Goal: Transaction & Acquisition: Purchase product/service

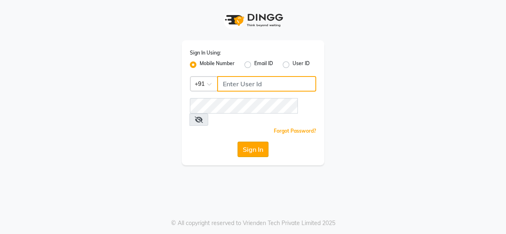
type input "9056067956"
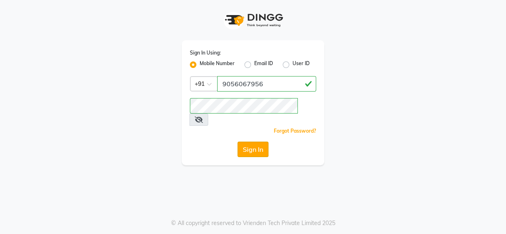
click at [252, 143] on button "Sign In" at bounding box center [252, 149] width 31 height 15
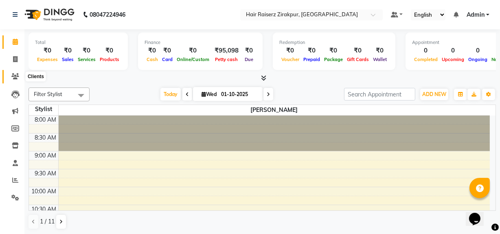
click at [12, 77] on icon at bounding box center [15, 76] width 8 height 6
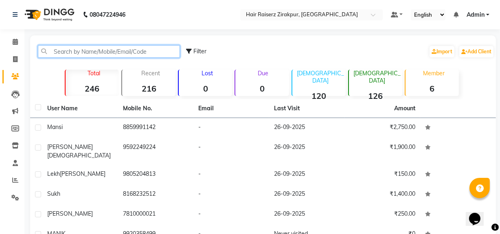
click at [69, 50] on input "text" at bounding box center [109, 51] width 142 height 13
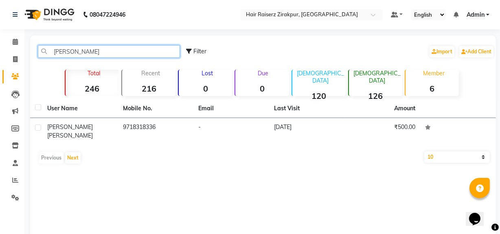
type input "[PERSON_NAME]"
click at [150, 123] on td "9718318336" at bounding box center [156, 131] width 76 height 27
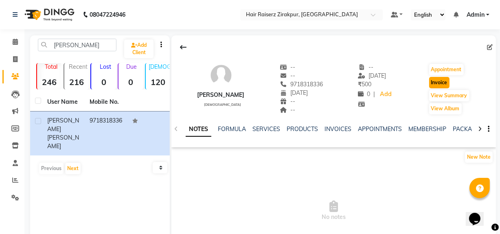
click at [450, 82] on button "Invoice" at bounding box center [439, 82] width 20 height 11
select select "service"
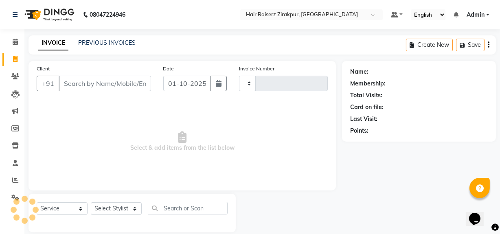
scroll to position [11, 0]
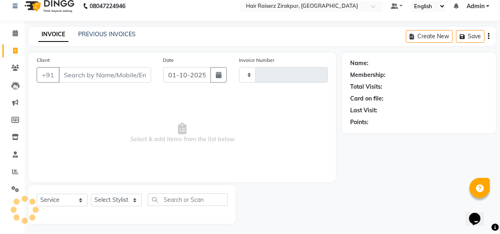
type input "0312"
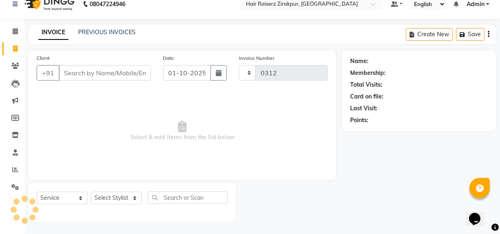
select select "8680"
type input "9718318336"
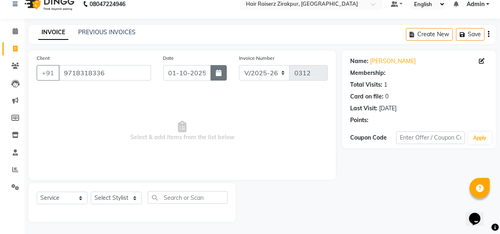
drag, startPoint x: 216, startPoint y: 81, endPoint x: 218, endPoint y: 75, distance: 6.6
click at [218, 75] on div "Date [DATE]" at bounding box center [195, 70] width 76 height 33
click at [218, 75] on icon "button" at bounding box center [219, 73] width 6 height 7
select select "10"
select select "2025"
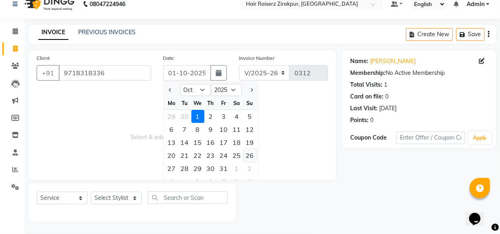
click at [252, 154] on div "26" at bounding box center [249, 155] width 13 height 13
type input "[DATE]"
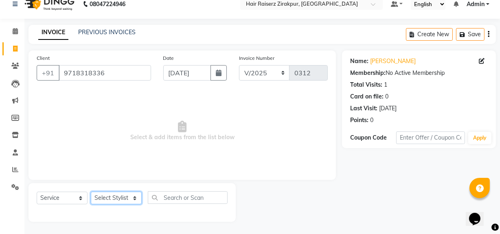
click at [134, 198] on select "Select Stylist [PERSON_NAME] Admin Akshay [PERSON_NAME] Deepak [PERSON_NAME] [P…" at bounding box center [116, 198] width 51 height 13
select select "91080"
click at [91, 192] on select "Select Stylist [PERSON_NAME] Admin Akshay [PERSON_NAME] Deepak [PERSON_NAME] [P…" at bounding box center [116, 198] width 51 height 13
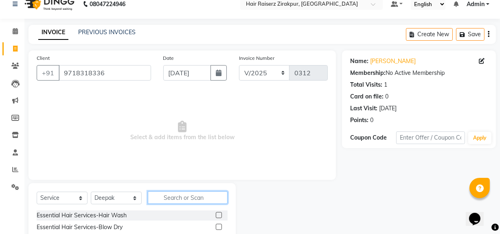
click at [168, 195] on input "text" at bounding box center [188, 197] width 80 height 13
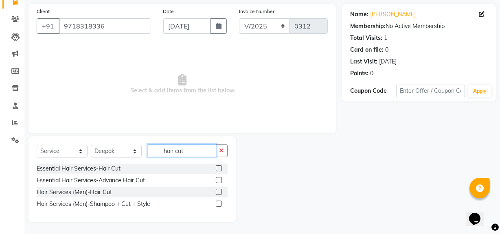
type input "hair cut"
click at [220, 193] on label at bounding box center [219, 192] width 6 height 6
click at [220, 193] on input "checkbox" at bounding box center [218, 192] width 5 height 5
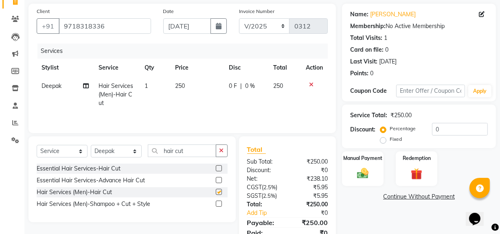
checkbox input "false"
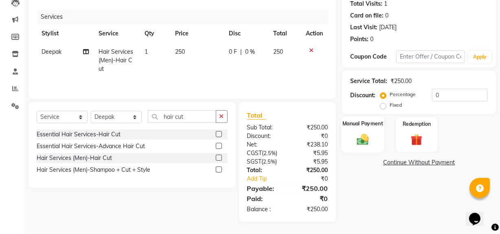
click at [349, 138] on div "Manual Payment" at bounding box center [362, 134] width 43 height 36
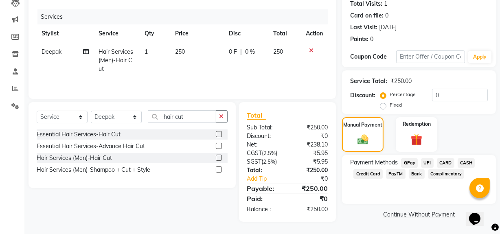
click at [428, 163] on span "UPI" at bounding box center [427, 162] width 13 height 9
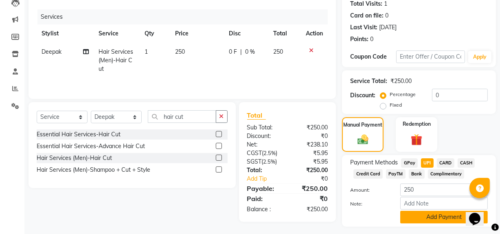
click at [428, 212] on button "Add Payment" at bounding box center [444, 217] width 88 height 13
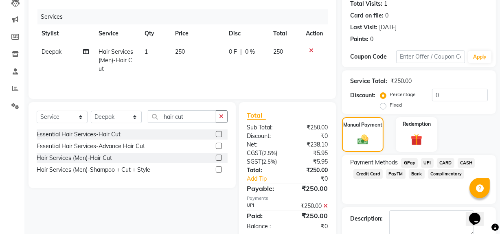
scroll to position [136, 0]
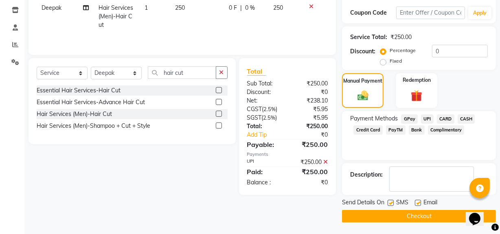
click at [427, 217] on button "Checkout" at bounding box center [419, 216] width 154 height 13
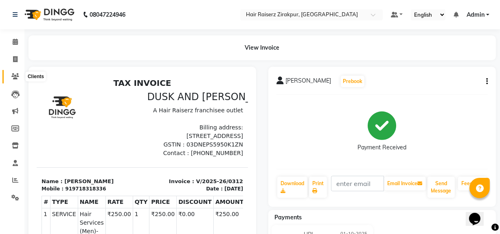
click at [12, 79] on icon at bounding box center [15, 76] width 8 height 6
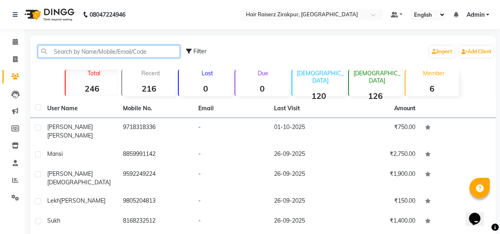
click at [135, 53] on input "text" at bounding box center [109, 51] width 142 height 13
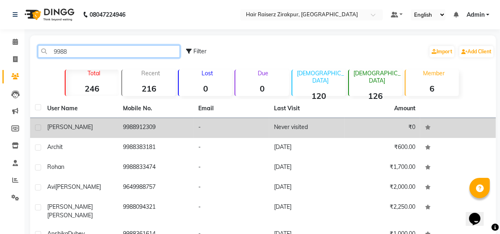
type input "9988"
click at [122, 130] on td "9988912309" at bounding box center [156, 128] width 76 height 20
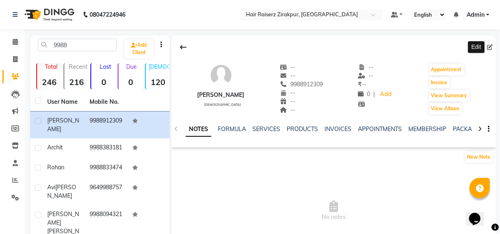
click at [488, 49] on icon at bounding box center [490, 47] width 6 height 6
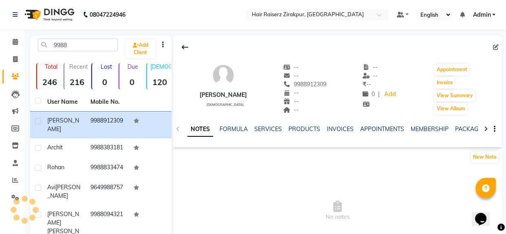
select select "[DEMOGRAPHIC_DATA]"
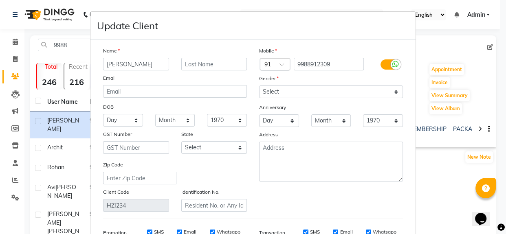
click at [155, 59] on input "[PERSON_NAME]" at bounding box center [136, 64] width 66 height 13
type input "sanan"
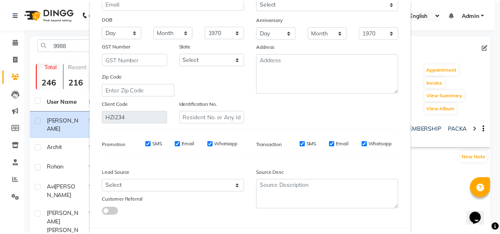
scroll to position [129, 0]
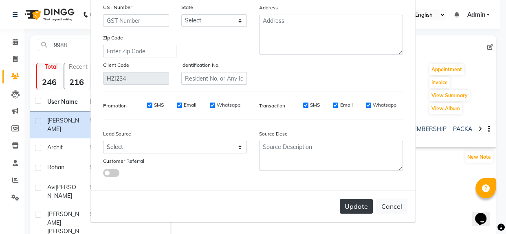
click at [353, 203] on button "Update" at bounding box center [356, 206] width 33 height 15
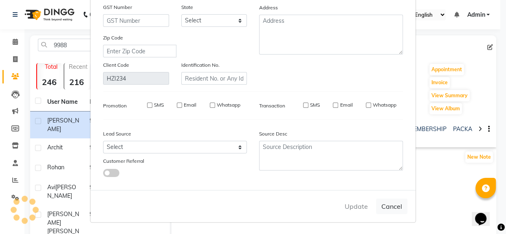
select select
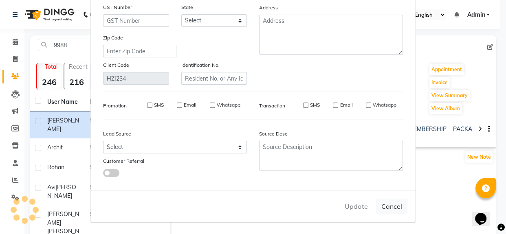
select select
checkbox input "false"
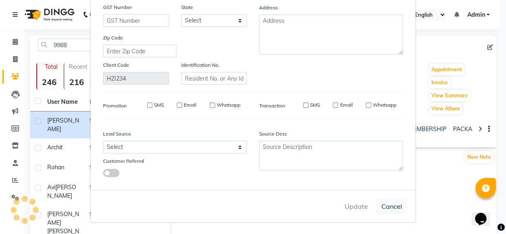
checkbox input "false"
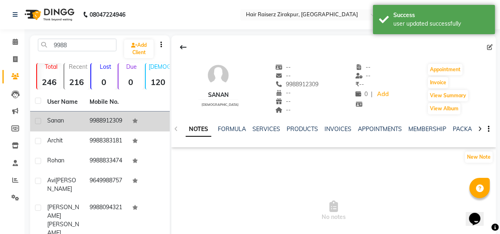
click at [121, 114] on td "9988912309" at bounding box center [106, 122] width 42 height 20
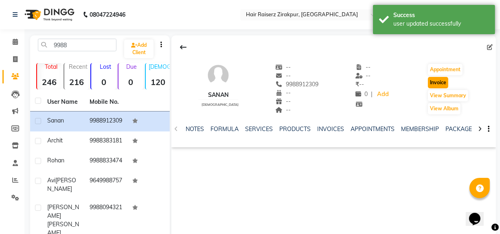
click at [430, 85] on button "Invoice" at bounding box center [438, 82] width 20 height 11
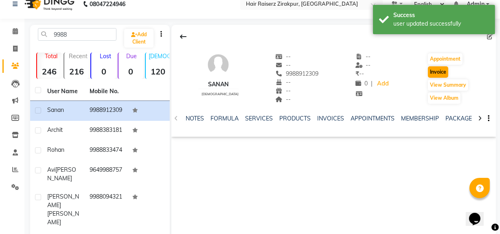
select select "8680"
select select "service"
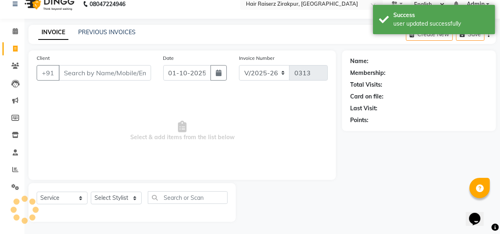
type input "9988912309"
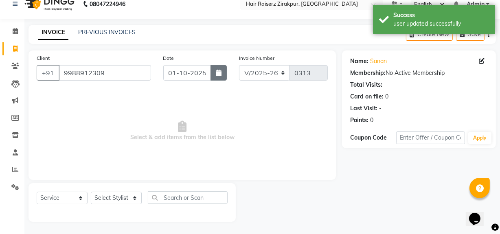
click at [224, 77] on button "button" at bounding box center [219, 72] width 16 height 15
select select "10"
select select "2025"
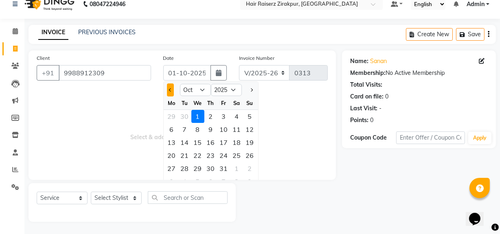
click at [171, 91] on span "Previous month" at bounding box center [170, 89] width 3 height 3
select select "9"
click at [236, 159] on div "27" at bounding box center [236, 155] width 13 height 13
type input "27-09-2025"
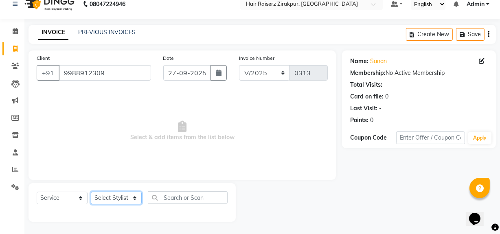
click at [136, 198] on select "Select Stylist [PERSON_NAME] Admin Akshay [PERSON_NAME] Deepak [PERSON_NAME] [P…" at bounding box center [116, 198] width 51 height 13
select select "91080"
click at [91, 192] on select "Select Stylist [PERSON_NAME] Admin Akshay [PERSON_NAME] Deepak [PERSON_NAME] [P…" at bounding box center [116, 198] width 51 height 13
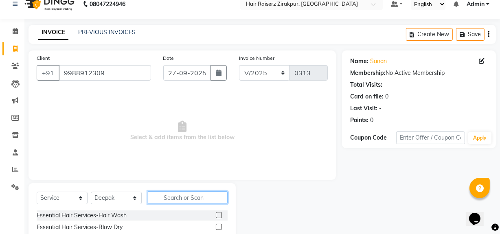
click at [167, 198] on input "text" at bounding box center [188, 197] width 80 height 13
type input "shave"
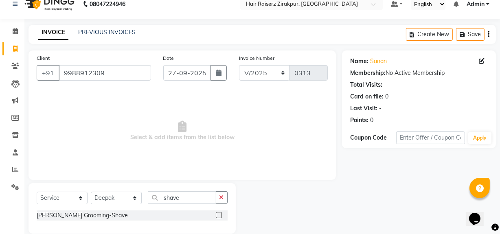
click at [220, 213] on label at bounding box center [219, 215] width 6 height 6
click at [220, 213] on input "checkbox" at bounding box center [218, 215] width 5 height 5
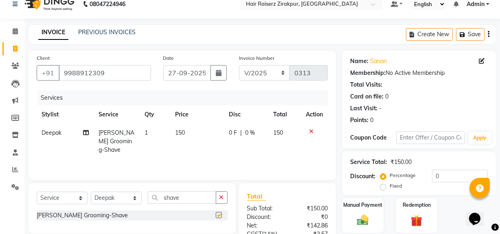
checkbox input "false"
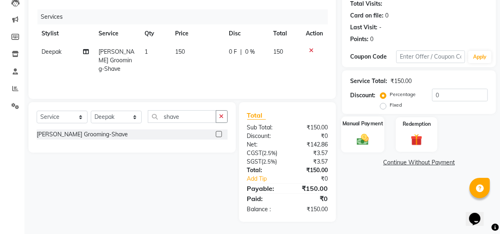
click at [362, 139] on img at bounding box center [363, 139] width 20 height 14
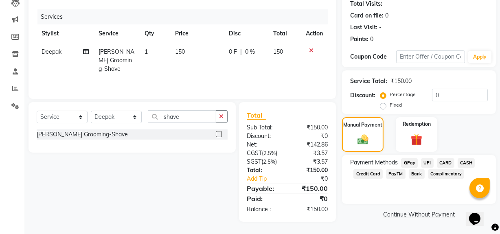
click at [426, 163] on span "UPI" at bounding box center [427, 162] width 13 height 9
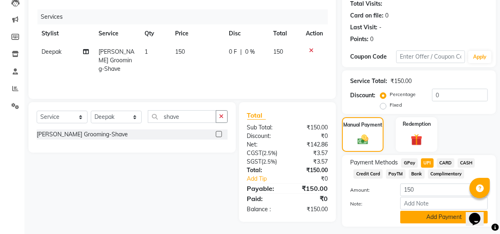
click at [424, 216] on button "Add Payment" at bounding box center [444, 217] width 88 height 13
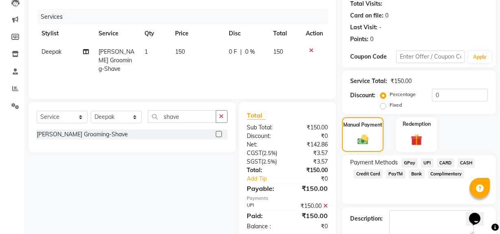
scroll to position [136, 0]
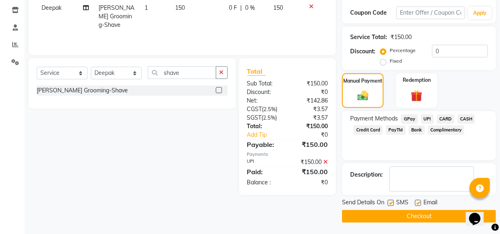
click at [388, 217] on button "Checkout" at bounding box center [419, 216] width 154 height 13
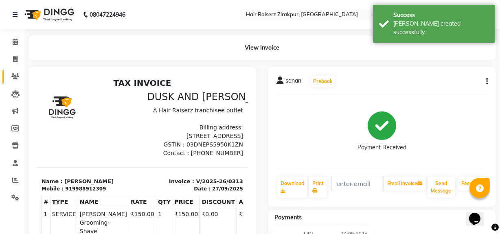
click at [7, 75] on link "Clients" at bounding box center [12, 76] width 20 height 13
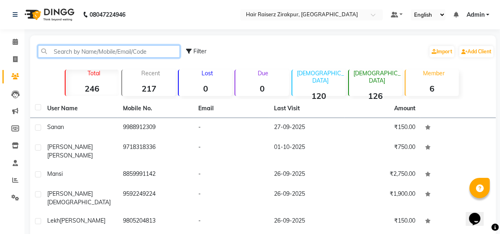
click at [122, 53] on input "text" at bounding box center [109, 51] width 142 height 13
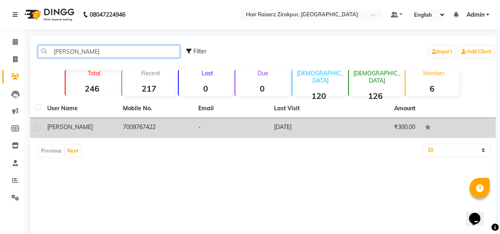
type input "[PERSON_NAME]"
click at [153, 125] on td "7009767422" at bounding box center [156, 128] width 76 height 20
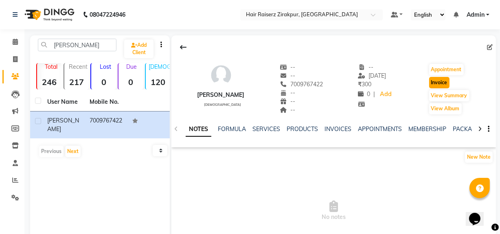
click at [440, 84] on button "Invoice" at bounding box center [439, 82] width 20 height 11
select select "service"
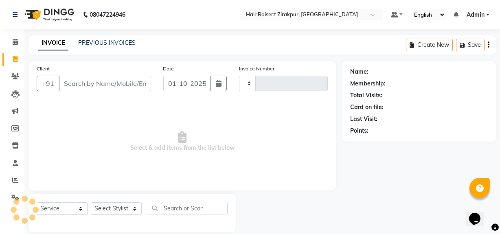
scroll to position [11, 0]
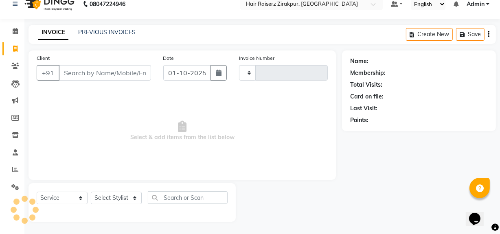
type input "0314"
select select "8680"
type input "7009767422"
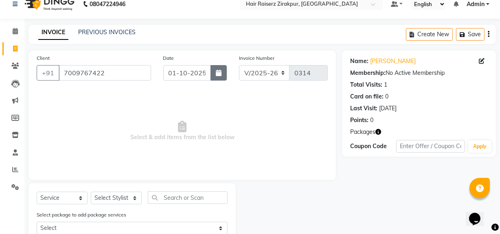
click at [220, 77] on button "button" at bounding box center [219, 72] width 16 height 15
select select "10"
select select "2025"
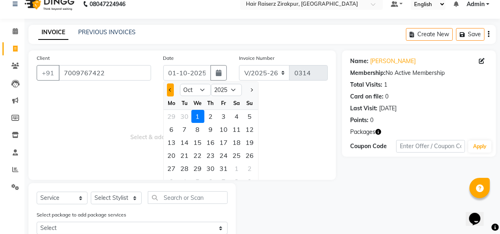
click at [171, 91] on button "Previous month" at bounding box center [170, 89] width 7 height 13
select select "9"
click at [238, 156] on div "27" at bounding box center [236, 155] width 13 height 13
type input "27-09-2025"
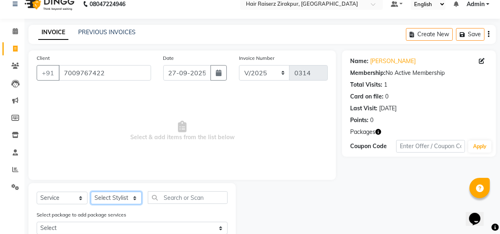
click at [139, 195] on select "Select Stylist [PERSON_NAME] Admin Akshay [PERSON_NAME] Deepak [PERSON_NAME] [P…" at bounding box center [116, 198] width 51 height 13
select select "88945"
click at [91, 192] on select "Select Stylist [PERSON_NAME] Admin Akshay [PERSON_NAME] Deepak [PERSON_NAME] [P…" at bounding box center [116, 198] width 51 height 13
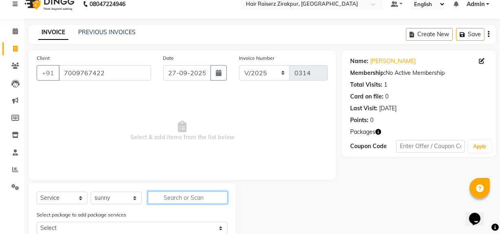
drag, startPoint x: 162, startPoint y: 199, endPoint x: 81, endPoint y: 200, distance: 81.4
click at [81, 200] on div "Select Service Product Membership Package Voucher Prepaid Gift Card Select Styl…" at bounding box center [132, 200] width 191 height 19
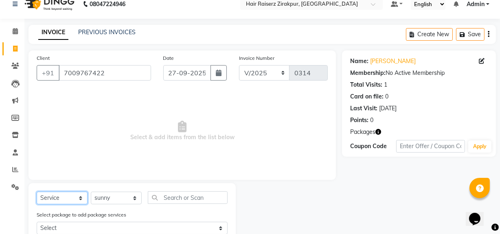
click at [81, 200] on select "Select Service Product Membership Package Voucher Prepaid Gift Card" at bounding box center [62, 198] width 51 height 13
select select "package"
click at [37, 192] on select "Select Service Product Membership Package Voucher Prepaid Gift Card" at bounding box center [62, 198] width 51 height 13
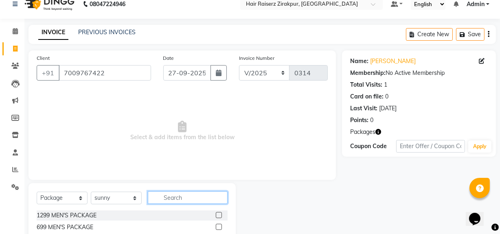
click at [164, 199] on input "text" at bounding box center [188, 197] width 80 height 13
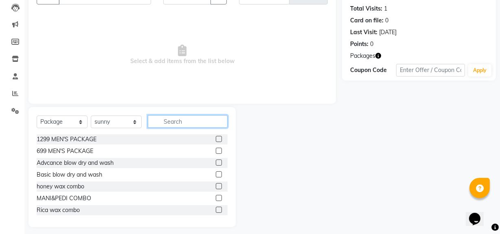
scroll to position [92, 0]
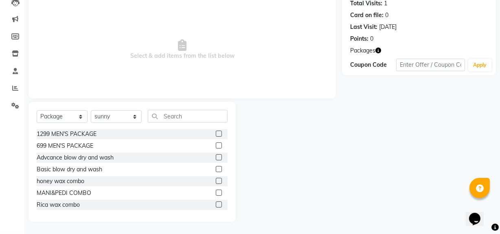
click at [216, 169] on label at bounding box center [219, 169] width 6 height 6
click at [216, 169] on input "checkbox" at bounding box center [218, 169] width 5 height 5
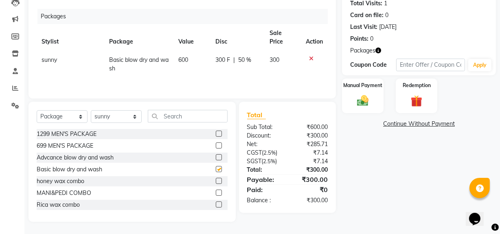
checkbox input "false"
click at [345, 98] on div "Manual Payment" at bounding box center [362, 96] width 43 height 36
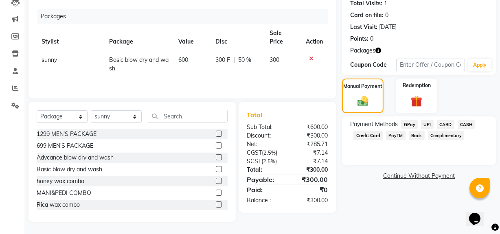
click at [465, 123] on span "CASH" at bounding box center [467, 124] width 18 height 9
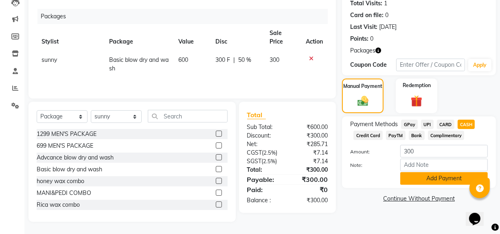
click at [437, 177] on button "Add Payment" at bounding box center [444, 178] width 88 height 13
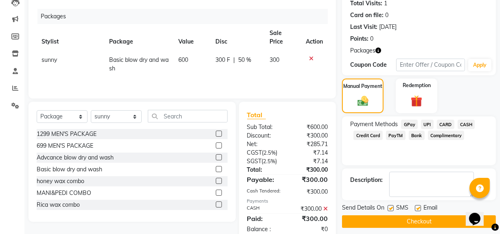
click at [390, 216] on button "Checkout" at bounding box center [419, 221] width 154 height 13
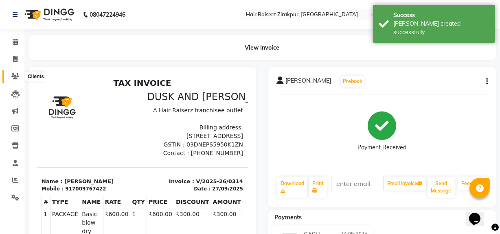
click at [13, 73] on icon at bounding box center [15, 76] width 8 height 6
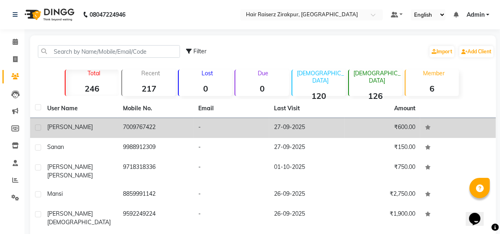
click at [99, 123] on div "[PERSON_NAME]" at bounding box center [80, 127] width 66 height 9
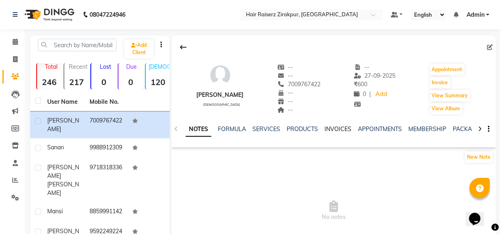
click at [336, 130] on link "INVOICES" at bounding box center [338, 128] width 27 height 7
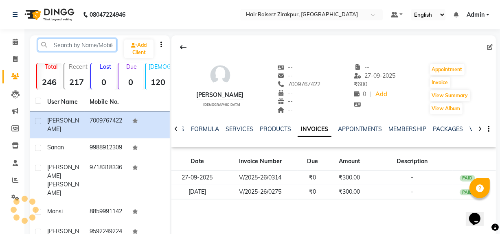
click at [93, 50] on input "text" at bounding box center [77, 45] width 79 height 13
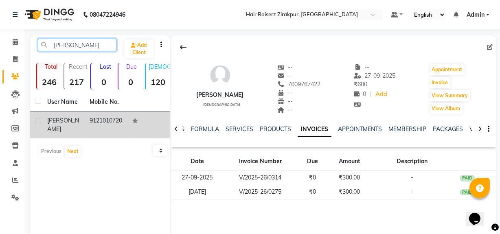
type input "[PERSON_NAME]"
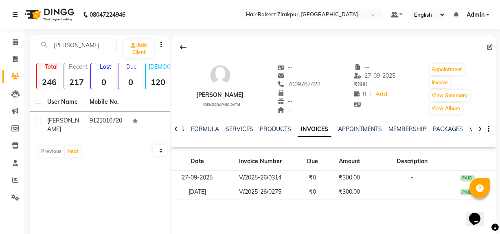
click at [81, 126] on td "[PERSON_NAME]" at bounding box center [63, 125] width 42 height 27
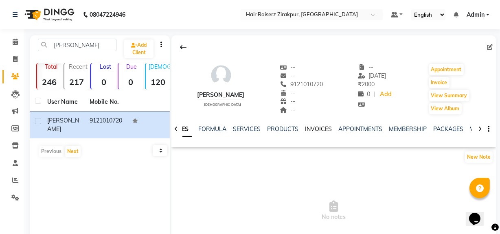
click at [315, 130] on link "INVOICES" at bounding box center [318, 128] width 27 height 7
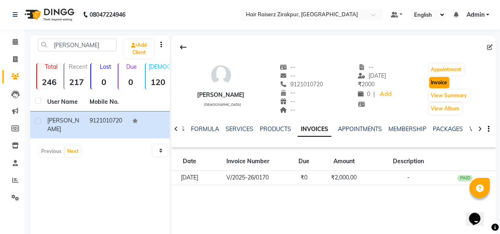
click at [441, 85] on button "Invoice" at bounding box center [439, 82] width 20 height 11
select select "service"
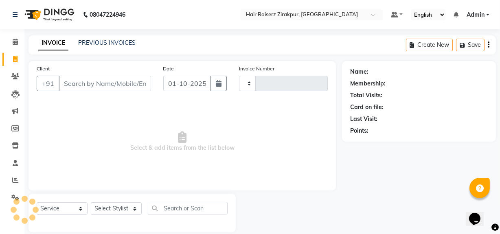
scroll to position [11, 0]
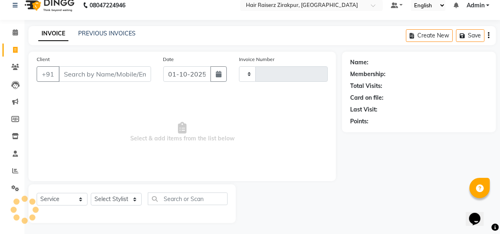
type input "0315"
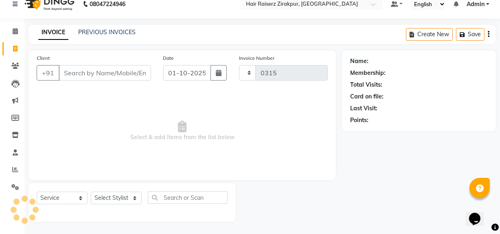
select select "8680"
type input "9121010720"
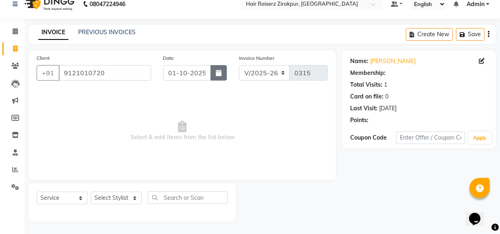
click at [224, 77] on button "button" at bounding box center [219, 72] width 16 height 15
select select "10"
select select "2025"
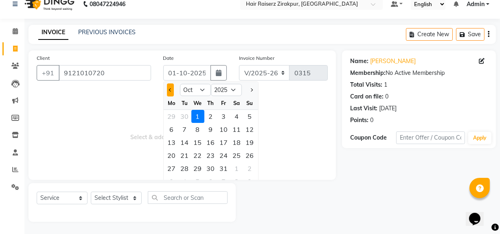
click at [171, 92] on button "Previous month" at bounding box center [170, 89] width 7 height 13
select select "9"
click at [235, 154] on div "27" at bounding box center [236, 155] width 13 height 13
type input "27-09-2025"
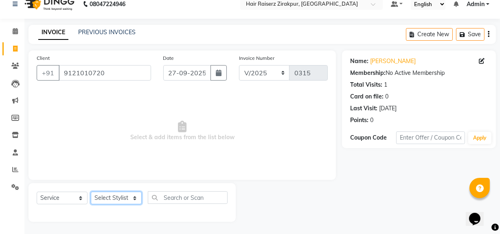
click at [130, 198] on select "Select Stylist [PERSON_NAME] Admin Akshay [PERSON_NAME] Deepak [PERSON_NAME] [P…" at bounding box center [116, 198] width 51 height 13
select select "88994"
click at [91, 192] on select "Select Stylist [PERSON_NAME] Admin Akshay [PERSON_NAME] Deepak [PERSON_NAME] [P…" at bounding box center [116, 198] width 51 height 13
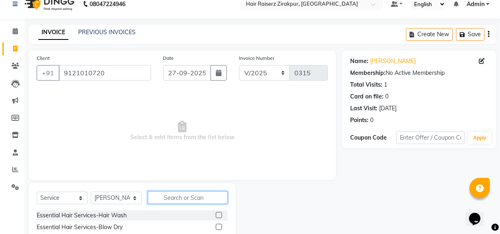
click at [173, 198] on input "text" at bounding box center [188, 197] width 80 height 13
type input "eye"
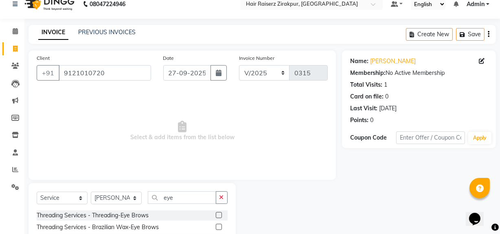
click at [220, 216] on label at bounding box center [219, 215] width 6 height 6
click at [220, 216] on input "checkbox" at bounding box center [218, 215] width 5 height 5
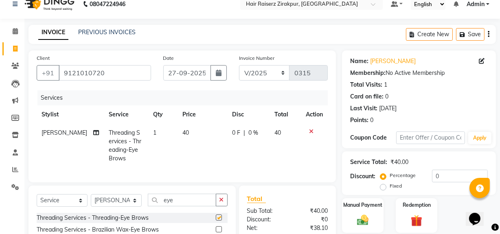
checkbox input "false"
click at [195, 206] on input "eye" at bounding box center [182, 200] width 68 height 13
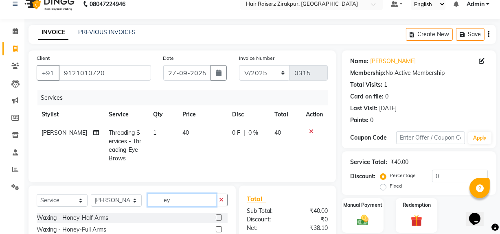
type input "e"
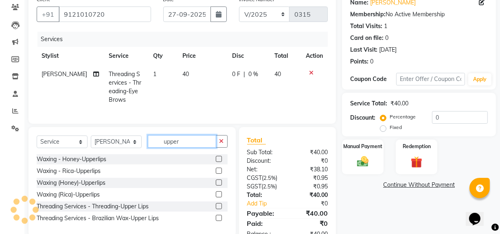
scroll to position [70, 0]
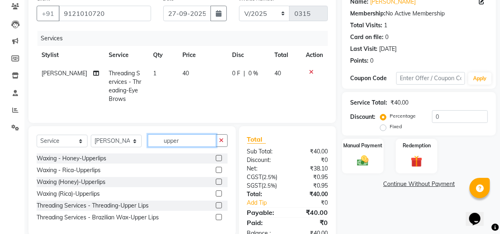
type input "upper"
click at [219, 208] on label at bounding box center [219, 205] width 6 height 6
click at [219, 208] on input "checkbox" at bounding box center [218, 205] width 5 height 5
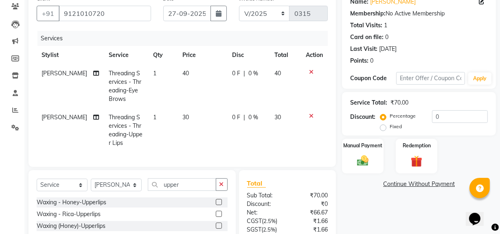
checkbox input "false"
click at [224, 189] on button "button" at bounding box center [222, 184] width 12 height 13
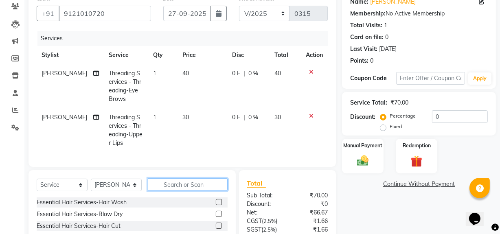
click at [200, 188] on input "text" at bounding box center [188, 184] width 80 height 13
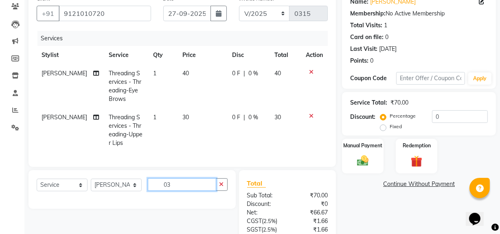
type input "0"
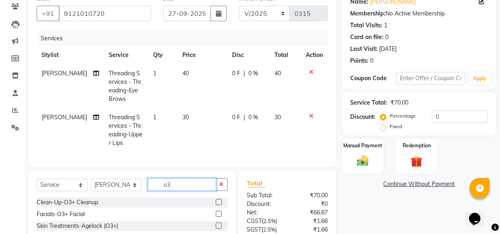
type input "o3"
click at [217, 205] on label at bounding box center [219, 202] width 6 height 6
click at [217, 205] on input "checkbox" at bounding box center [218, 202] width 5 height 5
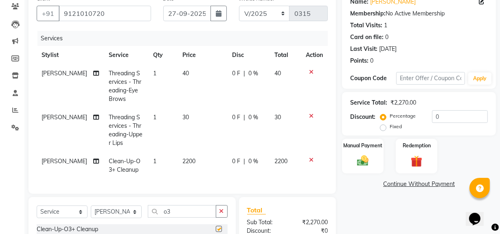
checkbox input "false"
click at [188, 163] on span "2200" at bounding box center [188, 161] width 13 height 7
select select "88994"
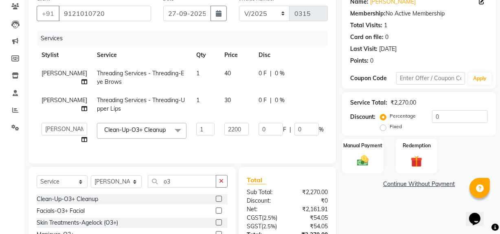
click at [170, 138] on span at bounding box center [178, 130] width 16 height 15
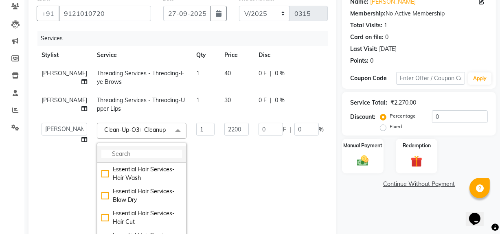
click at [138, 158] on input "multiselect-search" at bounding box center [141, 154] width 81 height 9
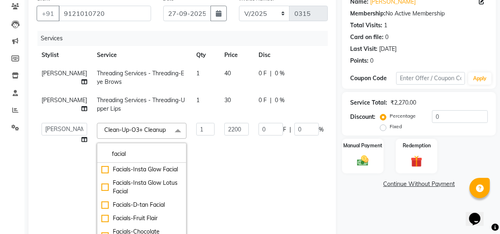
type input "facial"
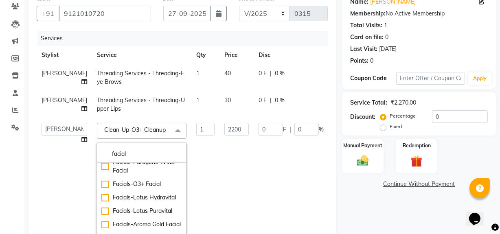
scroll to position [99, 0]
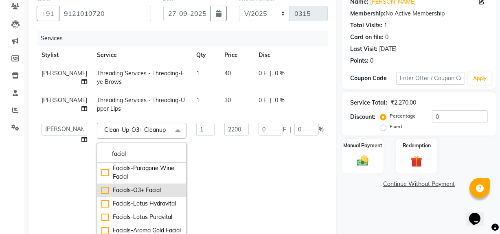
click at [101, 195] on div "Facials-O3+ Facial" at bounding box center [141, 190] width 81 height 9
checkbox input "true"
click at [254, 194] on td "0 F | 0 %" at bounding box center [291, 183] width 75 height 130
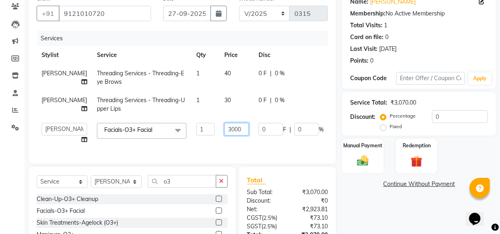
click at [224, 136] on input "3000" at bounding box center [236, 129] width 24 height 13
type input "3"
click at [224, 136] on input "1600" at bounding box center [236, 129] width 24 height 13
click at [225, 136] on input "1600" at bounding box center [236, 129] width 24 height 13
type input "1650"
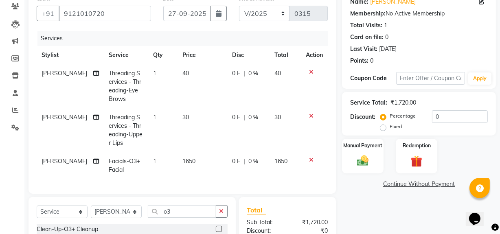
click at [210, 108] on td "30" at bounding box center [203, 130] width 50 height 44
select select "88994"
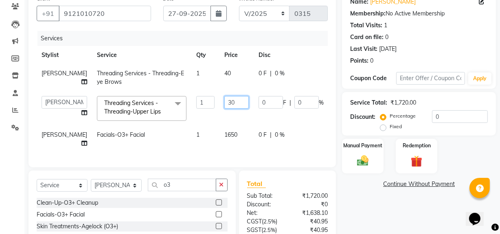
click at [224, 108] on input "30" at bounding box center [236, 102] width 24 height 13
type input "3"
type input "50"
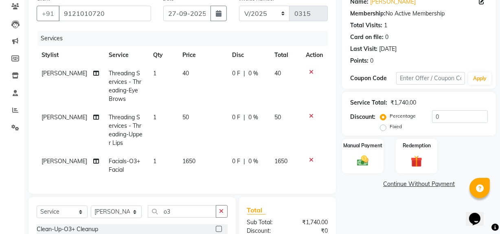
click at [209, 70] on td "40" at bounding box center [203, 86] width 50 height 44
select select "88994"
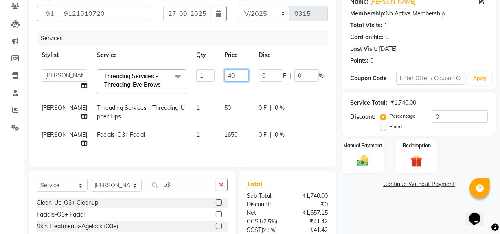
click at [224, 72] on input "40" at bounding box center [236, 75] width 24 height 13
type input "4"
type input "50"
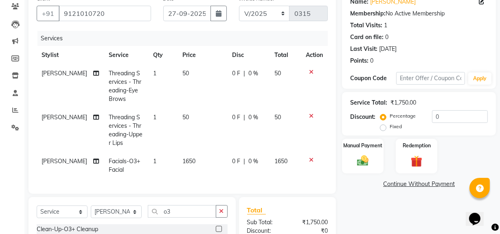
click at [384, 215] on div "Name: [PERSON_NAME] Membership: No Active Membership Total Visits: 1 Card on fi…" at bounding box center [422, 154] width 160 height 326
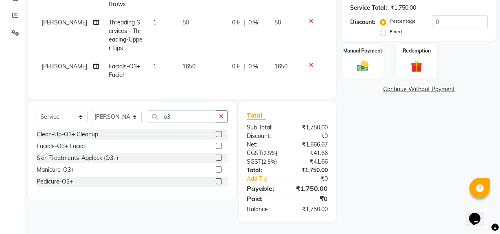
scroll to position [171, 0]
click at [364, 68] on div "Manual Payment" at bounding box center [362, 61] width 43 height 36
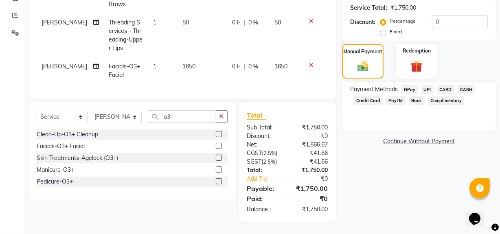
click at [446, 85] on span "CARD" at bounding box center [446, 89] width 18 height 9
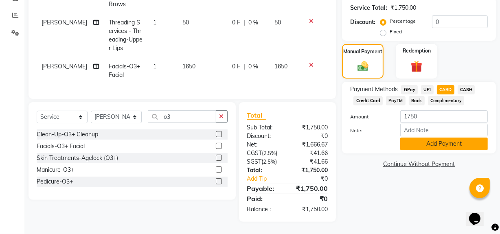
click at [430, 138] on button "Add Payment" at bounding box center [444, 144] width 88 height 13
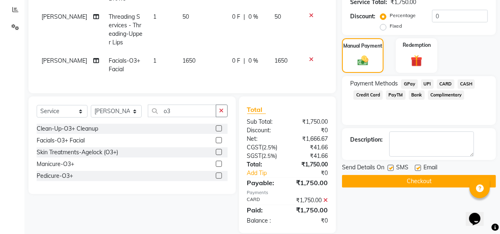
scroll to position [187, 0]
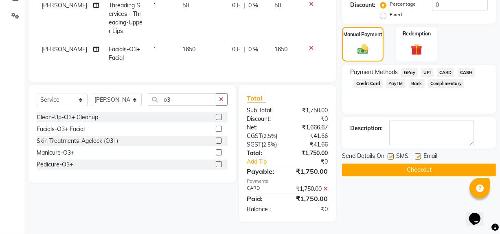
click at [416, 164] on button "Checkout" at bounding box center [419, 170] width 154 height 13
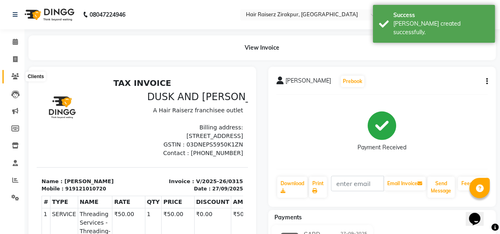
click at [13, 75] on icon at bounding box center [15, 76] width 8 height 6
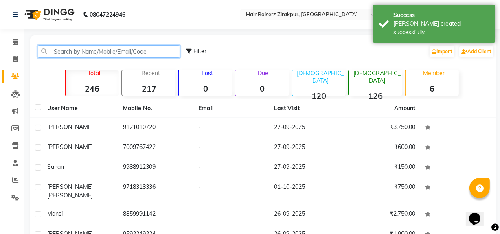
click at [117, 52] on input "text" at bounding box center [109, 51] width 142 height 13
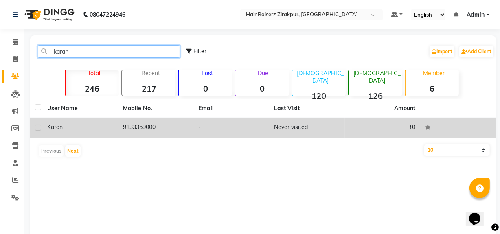
type input "karan"
click at [150, 132] on td "9133359000" at bounding box center [156, 128] width 76 height 20
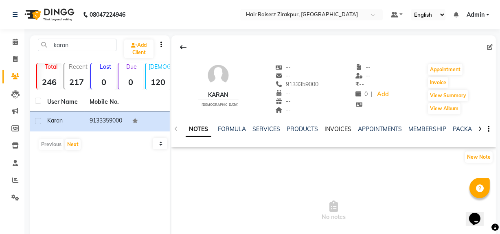
click at [336, 129] on link "INVOICES" at bounding box center [338, 128] width 27 height 7
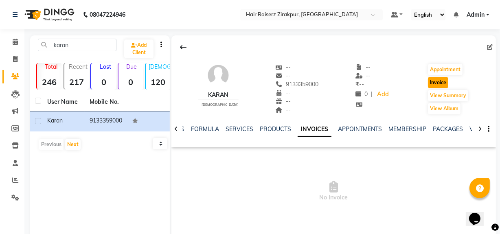
click at [439, 86] on button "Invoice" at bounding box center [438, 82] width 20 height 11
select select "8680"
select select "service"
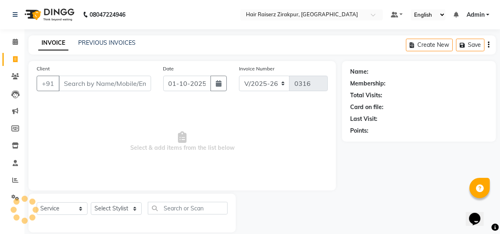
scroll to position [11, 0]
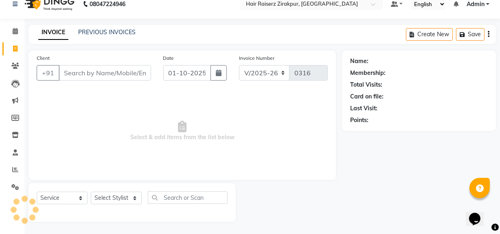
type input "9133359000"
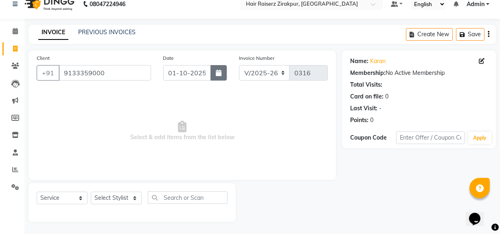
click at [219, 77] on button "button" at bounding box center [219, 72] width 16 height 15
select select "10"
select select "2025"
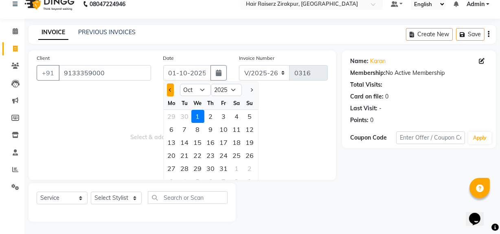
click at [173, 93] on button "Previous month" at bounding box center [170, 89] width 7 height 13
select select "9"
click at [235, 154] on div "27" at bounding box center [236, 155] width 13 height 13
type input "27-09-2025"
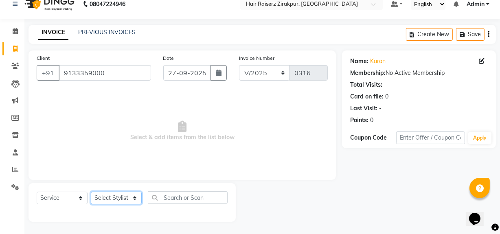
click at [131, 195] on select "Select Stylist [PERSON_NAME] Admin Akshay [PERSON_NAME] Deepak [PERSON_NAME] [P…" at bounding box center [116, 198] width 51 height 13
select select "88900"
click at [91, 192] on select "Select Stylist [PERSON_NAME] Admin Akshay [PERSON_NAME] Deepak [PERSON_NAME] [P…" at bounding box center [116, 198] width 51 height 13
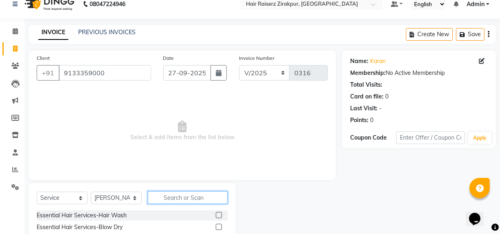
click at [176, 195] on input "text" at bounding box center [188, 197] width 80 height 13
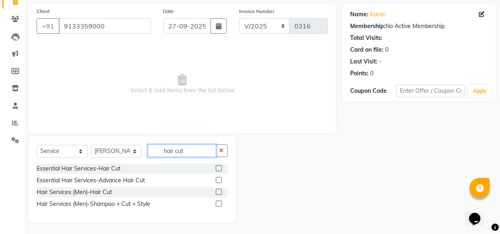
type input "hair cut"
click at [220, 193] on label at bounding box center [219, 192] width 6 height 6
click at [220, 193] on input "checkbox" at bounding box center [218, 192] width 5 height 5
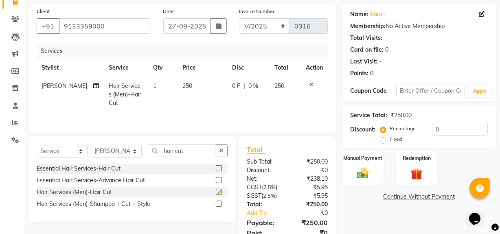
checkbox input "false"
click at [224, 154] on button "button" at bounding box center [222, 151] width 12 height 13
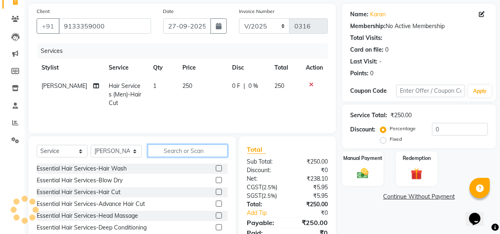
click at [200, 152] on input "text" at bounding box center [188, 151] width 80 height 13
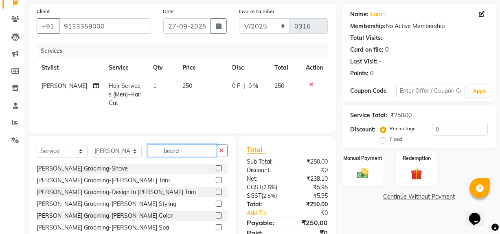
type input "beard"
click at [216, 178] on div at bounding box center [222, 180] width 12 height 10
click at [216, 178] on label at bounding box center [219, 180] width 6 height 6
click at [216, 178] on input "checkbox" at bounding box center [218, 180] width 5 height 5
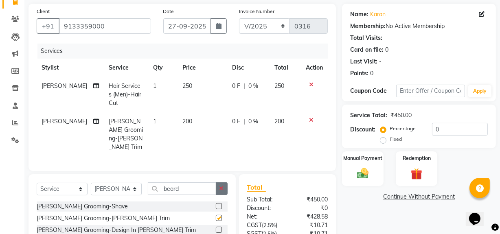
checkbox input "false"
click at [222, 186] on icon "button" at bounding box center [221, 189] width 4 height 6
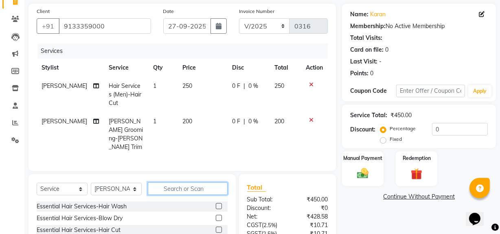
click at [205, 184] on input "text" at bounding box center [188, 188] width 80 height 13
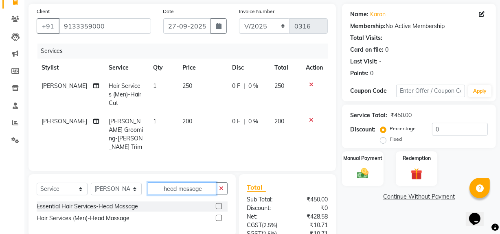
type input "head massage"
click at [218, 216] on label at bounding box center [219, 218] width 6 height 6
click at [218, 216] on input "checkbox" at bounding box center [218, 218] width 5 height 5
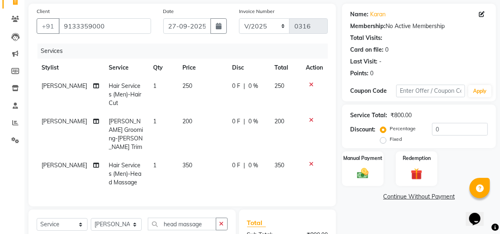
checkbox input "false"
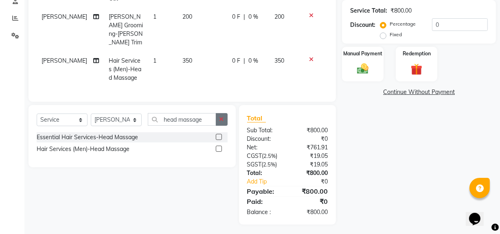
click at [222, 118] on icon "button" at bounding box center [221, 119] width 4 height 6
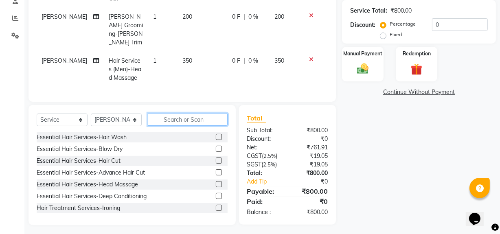
click at [192, 116] on input "text" at bounding box center [188, 119] width 80 height 13
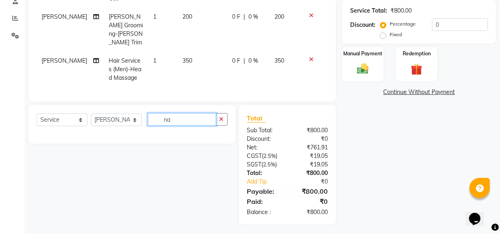
type input "n"
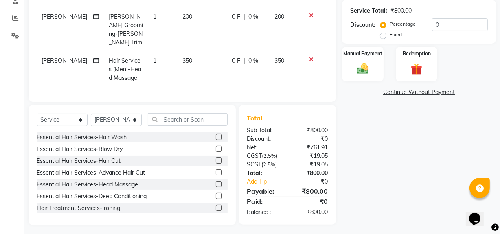
click at [182, 57] on span "350" at bounding box center [187, 60] width 10 height 7
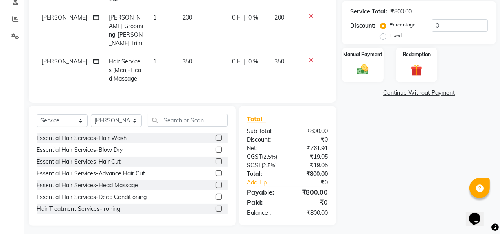
select select "88900"
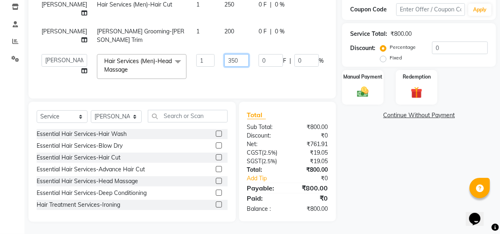
click at [224, 56] on input "350" at bounding box center [236, 60] width 24 height 13
click at [224, 57] on input "450" at bounding box center [236, 60] width 24 height 13
type input "400"
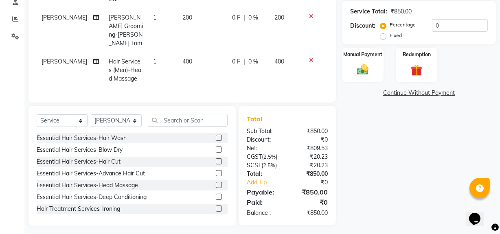
click at [461, 167] on div "Name: Karan Membership: No Active Membership Total Visits: Card on file: 0 Last…" at bounding box center [422, 63] width 160 height 326
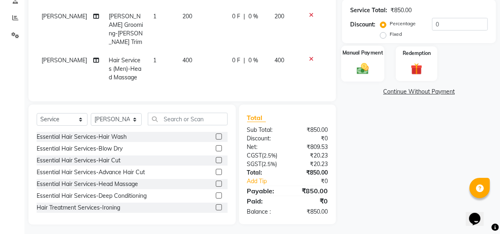
click at [361, 69] on img at bounding box center [363, 68] width 20 height 14
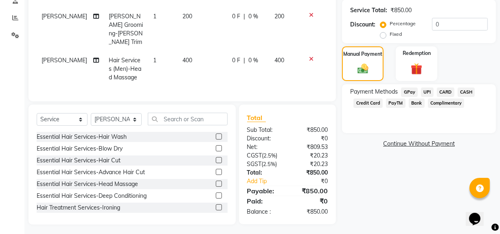
click at [426, 91] on span "UPI" at bounding box center [427, 92] width 13 height 9
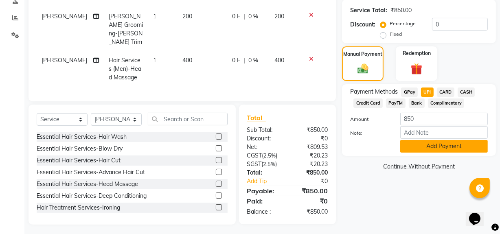
click at [432, 144] on button "Add Payment" at bounding box center [444, 146] width 88 height 13
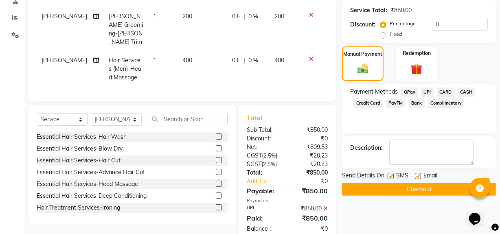
click at [417, 186] on button "Checkout" at bounding box center [419, 189] width 154 height 13
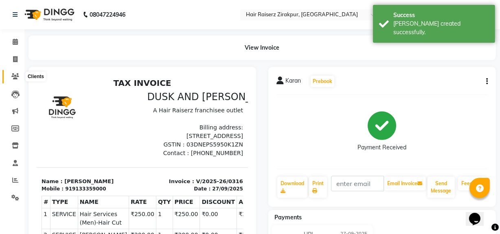
click at [10, 77] on span at bounding box center [15, 76] width 14 height 9
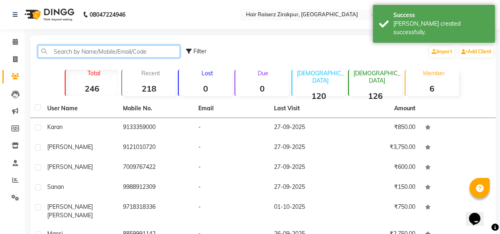
click at [72, 50] on input "text" at bounding box center [109, 51] width 142 height 13
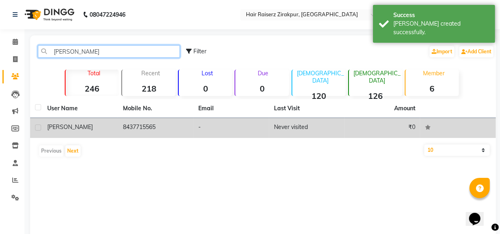
type input "[PERSON_NAME]"
click at [130, 130] on td "8437715565" at bounding box center [156, 128] width 76 height 20
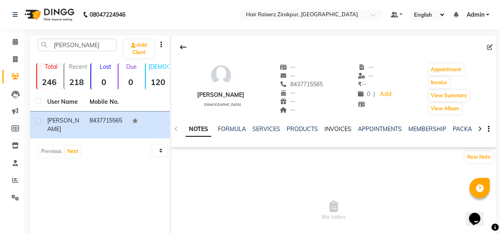
click at [338, 129] on link "INVOICES" at bounding box center [338, 128] width 27 height 7
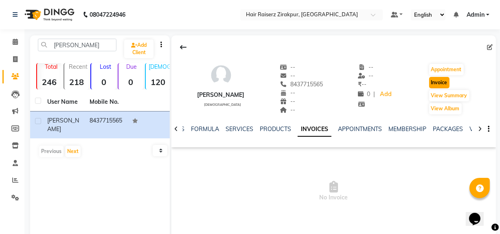
click at [432, 81] on button "Invoice" at bounding box center [439, 82] width 20 height 11
select select "service"
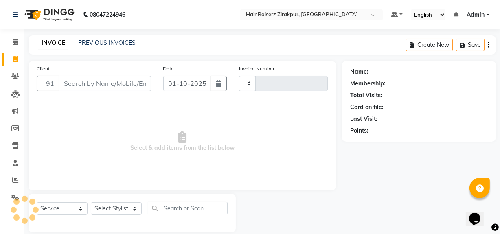
scroll to position [11, 0]
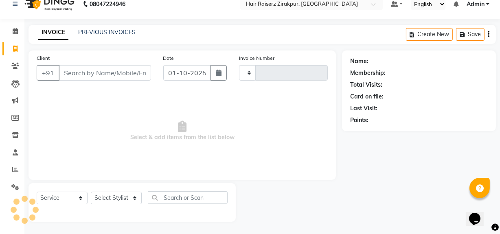
type input "0317"
select select "8680"
type input "8437715565"
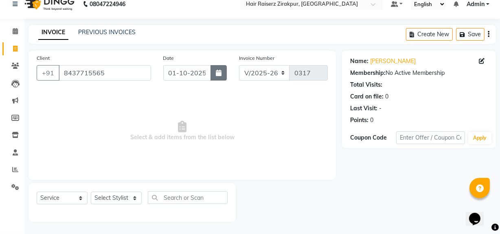
click at [222, 67] on button "button" at bounding box center [219, 72] width 16 height 15
select select "10"
select select "2025"
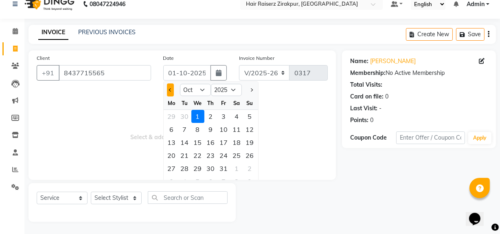
click at [172, 91] on button "Previous month" at bounding box center [170, 89] width 7 height 13
select select "9"
click at [237, 159] on div "27" at bounding box center [236, 155] width 13 height 13
type input "27-09-2025"
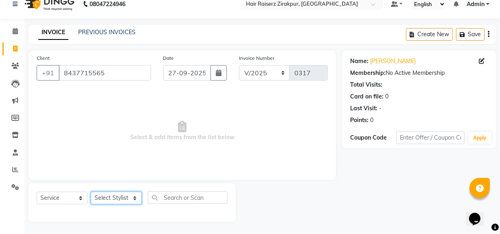
click at [135, 200] on select "Select Stylist [PERSON_NAME] Admin Akshay [PERSON_NAME] Deepak [PERSON_NAME] [P…" at bounding box center [116, 198] width 51 height 13
select select "88904"
click at [91, 192] on select "Select Stylist [PERSON_NAME] Admin Akshay [PERSON_NAME] Deepak [PERSON_NAME] [P…" at bounding box center [116, 198] width 51 height 13
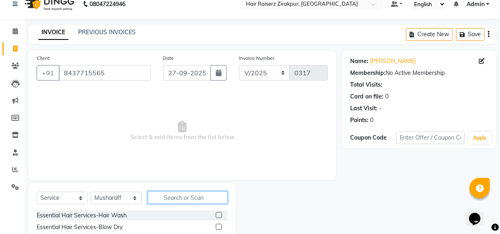
click at [178, 197] on input "text" at bounding box center [188, 197] width 80 height 13
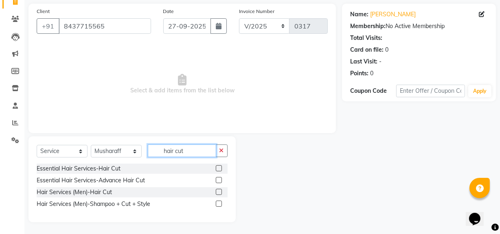
type input "hair cut"
click at [216, 179] on label at bounding box center [219, 180] width 6 height 6
click at [216, 179] on input "checkbox" at bounding box center [218, 180] width 5 height 5
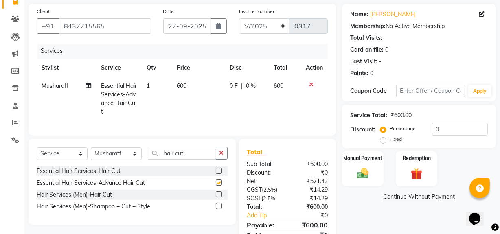
checkbox input "false"
click at [182, 86] on span "600" at bounding box center [182, 85] width 10 height 7
select select "88904"
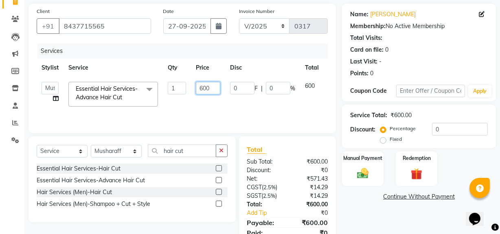
click at [207, 88] on input "600" at bounding box center [208, 88] width 24 height 13
type input "650"
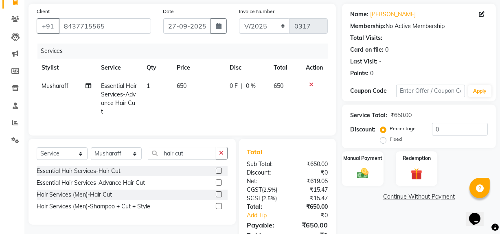
click at [219, 192] on div "Essential Hair Services-Hair Cut Essential Hair Services-Advance Hair Cut Hair …" at bounding box center [132, 189] width 191 height 47
click at [217, 197] on label at bounding box center [219, 194] width 6 height 6
click at [217, 197] on input "checkbox" at bounding box center [218, 194] width 5 height 5
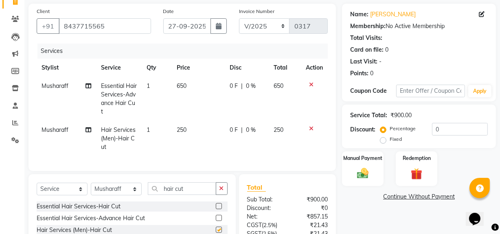
checkbox input "false"
click at [205, 193] on input "hair cut" at bounding box center [182, 188] width 68 height 13
type input "h"
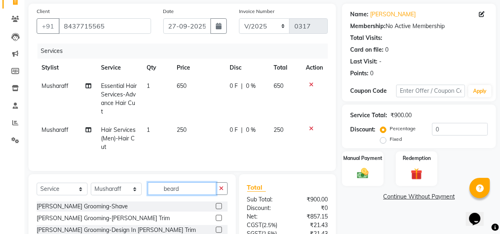
type input "beard"
click at [216, 221] on label at bounding box center [219, 218] width 6 height 6
click at [216, 221] on input "checkbox" at bounding box center [218, 218] width 5 height 5
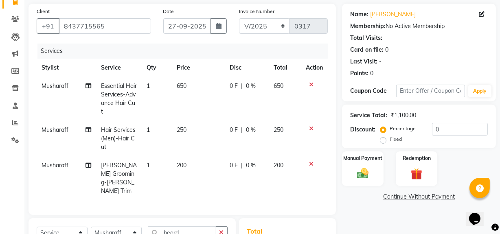
checkbox input "false"
click at [61, 129] on span "Musharaff" at bounding box center [55, 129] width 27 height 7
select select "88904"
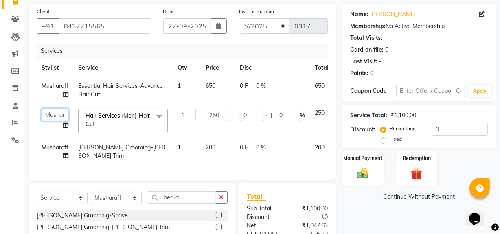
click at [66, 114] on select "[PERSON_NAME] Admin [PERSON_NAME] Deepak [PERSON_NAME] [PERSON_NAME] Musharaff …" at bounding box center [55, 115] width 27 height 13
select select "91080"
click at [58, 147] on span "Musharaff" at bounding box center [55, 147] width 27 height 7
select select "88904"
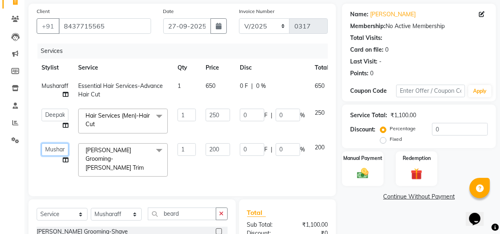
click at [62, 150] on select "[PERSON_NAME] Admin [PERSON_NAME] Deepak [PERSON_NAME] [PERSON_NAME] Musharaff …" at bounding box center [55, 149] width 27 height 13
select select "91080"
click at [222, 213] on icon "button" at bounding box center [221, 214] width 4 height 6
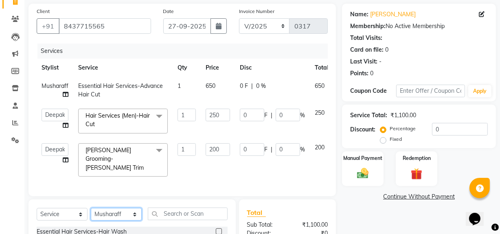
click at [136, 214] on select "Select Stylist [PERSON_NAME] Admin Akshay [PERSON_NAME] Deepak [PERSON_NAME] [P…" at bounding box center [116, 214] width 51 height 13
select select "88994"
click at [91, 208] on select "Select Stylist [PERSON_NAME] Admin Akshay [PERSON_NAME] Deepak [PERSON_NAME] [P…" at bounding box center [116, 214] width 51 height 13
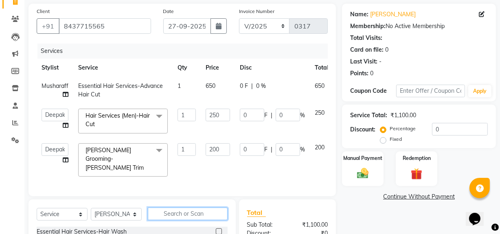
click at [170, 211] on input "text" at bounding box center [188, 214] width 80 height 13
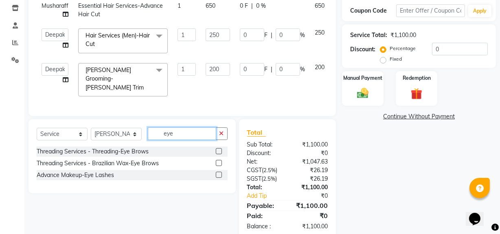
type input "eye"
click at [219, 148] on label at bounding box center [219, 151] width 6 height 6
click at [219, 149] on input "checkbox" at bounding box center [218, 151] width 5 height 5
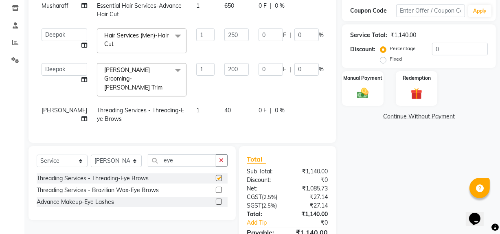
checkbox input "false"
click at [199, 158] on input "eye" at bounding box center [182, 160] width 68 height 13
type input "e"
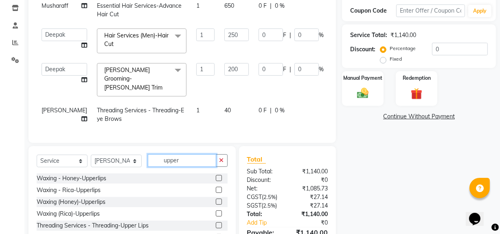
type input "upper"
click at [219, 222] on label at bounding box center [219, 225] width 6 height 6
click at [219, 223] on input "checkbox" at bounding box center [218, 225] width 5 height 5
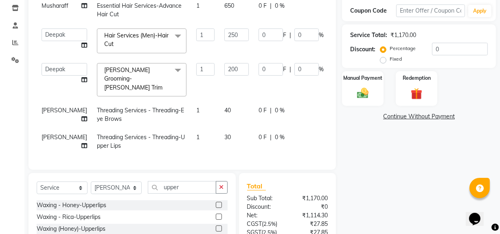
checkbox input "false"
click at [194, 183] on input "upper" at bounding box center [182, 187] width 68 height 13
type input "u"
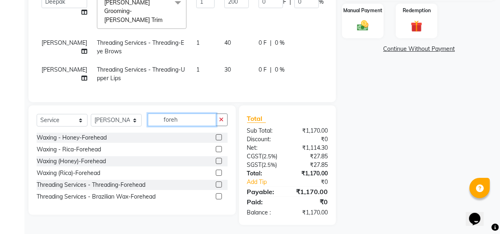
type input "foreh"
click at [219, 182] on label at bounding box center [219, 185] width 6 height 6
click at [219, 182] on input "checkbox" at bounding box center [218, 184] width 5 height 5
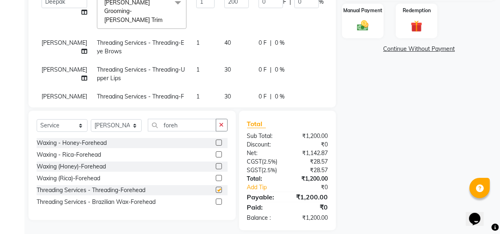
checkbox input "false"
click at [224, 93] on span "30" at bounding box center [227, 96] width 7 height 7
select select "88994"
click at [224, 92] on input "30" at bounding box center [236, 98] width 24 height 13
type input "3"
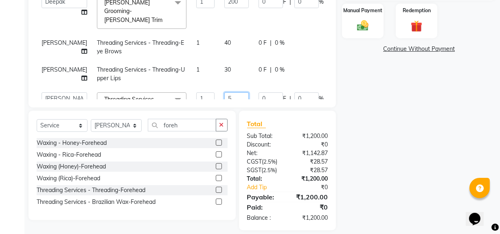
type input "50"
click at [224, 66] on span "30" at bounding box center [227, 69] width 7 height 7
select select "88994"
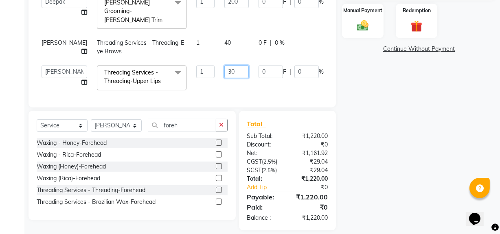
click at [224, 66] on input "30" at bounding box center [236, 72] width 24 height 13
type input "3"
type input "50"
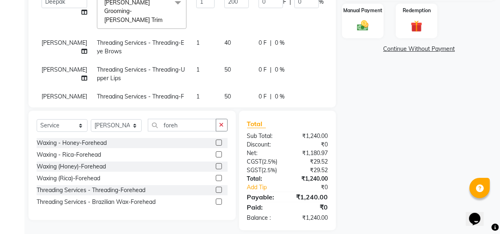
click at [224, 39] on span "40" at bounding box center [227, 42] width 7 height 7
select select "88994"
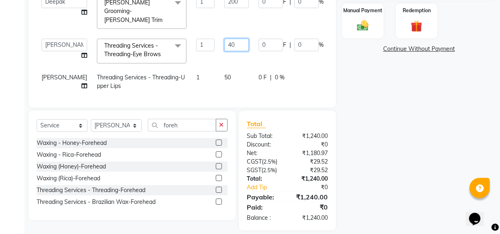
click at [224, 39] on input "40" at bounding box center [236, 45] width 24 height 13
type input "4"
type input "50"
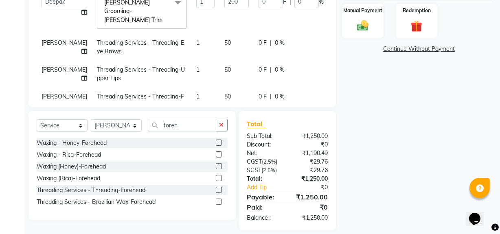
click at [401, 126] on div "Name: [PERSON_NAME] Membership: No Active Membership Total Visits: Card on file…" at bounding box center [422, 43] width 160 height 375
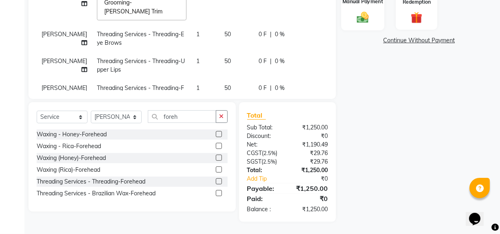
click at [367, 18] on img at bounding box center [363, 17] width 20 height 14
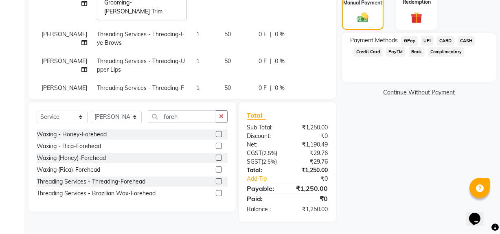
click at [425, 41] on span "UPI" at bounding box center [427, 40] width 13 height 9
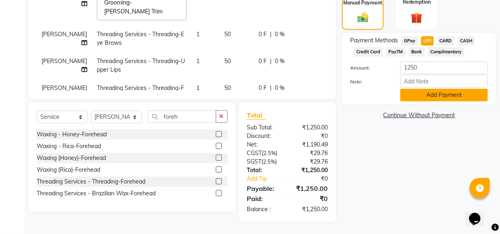
click at [437, 97] on button "Add Payment" at bounding box center [444, 95] width 88 height 13
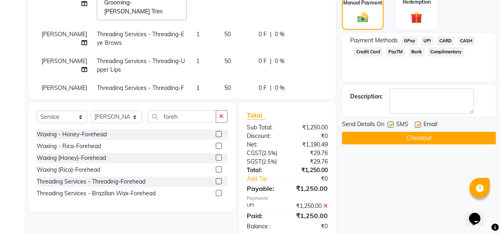
click at [423, 141] on button "Checkout" at bounding box center [419, 138] width 154 height 13
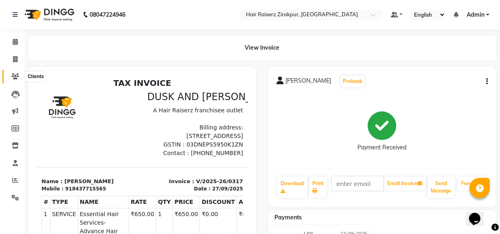
click at [18, 74] on icon at bounding box center [15, 76] width 8 height 6
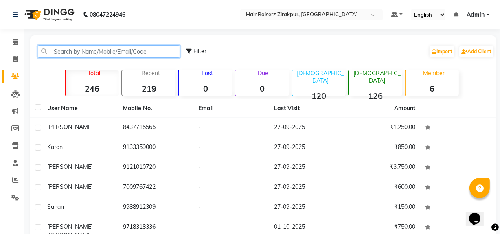
click at [73, 52] on input "text" at bounding box center [109, 51] width 142 height 13
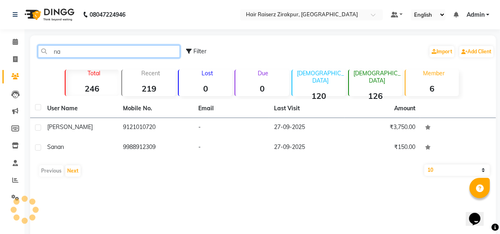
type input "n"
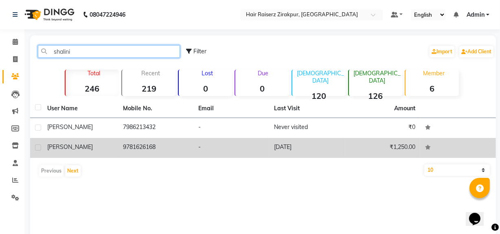
type input "shalini"
click at [172, 151] on td "9781626168" at bounding box center [156, 148] width 76 height 20
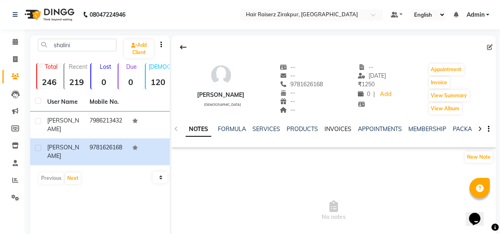
click at [333, 129] on link "INVOICES" at bounding box center [338, 128] width 27 height 7
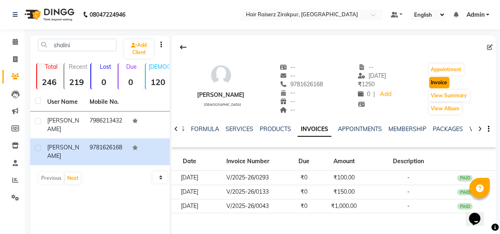
click at [437, 82] on button "Invoice" at bounding box center [439, 82] width 20 height 11
select select "service"
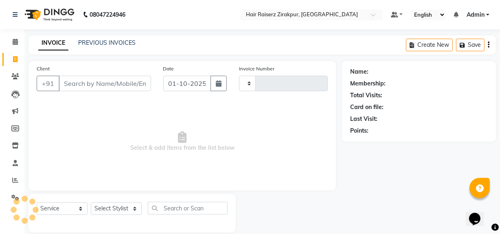
scroll to position [11, 0]
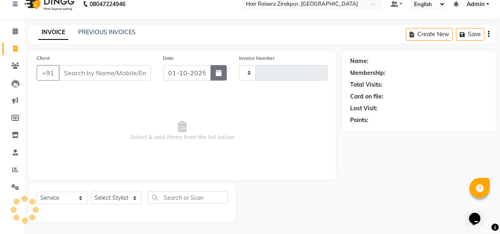
type input "0318"
select select "8680"
type input "9781626168"
click at [221, 72] on icon "button" at bounding box center [219, 73] width 6 height 7
select select "10"
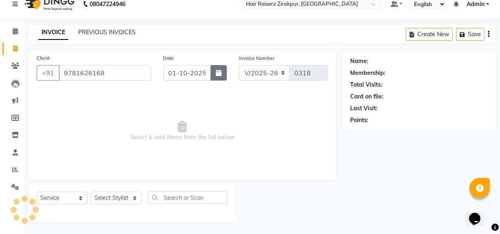
select select "2025"
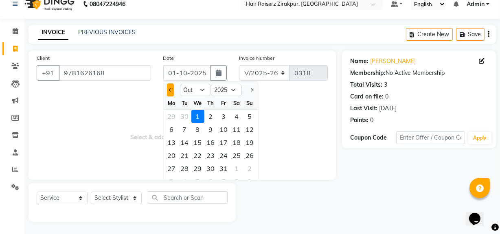
click at [172, 91] on button "Previous month" at bounding box center [170, 89] width 7 height 13
select select "9"
click at [241, 154] on div "27" at bounding box center [236, 155] width 13 height 13
type input "27-09-2025"
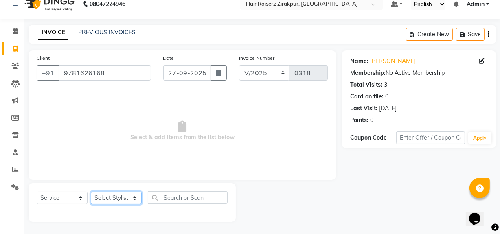
click at [139, 201] on select "Select Stylist [PERSON_NAME] Admin Akshay [PERSON_NAME] Deepak [PERSON_NAME] [P…" at bounding box center [116, 198] width 51 height 13
select select "88902"
click at [91, 192] on select "Select Stylist [PERSON_NAME] Admin Akshay [PERSON_NAME] Deepak [PERSON_NAME] [P…" at bounding box center [116, 198] width 51 height 13
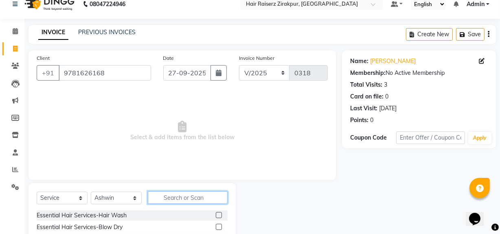
click at [166, 196] on input "text" at bounding box center [188, 197] width 80 height 13
type input "root"
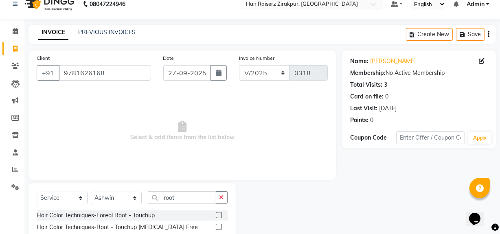
click at [217, 227] on label at bounding box center [219, 227] width 6 height 6
click at [217, 227] on input "checkbox" at bounding box center [218, 227] width 5 height 5
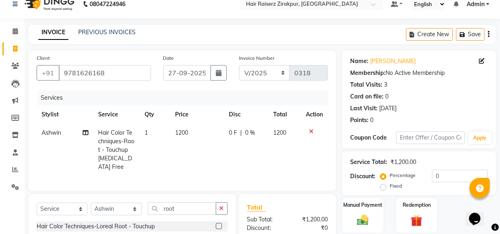
checkbox input "false"
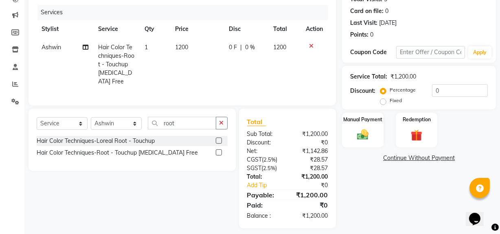
scroll to position [108, 0]
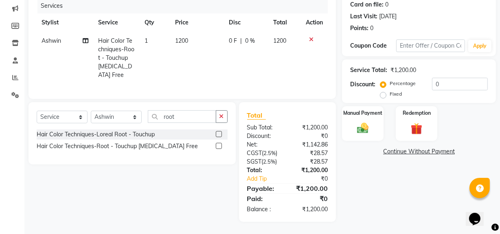
click at [390, 90] on label "Fixed" at bounding box center [396, 93] width 12 height 7
click at [382, 91] on input "Fixed" at bounding box center [385, 94] width 6 height 6
radio input "true"
click at [446, 80] on input "0" at bounding box center [460, 84] width 56 height 13
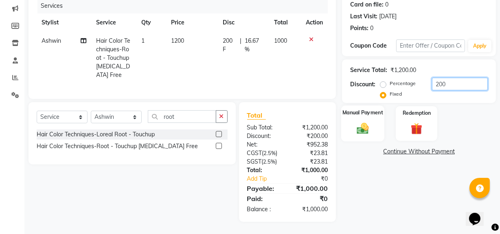
type input "200"
click at [371, 127] on img at bounding box center [363, 128] width 20 height 14
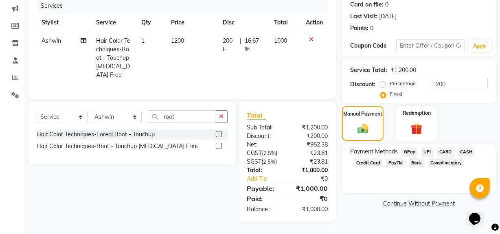
click at [425, 147] on span "UPI" at bounding box center [427, 151] width 13 height 9
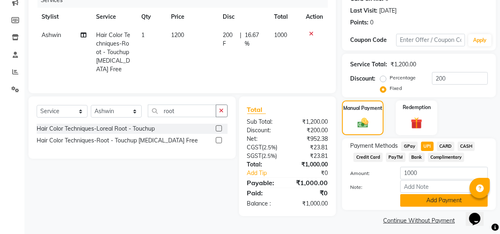
click at [418, 202] on button "Add Payment" at bounding box center [444, 200] width 88 height 13
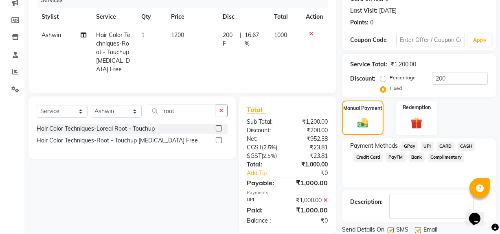
scroll to position [136, 0]
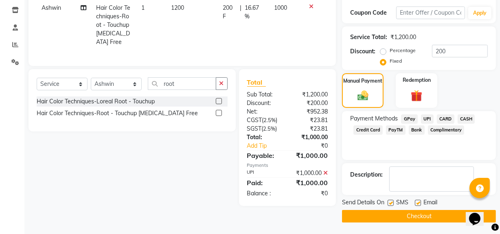
click at [415, 216] on button "Checkout" at bounding box center [419, 216] width 154 height 13
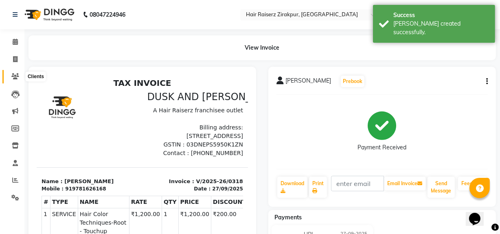
click at [18, 77] on icon at bounding box center [15, 76] width 8 height 6
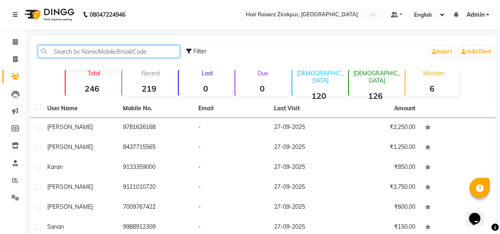
click at [102, 53] on input "text" at bounding box center [109, 51] width 142 height 13
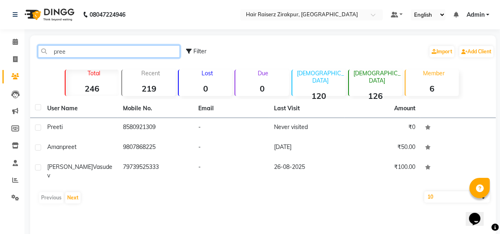
click at [134, 50] on input "pree" at bounding box center [109, 51] width 142 height 13
type input "p"
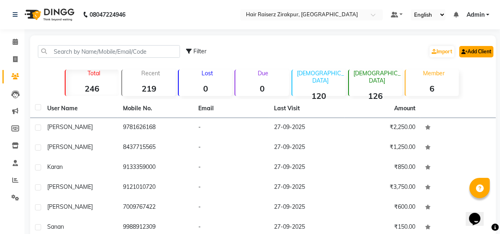
click at [475, 55] on link "Add Client" at bounding box center [476, 51] width 34 height 11
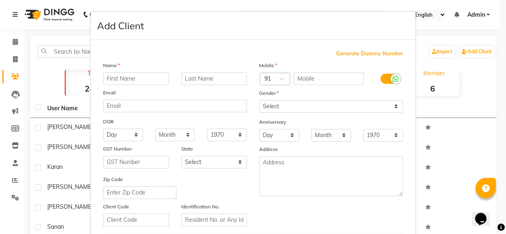
click at [161, 81] on input "text" at bounding box center [136, 78] width 66 height 13
type input "[PERSON_NAME]"
click at [301, 81] on input "text" at bounding box center [329, 78] width 70 height 13
type input "7009709027"
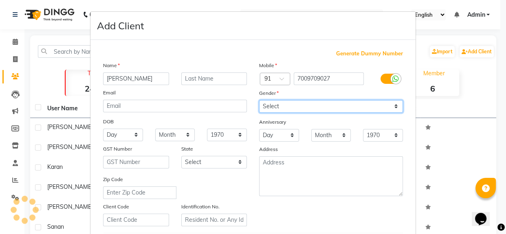
click at [301, 107] on select "Select [DEMOGRAPHIC_DATA] [DEMOGRAPHIC_DATA] Other Prefer Not To Say" at bounding box center [331, 106] width 144 height 13
select select "[DEMOGRAPHIC_DATA]"
click at [259, 100] on select "Select [DEMOGRAPHIC_DATA] [DEMOGRAPHIC_DATA] Other Prefer Not To Say" at bounding box center [331, 106] width 144 height 13
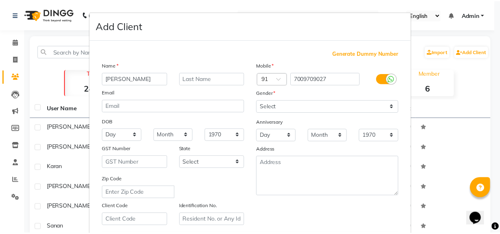
scroll to position [144, 0]
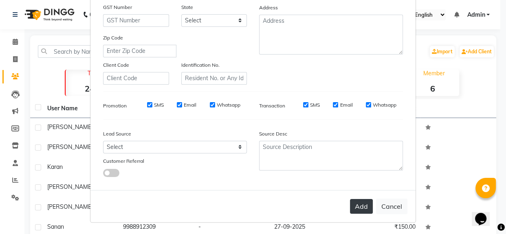
click at [352, 209] on button "Add" at bounding box center [361, 206] width 23 height 15
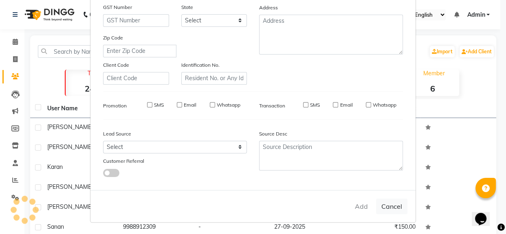
select select
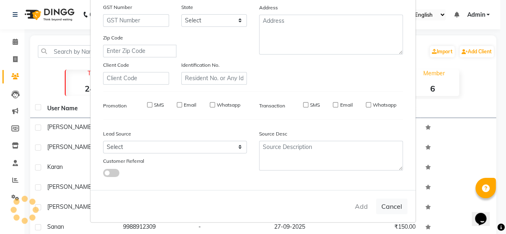
select select
checkbox input "false"
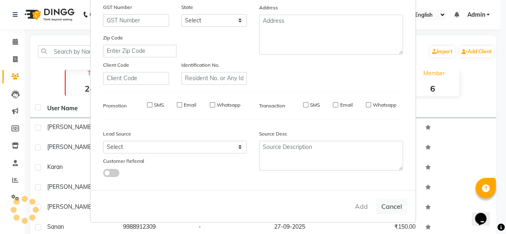
checkbox input "false"
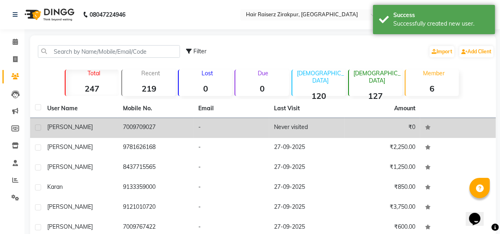
click at [370, 134] on td "₹0" at bounding box center [383, 128] width 76 height 20
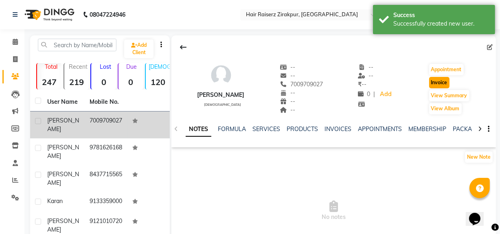
click at [437, 81] on button "Invoice" at bounding box center [439, 82] width 20 height 11
select select "service"
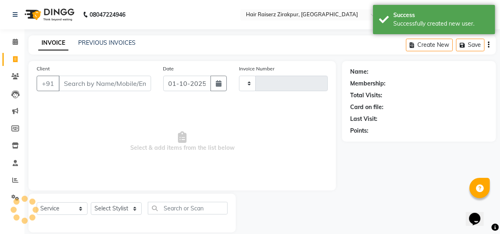
scroll to position [11, 0]
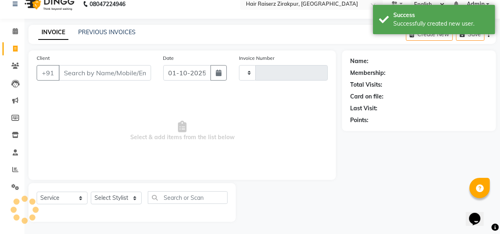
type input "0319"
select select "8680"
type input "7009709027"
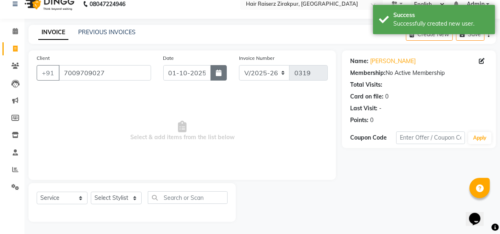
click at [221, 70] on icon "button" at bounding box center [219, 73] width 6 height 7
select select "10"
select select "2025"
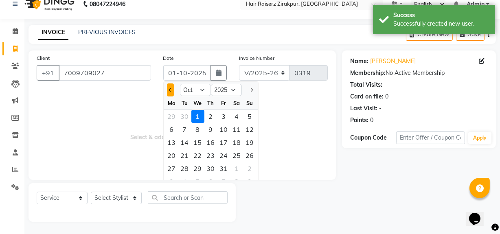
click at [171, 90] on span "Previous month" at bounding box center [170, 89] width 3 height 3
select select "9"
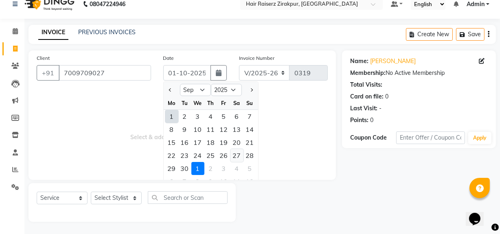
click at [236, 156] on div "27" at bounding box center [236, 155] width 13 height 13
type input "27-09-2025"
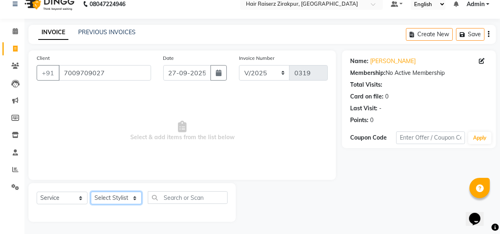
click at [138, 200] on select "Select Stylist [PERSON_NAME] Admin Akshay [PERSON_NAME] Deepak [PERSON_NAME] [P…" at bounding box center [116, 198] width 51 height 13
select select "88945"
click at [91, 192] on select "Select Stylist [PERSON_NAME] Admin Akshay [PERSON_NAME] Deepak [PERSON_NAME] [P…" at bounding box center [116, 198] width 51 height 13
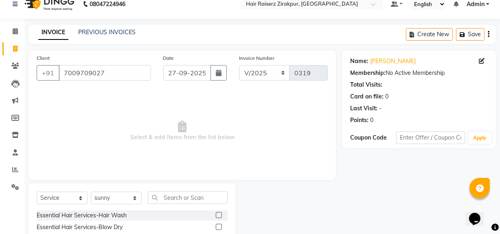
click at [79, 195] on select "Select Service Product Membership Package Voucher Prepaid Gift Card" at bounding box center [62, 198] width 51 height 13
click at [37, 192] on select "Select Service Product Membership Package Voucher Prepaid Gift Card" at bounding box center [62, 198] width 51 height 13
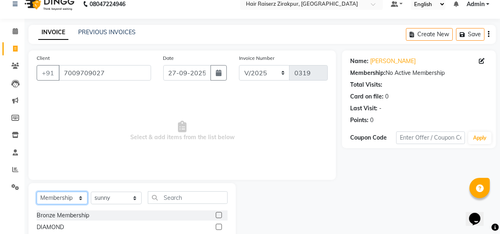
scroll to position [57, 0]
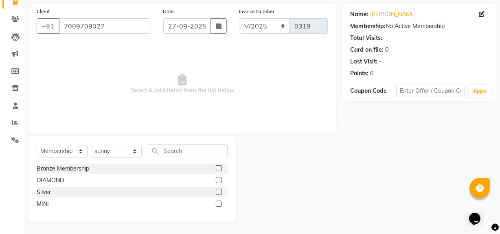
click at [218, 192] on label at bounding box center [219, 192] width 6 height 6
click at [218, 192] on input "checkbox" at bounding box center [218, 192] width 5 height 5
select select "select"
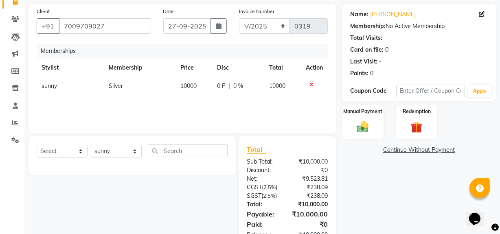
scroll to position [83, 0]
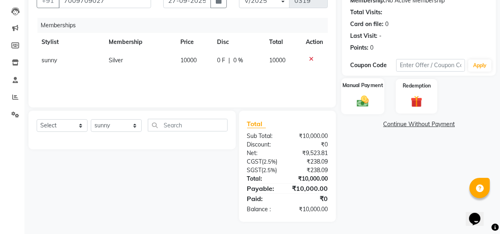
click at [365, 110] on div "Manual Payment" at bounding box center [362, 96] width 43 height 36
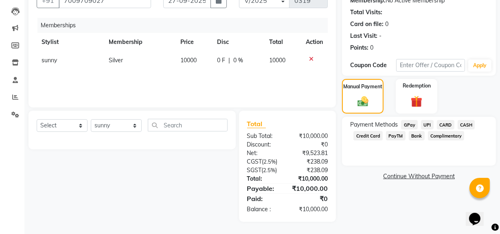
click at [465, 122] on span "CASH" at bounding box center [467, 124] width 18 height 9
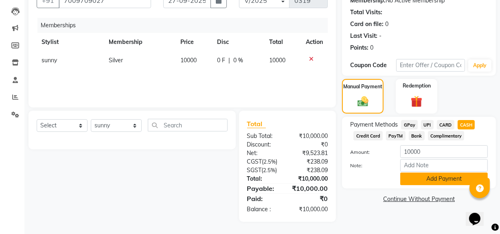
click at [428, 182] on button "Add Payment" at bounding box center [444, 179] width 88 height 13
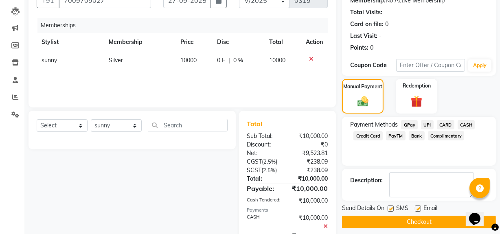
scroll to position [121, 0]
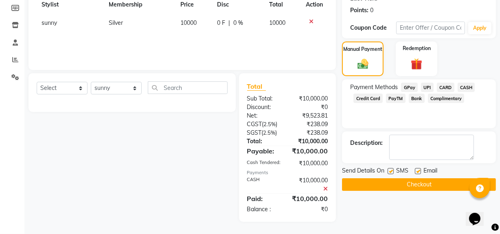
click at [422, 186] on button "Checkout" at bounding box center [419, 184] width 154 height 13
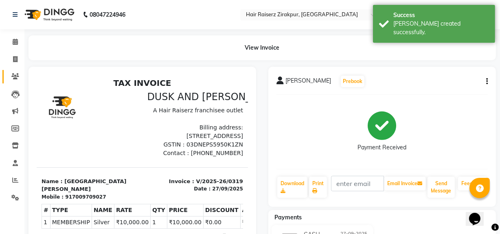
click at [15, 71] on link "Clients" at bounding box center [12, 76] width 20 height 13
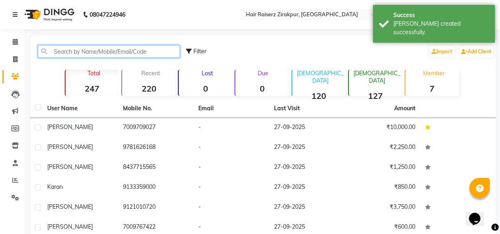
click at [99, 53] on input "text" at bounding box center [109, 51] width 142 height 13
click at [73, 55] on input "text" at bounding box center [109, 51] width 142 height 13
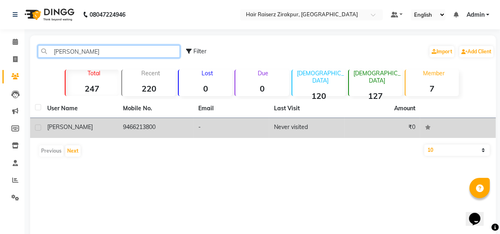
type input "[PERSON_NAME]"
click at [196, 118] on td "-" at bounding box center [231, 128] width 76 height 20
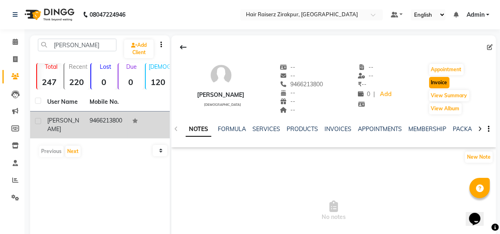
click at [441, 81] on button "Invoice" at bounding box center [439, 82] width 20 height 11
select select "8680"
select select "service"
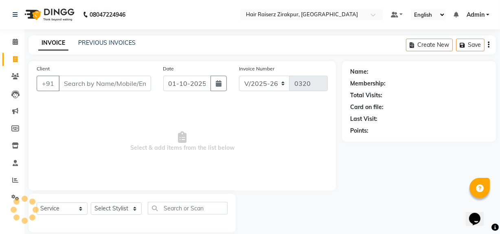
scroll to position [11, 0]
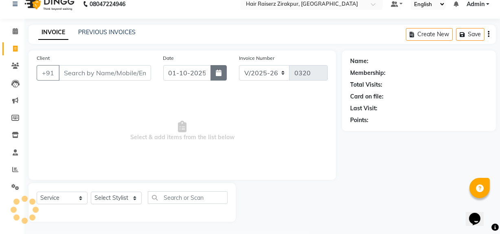
click at [216, 74] on icon "button" at bounding box center [219, 73] width 6 height 7
select select "10"
select select "2025"
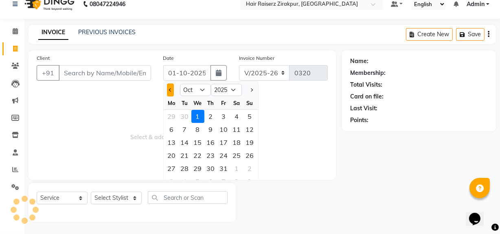
click at [171, 90] on span "Previous month" at bounding box center [170, 89] width 3 height 3
select select "9"
type input "9466213800"
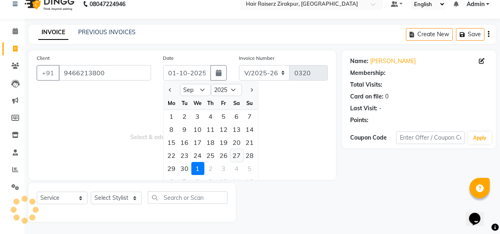
click at [240, 151] on div "27" at bounding box center [236, 155] width 13 height 13
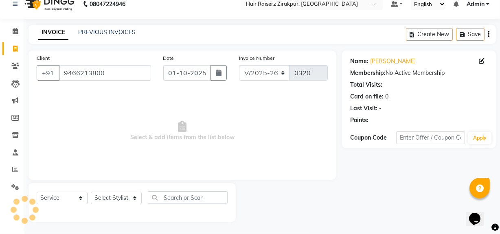
type input "27-09-2025"
click at [135, 200] on select "Select Stylist [PERSON_NAME] Admin Akshay [PERSON_NAME] Deepak [PERSON_NAME] [P…" at bounding box center [116, 198] width 51 height 13
select select "91080"
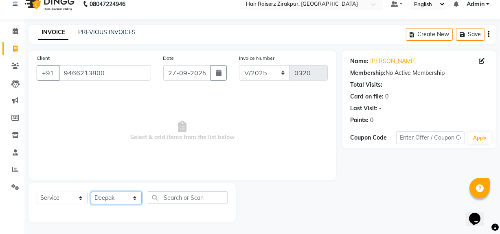
click at [91, 192] on select "Select Stylist [PERSON_NAME] Admin Akshay [PERSON_NAME] Deepak [PERSON_NAME] [P…" at bounding box center [116, 198] width 51 height 13
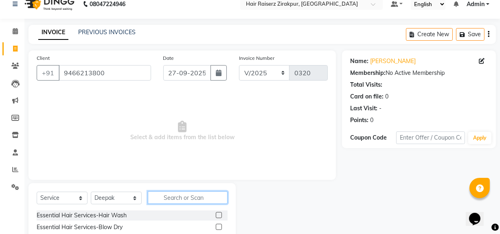
click at [167, 196] on input "text" at bounding box center [188, 197] width 80 height 13
type input "beard"
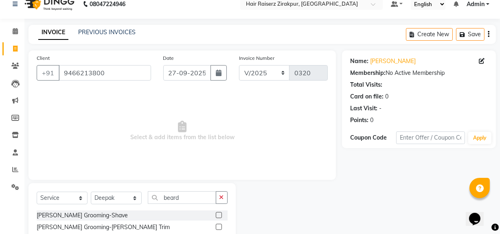
click at [216, 226] on label at bounding box center [219, 227] width 6 height 6
click at [216, 226] on input "checkbox" at bounding box center [218, 227] width 5 height 5
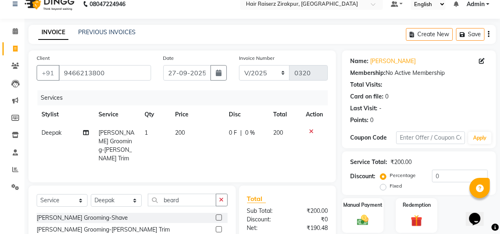
click at [216, 226] on label at bounding box center [219, 229] width 6 height 6
click at [216, 227] on input "checkbox" at bounding box center [218, 229] width 5 height 5
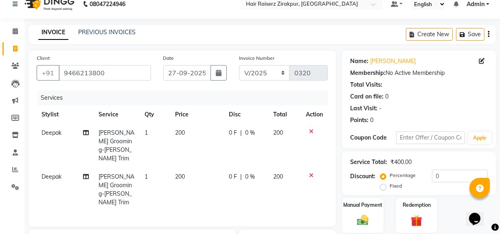
checkbox input "false"
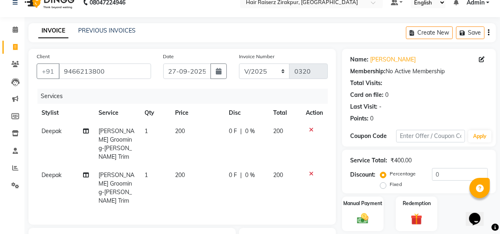
scroll to position [60, 0]
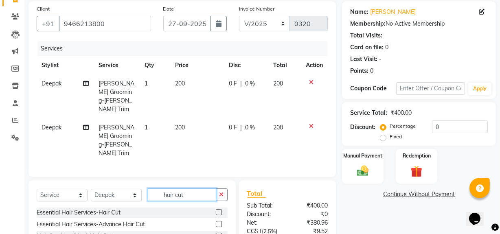
type input "hair cut"
click at [130, 189] on select "Select Stylist [PERSON_NAME] Admin Akshay [PERSON_NAME] Deepak [PERSON_NAME] [P…" at bounding box center [116, 195] width 51 height 13
select select "88900"
click at [91, 189] on select "Select Stylist [PERSON_NAME] Admin Akshay [PERSON_NAME] Deepak [PERSON_NAME] [P…" at bounding box center [116, 195] width 51 height 13
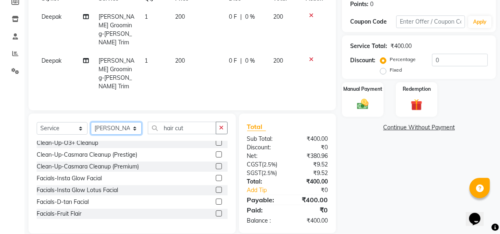
scroll to position [706, 0]
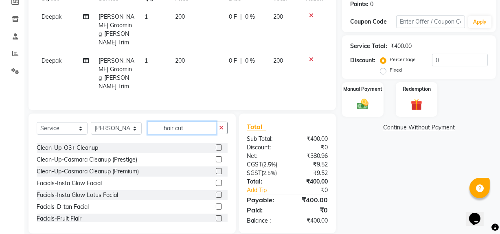
click at [203, 122] on input "hair cut" at bounding box center [182, 128] width 68 height 13
type input "h"
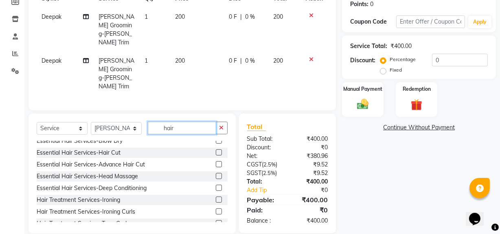
scroll to position [0, 0]
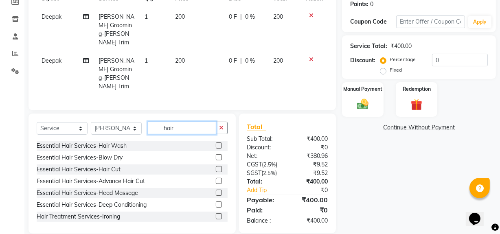
click at [183, 122] on input "hair" at bounding box center [182, 128] width 68 height 13
type input "h"
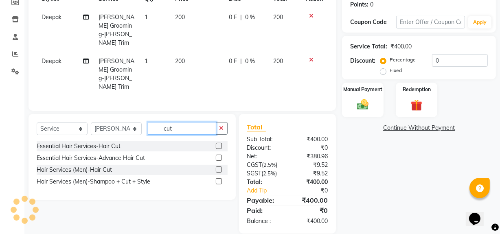
type input "cut"
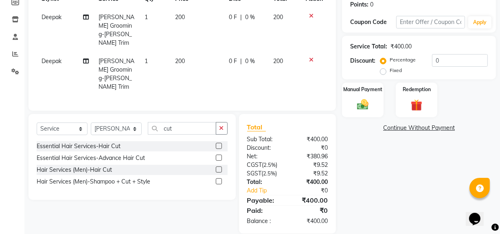
click at [220, 167] on label at bounding box center [219, 170] width 6 height 6
click at [220, 167] on input "checkbox" at bounding box center [218, 169] width 5 height 5
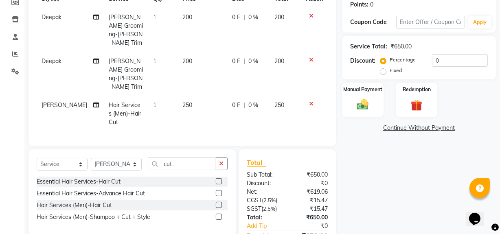
scroll to position [162, 0]
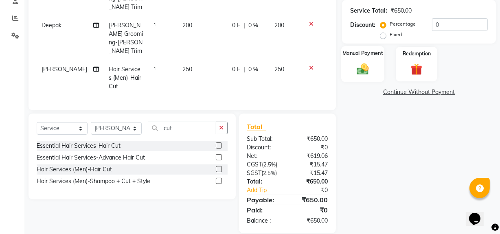
click at [377, 66] on div "Manual Payment" at bounding box center [362, 64] width 43 height 36
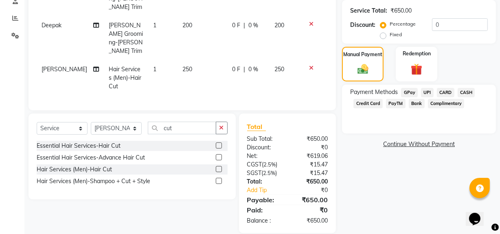
click at [449, 90] on span "CARD" at bounding box center [446, 92] width 18 height 9
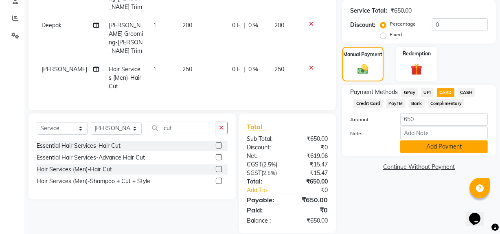
click at [425, 145] on button "Add Payment" at bounding box center [444, 146] width 88 height 13
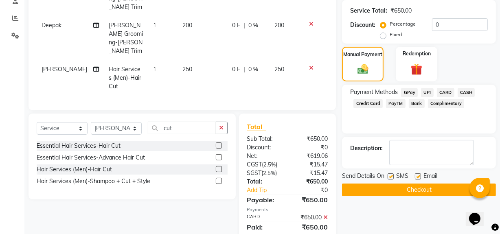
click at [397, 189] on button "Checkout" at bounding box center [419, 190] width 154 height 13
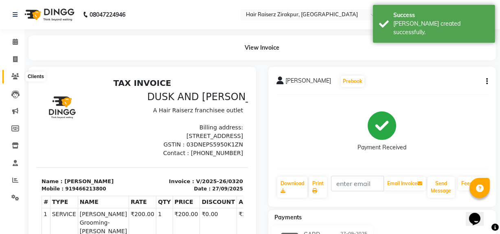
click at [15, 75] on icon at bounding box center [15, 76] width 8 height 6
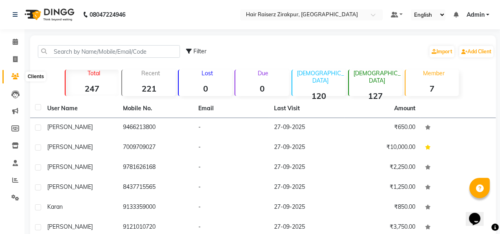
click at [17, 73] on icon at bounding box center [15, 76] width 8 height 6
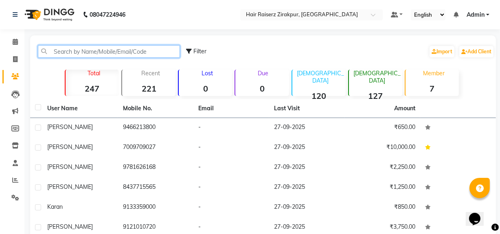
click at [81, 52] on input "text" at bounding box center [109, 51] width 142 height 13
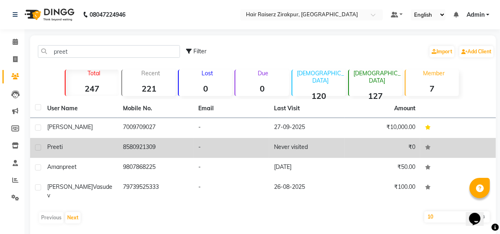
click at [140, 147] on td "8580921309" at bounding box center [156, 148] width 76 height 20
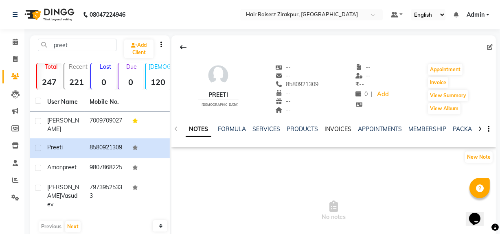
click at [338, 129] on div "INVOICES" at bounding box center [338, 129] width 27 height 9
click at [338, 129] on link "INVOICES" at bounding box center [338, 128] width 27 height 7
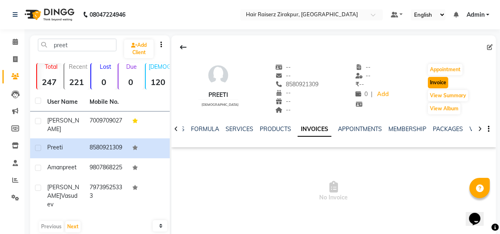
click at [442, 87] on button "Invoice" at bounding box center [438, 82] width 20 height 11
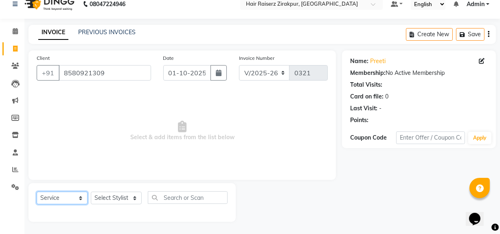
click at [77, 201] on select "Select Service Product Membership Package Voucher Prepaid Gift Card" at bounding box center [62, 198] width 51 height 13
click at [37, 192] on select "Select Service Product Membership Package Voucher Prepaid Gift Card" at bounding box center [62, 198] width 51 height 13
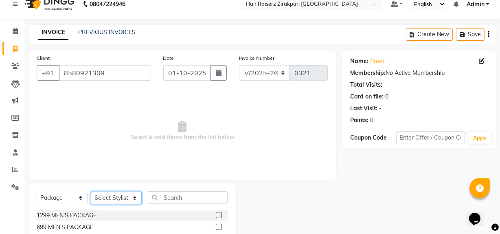
click at [123, 195] on select "Select Stylist [PERSON_NAME] Admin Akshay [PERSON_NAME] Deepak [PERSON_NAME] [P…" at bounding box center [116, 198] width 51 height 13
click at [91, 192] on select "Select Stylist [PERSON_NAME] Admin Akshay [PERSON_NAME] Deepak [PERSON_NAME] [P…" at bounding box center [116, 198] width 51 height 13
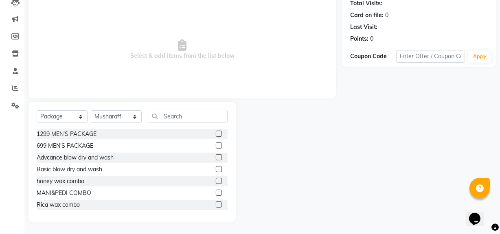
click at [216, 171] on label at bounding box center [219, 169] width 6 height 6
click at [216, 171] on input "checkbox" at bounding box center [218, 169] width 5 height 5
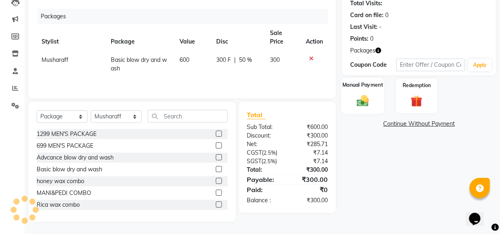
click at [371, 110] on div "Manual Payment" at bounding box center [362, 96] width 43 height 36
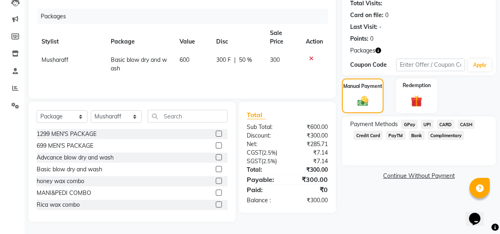
click at [428, 123] on span "UPI" at bounding box center [427, 124] width 13 height 9
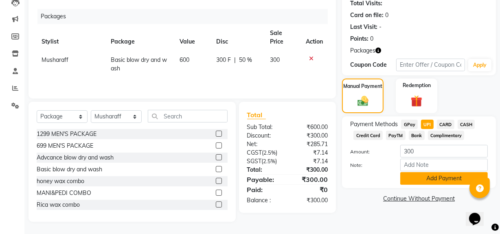
click at [425, 181] on button "Add Payment" at bounding box center [444, 178] width 88 height 13
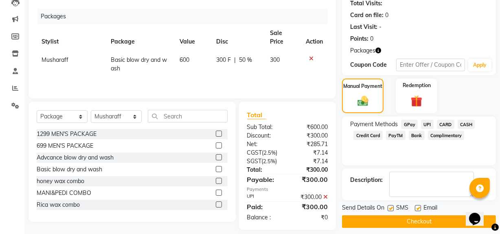
click at [415, 221] on button "Checkout" at bounding box center [419, 221] width 154 height 13
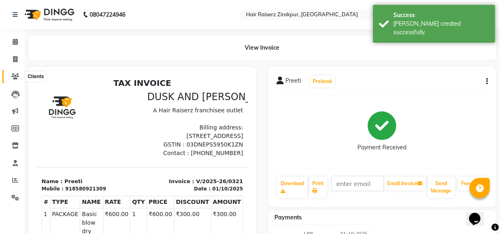
click at [14, 79] on icon at bounding box center [15, 76] width 8 height 6
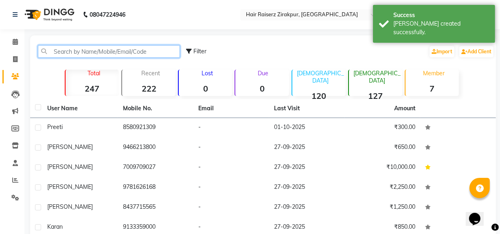
click at [64, 54] on input "text" at bounding box center [109, 51] width 142 height 13
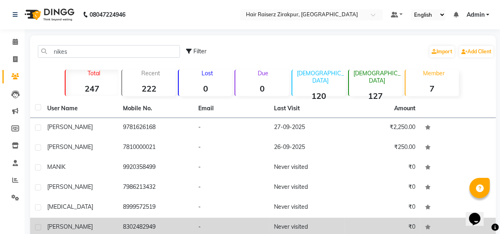
click at [154, 224] on td "8302482949" at bounding box center [156, 228] width 76 height 20
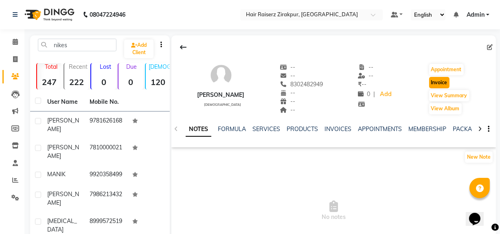
click at [436, 81] on button "Invoice" at bounding box center [439, 82] width 20 height 11
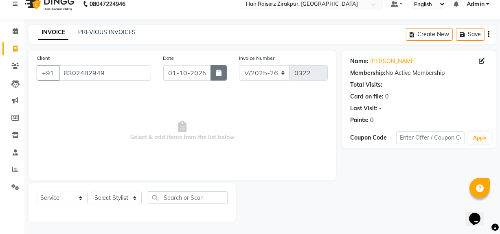
click at [220, 76] on icon "button" at bounding box center [219, 73] width 6 height 7
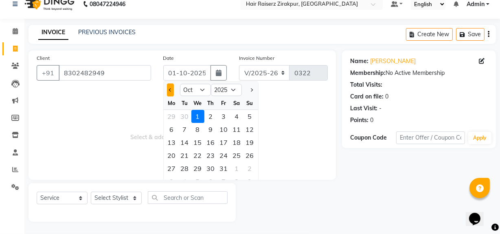
click at [170, 91] on span "Previous month" at bounding box center [170, 89] width 3 height 3
click at [250, 158] on div "28" at bounding box center [249, 155] width 13 height 13
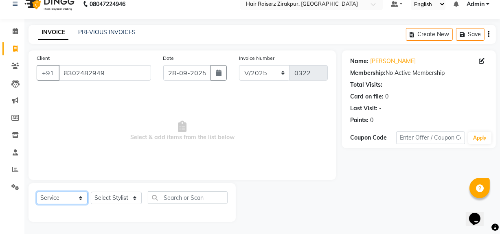
click at [80, 197] on select "Select Service Product Membership Package Voucher Prepaid Gift Card" at bounding box center [62, 198] width 51 height 13
click at [113, 198] on select "Select Stylist [PERSON_NAME] Admin Akshay [PERSON_NAME] Deepak [PERSON_NAME] [P…" at bounding box center [116, 198] width 51 height 13
click at [91, 192] on select "Select Stylist [PERSON_NAME] Admin Akshay [PERSON_NAME] Deepak [PERSON_NAME] [P…" at bounding box center [116, 198] width 51 height 13
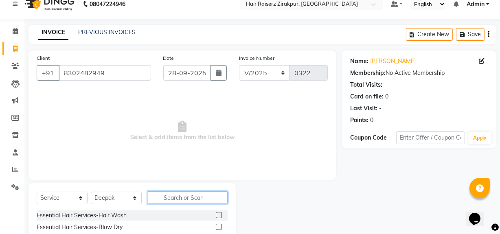
click at [178, 203] on input "text" at bounding box center [188, 197] width 80 height 13
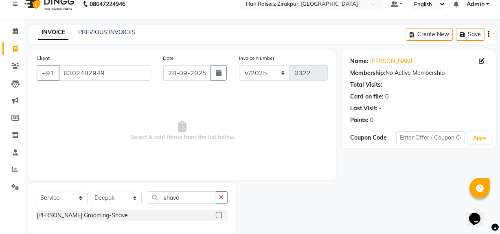
click at [220, 217] on label at bounding box center [219, 215] width 6 height 6
click at [220, 217] on input "checkbox" at bounding box center [218, 215] width 5 height 5
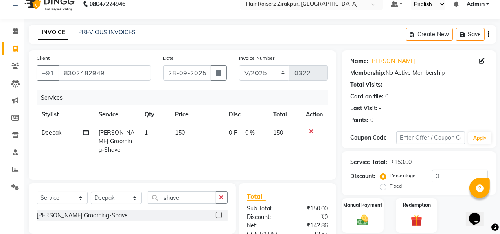
scroll to position [89, 0]
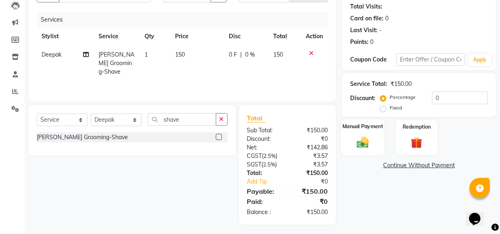
click at [377, 136] on div "Manual Payment" at bounding box center [362, 137] width 43 height 36
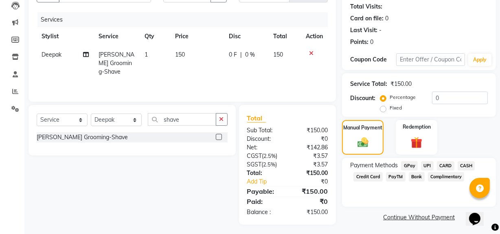
click at [431, 164] on span "UPI" at bounding box center [427, 165] width 13 height 9
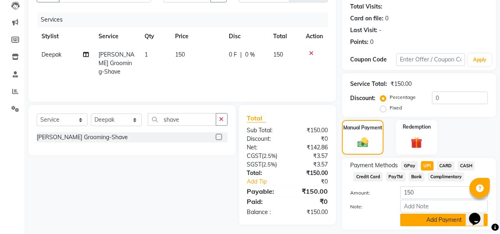
click at [428, 217] on button "Add Payment" at bounding box center [444, 220] width 88 height 13
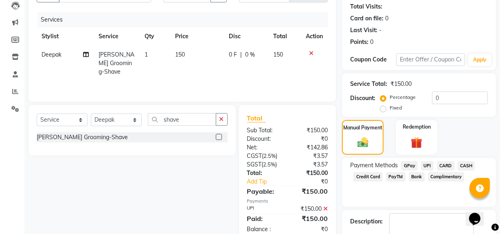
scroll to position [136, 0]
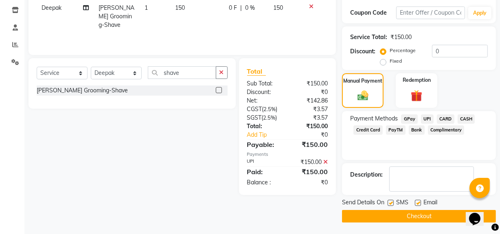
click at [430, 213] on button "Checkout" at bounding box center [419, 216] width 154 height 13
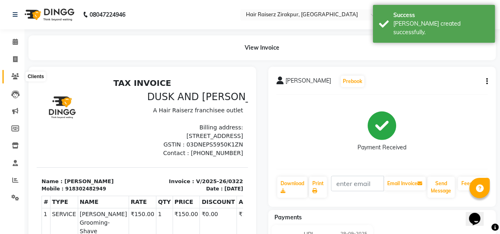
click at [14, 78] on icon at bounding box center [15, 76] width 8 height 6
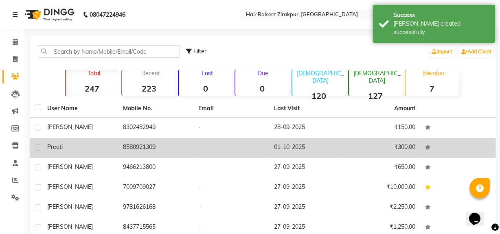
click at [241, 151] on td "-" at bounding box center [231, 148] width 76 height 20
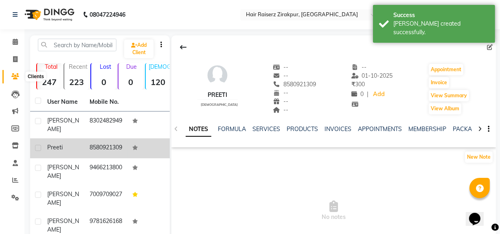
click at [18, 77] on icon at bounding box center [15, 76] width 8 height 6
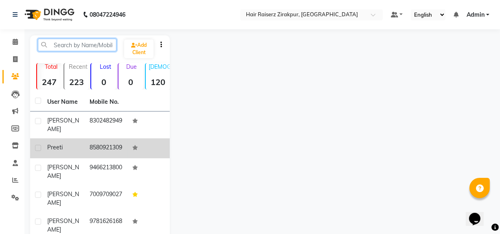
click at [70, 50] on input "text" at bounding box center [77, 45] width 79 height 13
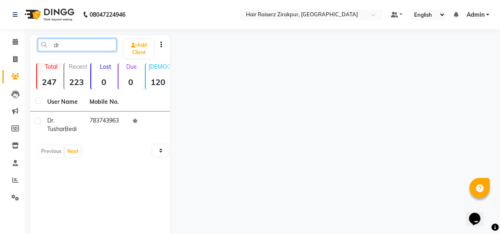
click at [89, 50] on input "dr" at bounding box center [77, 45] width 79 height 13
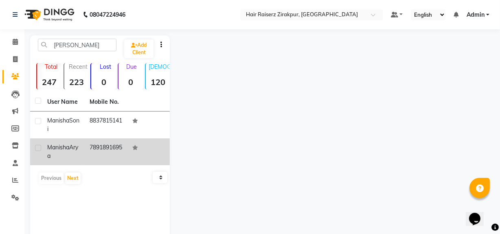
click at [97, 156] on td "7891891695" at bounding box center [106, 151] width 42 height 27
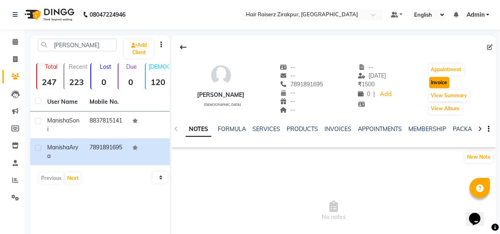
click at [437, 81] on button "Invoice" at bounding box center [439, 82] width 20 height 11
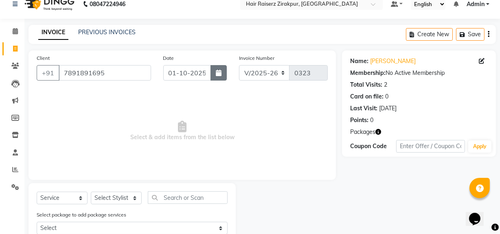
click at [219, 71] on icon "button" at bounding box center [219, 73] width 6 height 7
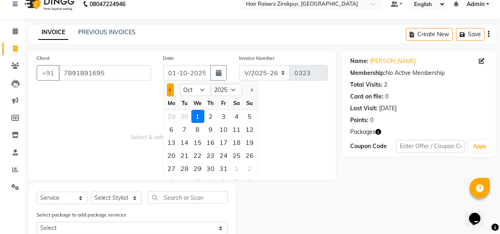
click at [172, 90] on button "Previous month" at bounding box center [170, 89] width 7 height 13
click at [250, 152] on div "28" at bounding box center [249, 155] width 13 height 13
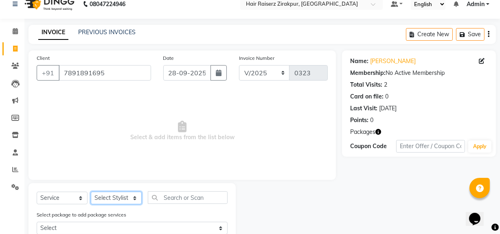
click at [136, 195] on select "Select Stylist [PERSON_NAME] Admin Akshay [PERSON_NAME] Deepak [PERSON_NAME] [P…" at bounding box center [116, 198] width 51 height 13
click at [91, 192] on select "Select Stylist [PERSON_NAME] Admin Akshay [PERSON_NAME] Deepak [PERSON_NAME] [P…" at bounding box center [116, 198] width 51 height 13
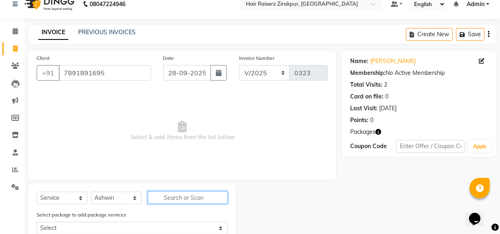
click at [179, 195] on input "text" at bounding box center [188, 197] width 80 height 13
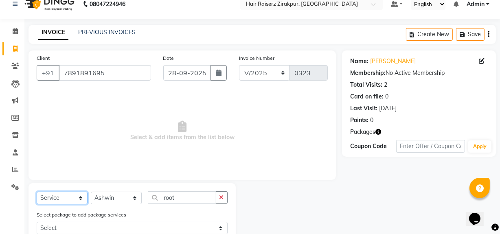
click at [76, 195] on select "Select Service Product Membership Package Voucher Prepaid Gift Card" at bounding box center [62, 198] width 51 height 13
click at [37, 192] on select "Select Service Product Membership Package Voucher Prepaid Gift Card" at bounding box center [62, 198] width 51 height 13
click at [186, 202] on input "root" at bounding box center [182, 197] width 68 height 13
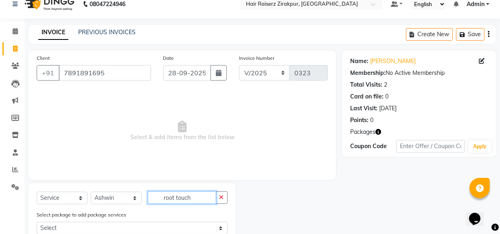
scroll to position [61, 0]
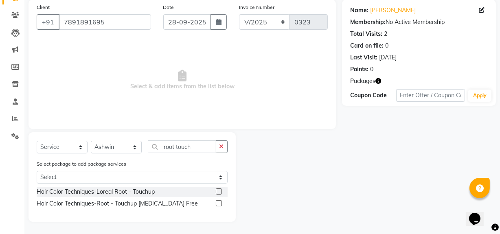
click at [217, 192] on label at bounding box center [219, 192] width 6 height 6
click at [217, 192] on input "checkbox" at bounding box center [218, 191] width 5 height 5
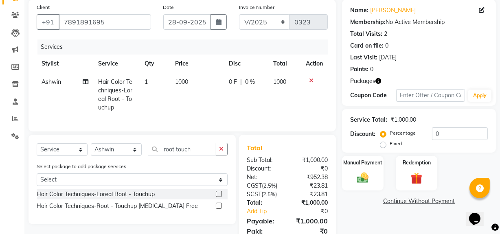
click at [185, 83] on span "1000" at bounding box center [181, 81] width 13 height 7
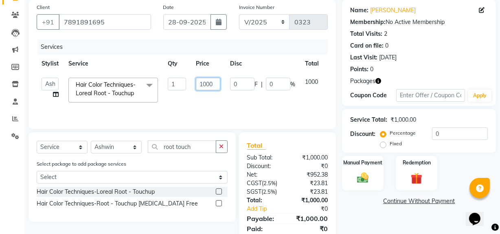
click at [213, 83] on input "1000" at bounding box center [208, 84] width 24 height 13
click at [284, 107] on tr "[PERSON_NAME] Admin Akshay chhajlana Ashwin Deepak [PERSON_NAME] [PERSON_NAME] …" at bounding box center [194, 90] width 314 height 35
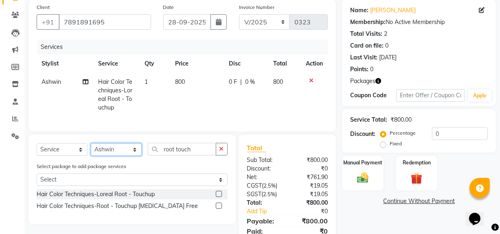
click at [132, 156] on select "Select Stylist [PERSON_NAME] Admin Akshay [PERSON_NAME] Deepak [PERSON_NAME] [P…" at bounding box center [116, 149] width 51 height 13
click at [91, 149] on select "Select Stylist [PERSON_NAME] Admin Akshay [PERSON_NAME] Deepak [PERSON_NAME] [P…" at bounding box center [116, 149] width 51 height 13
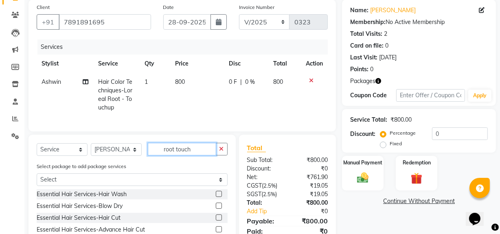
click at [199, 156] on input "root touch" at bounding box center [182, 149] width 68 height 13
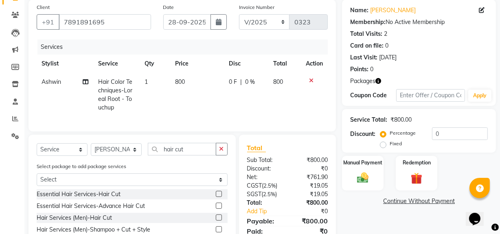
click at [220, 221] on label at bounding box center [219, 218] width 6 height 6
click at [220, 221] on input "checkbox" at bounding box center [218, 217] width 5 height 5
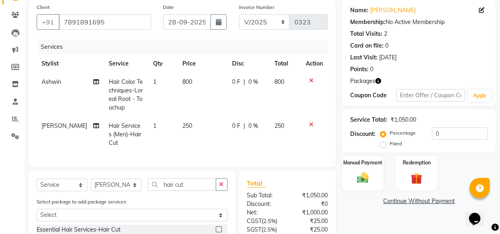
click at [182, 126] on span "250" at bounding box center [187, 125] width 10 height 7
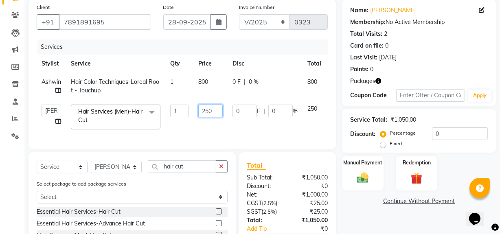
click at [205, 114] on input "250" at bounding box center [210, 111] width 24 height 13
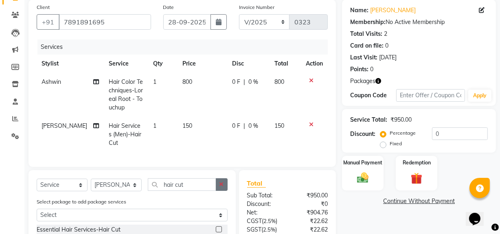
click at [220, 172] on div "Client [PHONE_NUMBER] Date [DATE] Invoice Number V/2025 V/[PHONE_NUMBER] Servic…" at bounding box center [182, 145] width 320 height 290
click at [134, 190] on select "Select Stylist [PERSON_NAME] Admin Akshay [PERSON_NAME] Deepak [PERSON_NAME] [P…" at bounding box center [116, 185] width 51 height 13
click at [91, 184] on select "Select Stylist [PERSON_NAME] Admin Akshay [PERSON_NAME] Deepak [PERSON_NAME] [P…" at bounding box center [116, 185] width 51 height 13
click at [190, 191] on input "hair cut" at bounding box center [182, 184] width 68 height 13
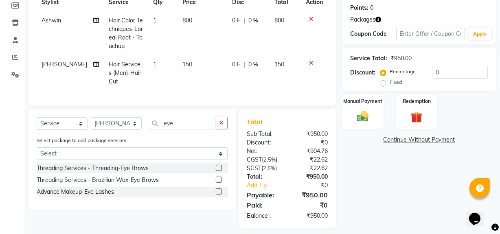
click at [217, 171] on label at bounding box center [219, 168] width 6 height 6
click at [217, 171] on input "checkbox" at bounding box center [218, 168] width 5 height 5
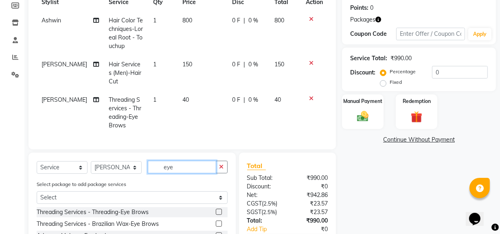
click at [199, 167] on input "eye" at bounding box center [182, 167] width 68 height 13
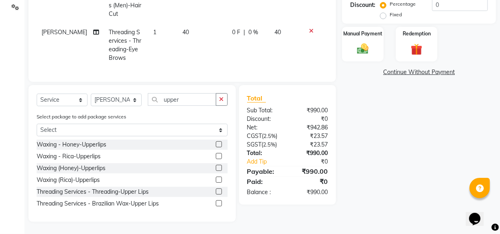
click at [217, 191] on label at bounding box center [219, 192] width 6 height 6
click at [217, 191] on input "checkbox" at bounding box center [218, 191] width 5 height 5
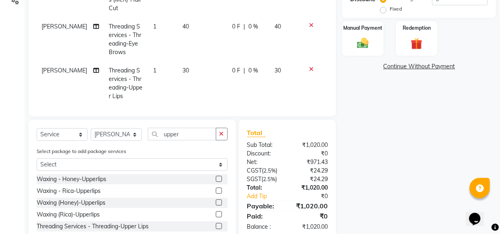
click at [182, 68] on span "30" at bounding box center [185, 70] width 7 height 7
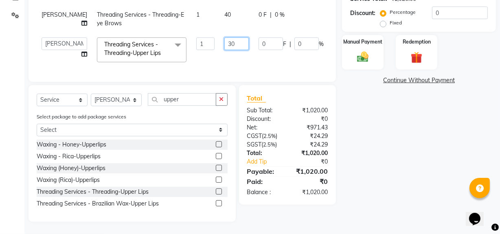
click at [224, 47] on input "30" at bounding box center [236, 43] width 24 height 13
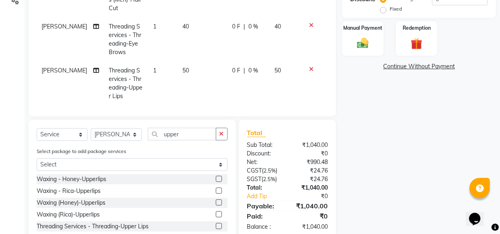
click at [212, 7] on tbody "Ashwin Hair Color Techniques-Loreal Root - Touchup 1 800 0 F | 0 % 800 Akshay c…" at bounding box center [182, 21] width 291 height 167
click at [183, 25] on td "40" at bounding box center [203, 40] width 50 height 44
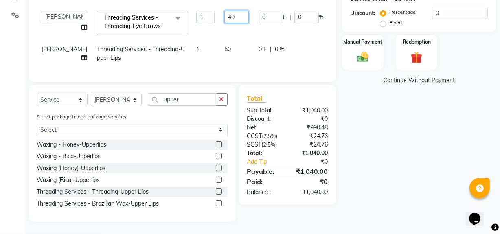
click at [224, 14] on input "40" at bounding box center [236, 17] width 24 height 13
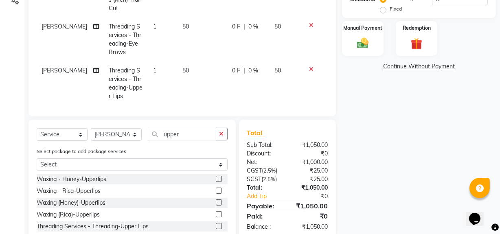
click at [471, 160] on div "Name: [PERSON_NAME] Membership: No Active Membership Total Visits: 2 Card on fi…" at bounding box center [422, 61] width 160 height 392
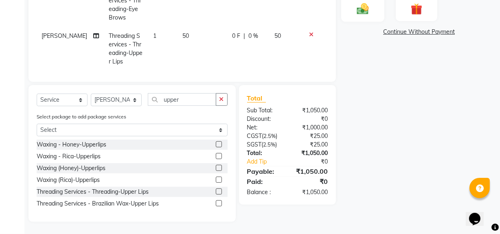
click at [367, 16] on div "Manual Payment" at bounding box center [362, 4] width 43 height 36
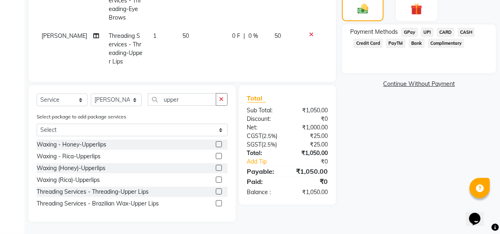
click at [428, 30] on span "UPI" at bounding box center [427, 32] width 13 height 9
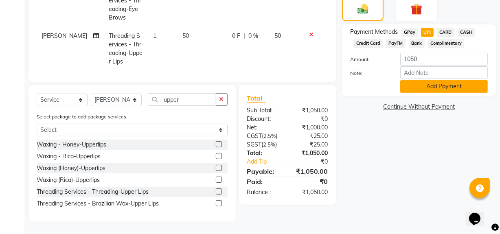
click at [433, 91] on button "Add Payment" at bounding box center [444, 86] width 88 height 13
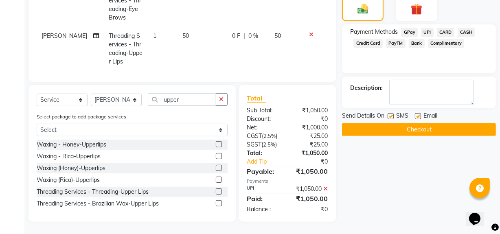
click at [408, 131] on button "Checkout" at bounding box center [419, 129] width 154 height 13
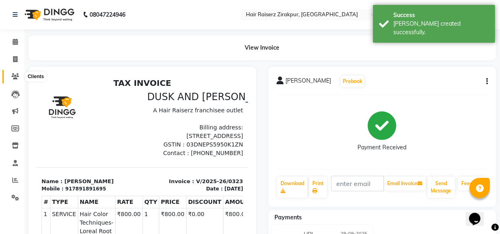
click at [13, 78] on icon at bounding box center [15, 76] width 8 height 6
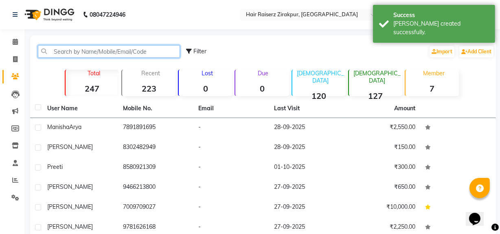
click at [95, 51] on input "text" at bounding box center [109, 51] width 142 height 13
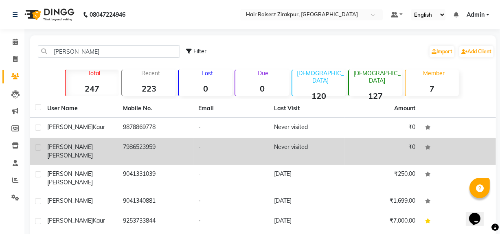
click at [97, 144] on div "[PERSON_NAME]" at bounding box center [80, 151] width 66 height 17
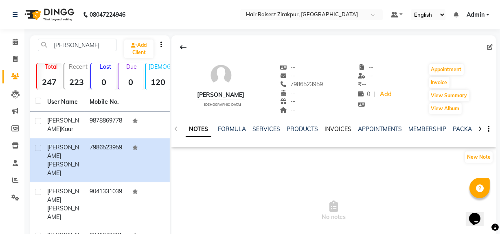
click at [329, 127] on link "INVOICES" at bounding box center [338, 128] width 27 height 7
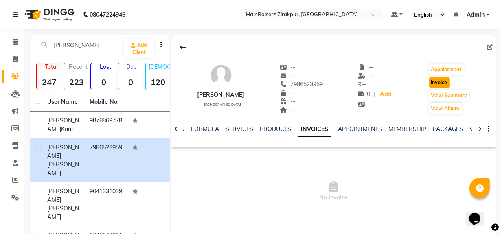
click at [441, 86] on button "Invoice" at bounding box center [439, 82] width 20 height 11
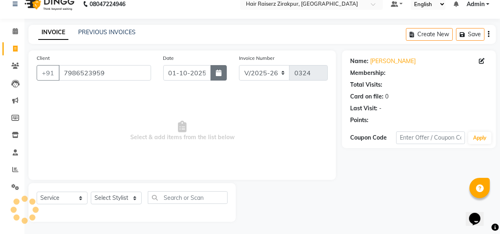
click at [224, 79] on button "button" at bounding box center [219, 72] width 16 height 15
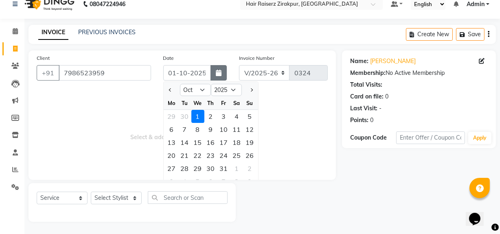
click at [224, 79] on button "button" at bounding box center [219, 72] width 16 height 15
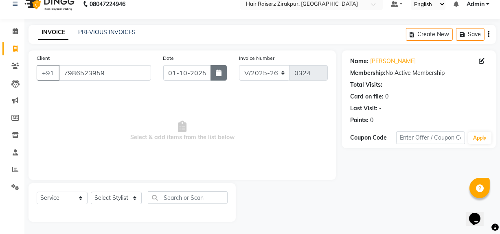
click at [224, 79] on button "button" at bounding box center [219, 72] width 16 height 15
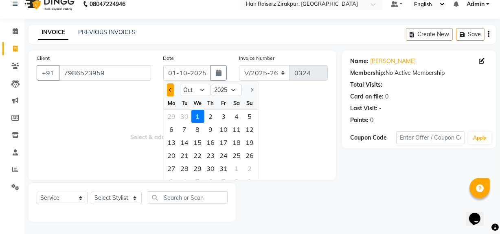
click at [171, 90] on button "Previous month" at bounding box center [170, 89] width 7 height 13
click at [251, 155] on div "28" at bounding box center [249, 155] width 13 height 13
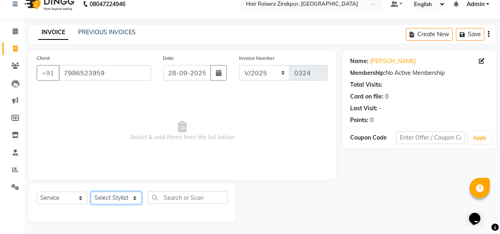
click at [138, 199] on select "Select Stylist [PERSON_NAME] Admin Akshay [PERSON_NAME] Deepak [PERSON_NAME] [P…" at bounding box center [116, 198] width 51 height 13
click at [91, 192] on select "Select Stylist [PERSON_NAME] Admin Akshay [PERSON_NAME] Deepak [PERSON_NAME] [P…" at bounding box center [116, 198] width 51 height 13
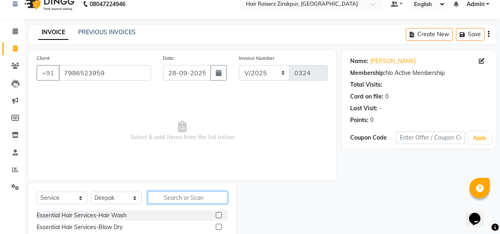
click at [180, 195] on input "text" at bounding box center [188, 197] width 80 height 13
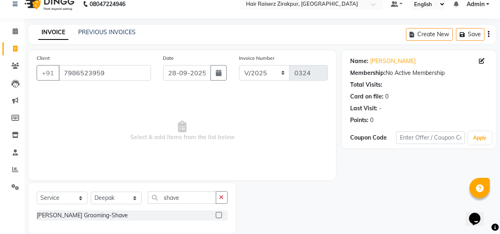
click at [220, 216] on label at bounding box center [219, 215] width 6 height 6
click at [220, 216] on input "checkbox" at bounding box center [218, 215] width 5 height 5
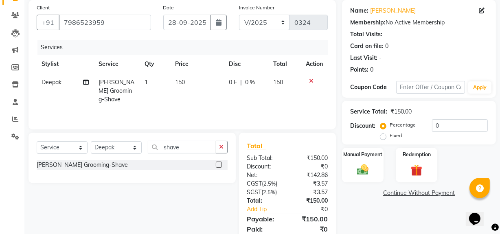
scroll to position [62, 0]
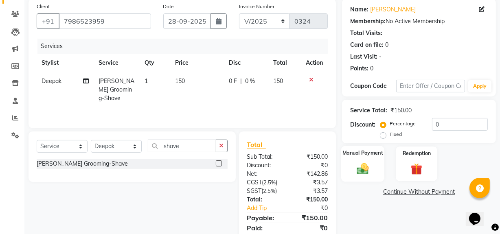
click at [368, 167] on img at bounding box center [363, 169] width 20 height 14
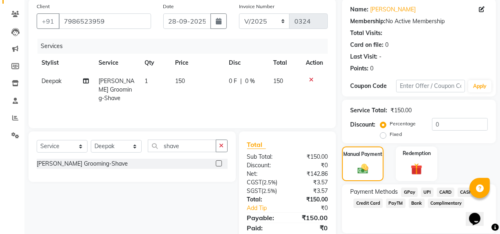
click at [425, 190] on span "UPI" at bounding box center [427, 192] width 13 height 9
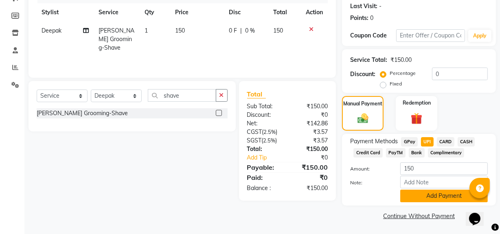
click at [420, 202] on button "Add Payment" at bounding box center [444, 196] width 88 height 13
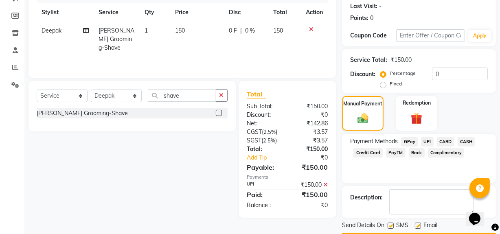
scroll to position [136, 0]
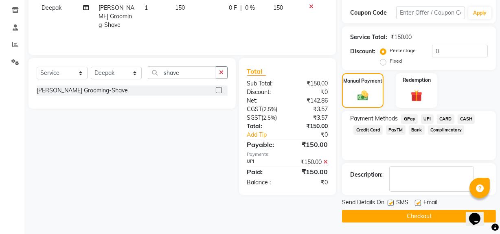
click at [396, 216] on button "Checkout" at bounding box center [419, 216] width 154 height 13
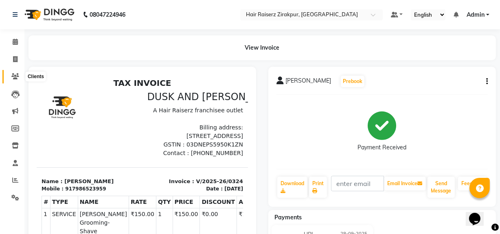
click at [16, 77] on icon at bounding box center [15, 76] width 8 height 6
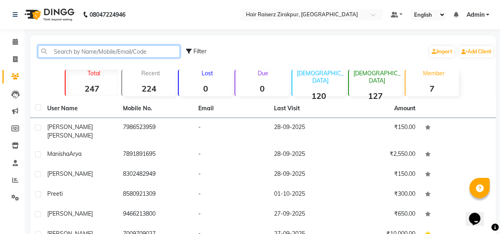
click at [84, 56] on input "text" at bounding box center [109, 51] width 142 height 13
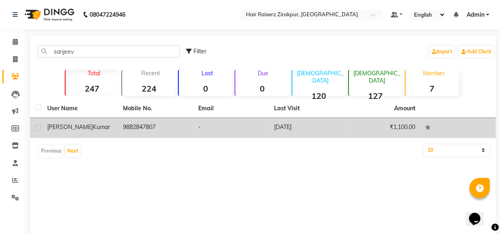
click at [114, 122] on td "[PERSON_NAME]" at bounding box center [80, 128] width 76 height 20
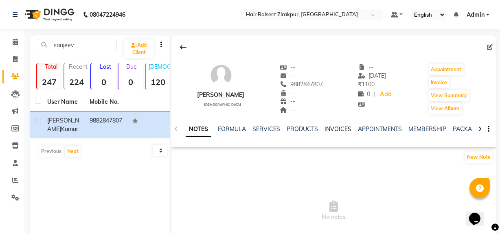
click at [334, 130] on link "INVOICES" at bounding box center [338, 128] width 27 height 7
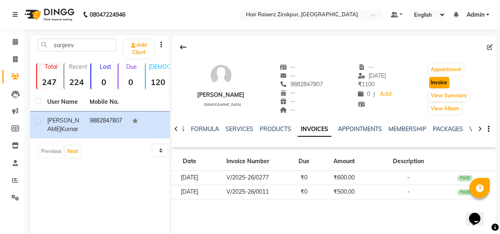
click at [444, 77] on button "Invoice" at bounding box center [439, 82] width 20 height 11
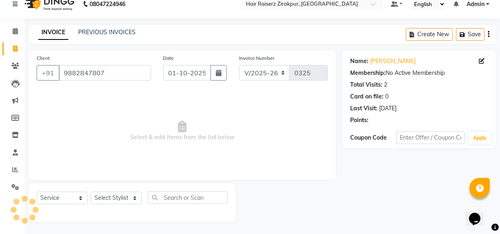
click at [220, 81] on div "Date [DATE]" at bounding box center [195, 70] width 76 height 33
click at [220, 79] on button "button" at bounding box center [219, 72] width 16 height 15
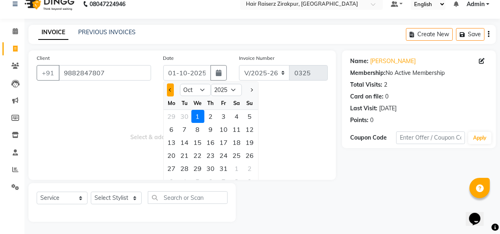
click at [170, 92] on span "Previous month" at bounding box center [170, 89] width 3 height 3
click at [252, 153] on div "28" at bounding box center [249, 155] width 13 height 13
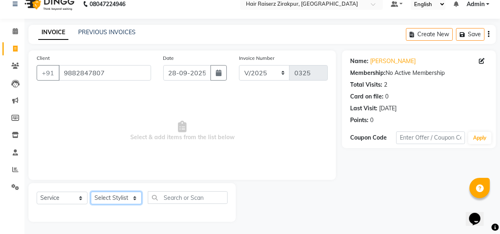
click at [133, 202] on select "Select Stylist [PERSON_NAME] Admin Akshay [PERSON_NAME] Deepak [PERSON_NAME] [P…" at bounding box center [116, 198] width 51 height 13
click at [91, 192] on select "Select Stylist [PERSON_NAME] Admin Akshay [PERSON_NAME] Deepak [PERSON_NAME] [P…" at bounding box center [116, 198] width 51 height 13
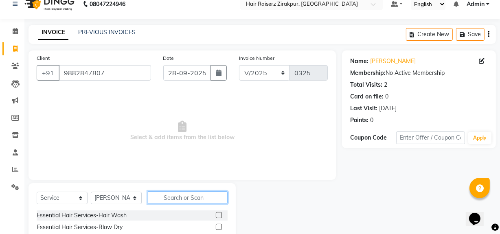
click at [165, 194] on input "text" at bounding box center [188, 197] width 80 height 13
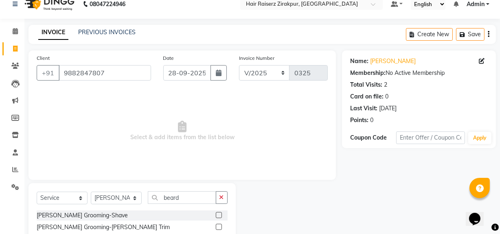
click at [216, 228] on label at bounding box center [219, 227] width 6 height 6
click at [216, 228] on input "checkbox" at bounding box center [218, 227] width 5 height 5
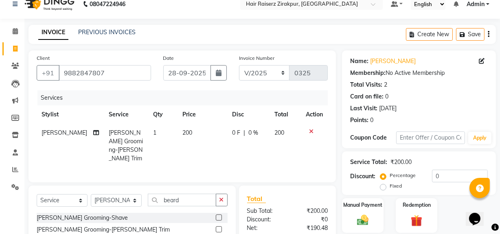
scroll to position [92, 0]
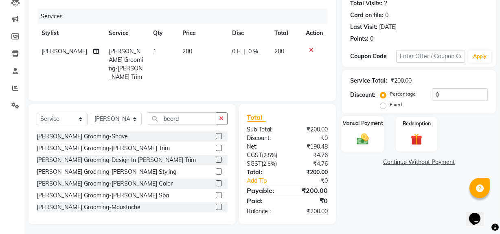
click at [366, 135] on img at bounding box center [363, 139] width 20 height 14
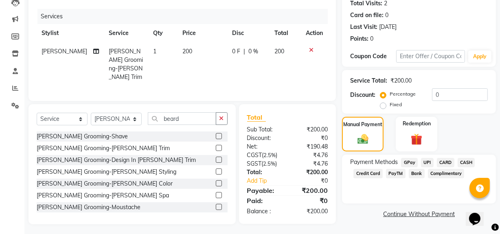
click at [425, 162] on span "UPI" at bounding box center [427, 162] width 13 height 9
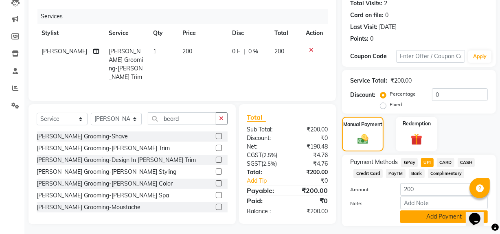
click at [420, 212] on button "Add Payment" at bounding box center [444, 217] width 88 height 13
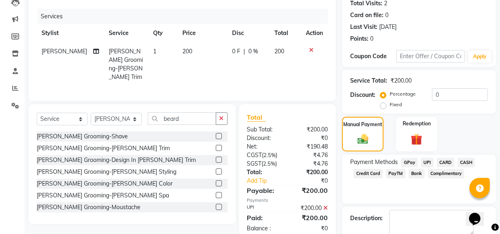
scroll to position [136, 0]
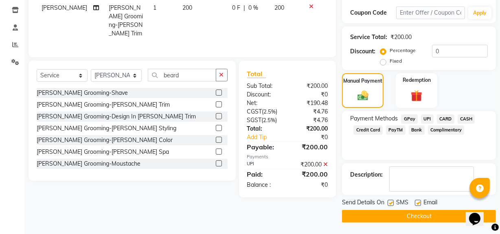
click at [436, 212] on button "Checkout" at bounding box center [419, 216] width 154 height 13
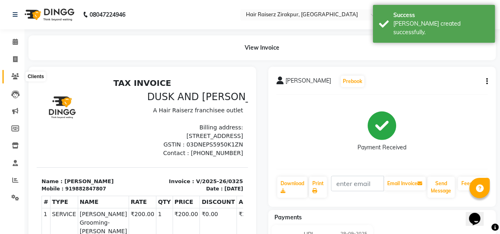
click at [15, 79] on icon at bounding box center [15, 76] width 8 height 6
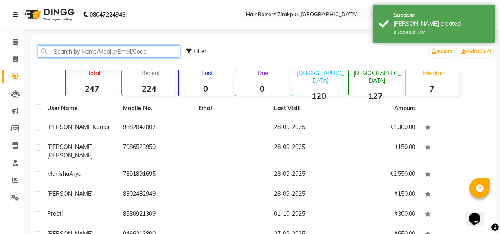
click at [87, 54] on input "text" at bounding box center [109, 51] width 142 height 13
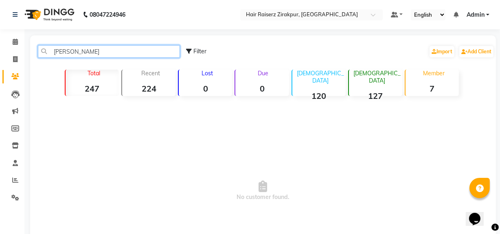
click at [94, 49] on input "[PERSON_NAME]" at bounding box center [109, 51] width 142 height 13
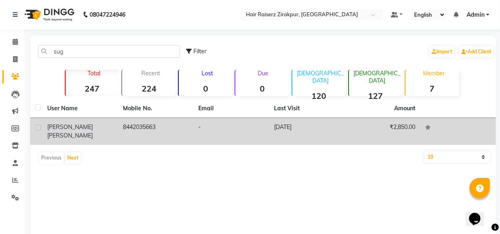
click at [147, 130] on td "8442035663" at bounding box center [156, 131] width 76 height 27
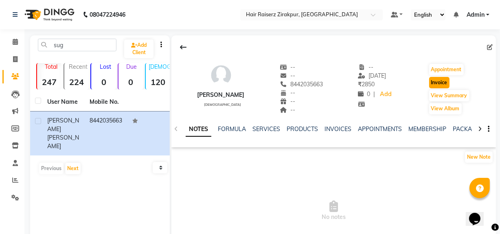
click at [441, 81] on button "Invoice" at bounding box center [439, 82] width 20 height 11
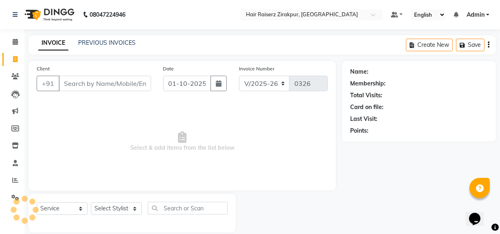
scroll to position [11, 0]
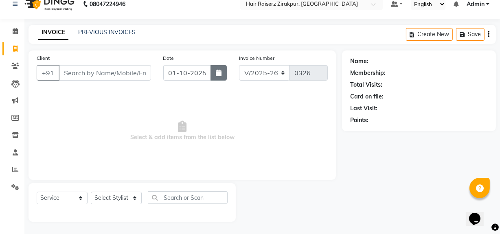
click at [217, 79] on button "button" at bounding box center [219, 72] width 16 height 15
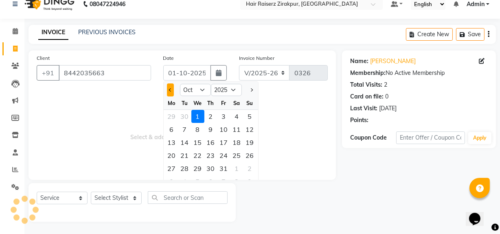
click at [173, 92] on button "Previous month" at bounding box center [170, 89] width 7 height 13
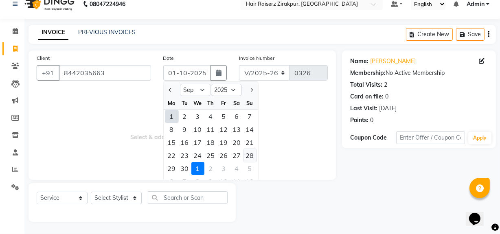
click at [250, 156] on div "28" at bounding box center [249, 155] width 13 height 13
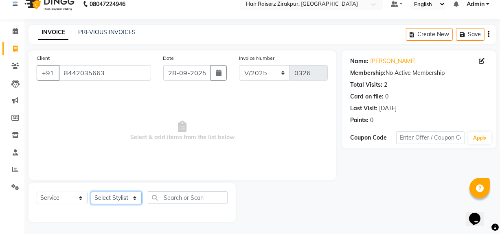
click at [126, 201] on select "Select Stylist [PERSON_NAME] Admin Akshay [PERSON_NAME] Deepak [PERSON_NAME] [P…" at bounding box center [116, 198] width 51 height 13
click at [91, 192] on select "Select Stylist [PERSON_NAME] Admin Akshay [PERSON_NAME] Deepak [PERSON_NAME] [P…" at bounding box center [116, 198] width 51 height 13
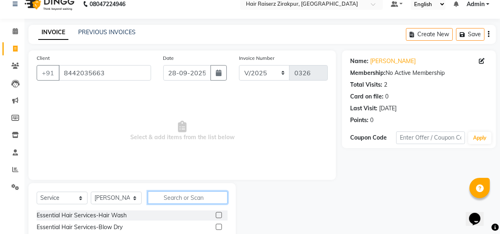
click at [170, 199] on input "text" at bounding box center [188, 197] width 80 height 13
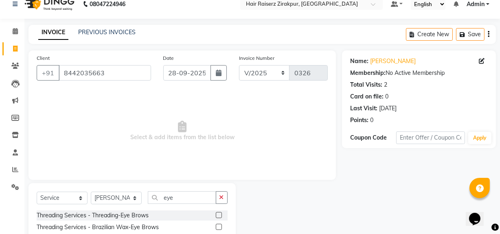
click at [217, 217] on label at bounding box center [219, 215] width 6 height 6
click at [217, 217] on input "checkbox" at bounding box center [218, 215] width 5 height 5
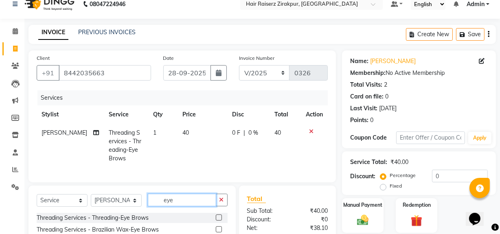
click at [202, 203] on input "eye" at bounding box center [182, 200] width 68 height 13
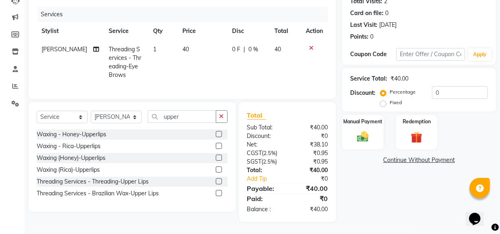
click at [218, 179] on label at bounding box center [219, 181] width 6 height 6
click at [218, 179] on input "checkbox" at bounding box center [218, 181] width 5 height 5
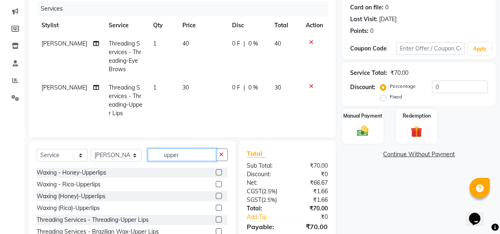
click at [206, 158] on input "upper" at bounding box center [182, 155] width 68 height 13
click at [183, 88] on span "30" at bounding box center [185, 87] width 7 height 7
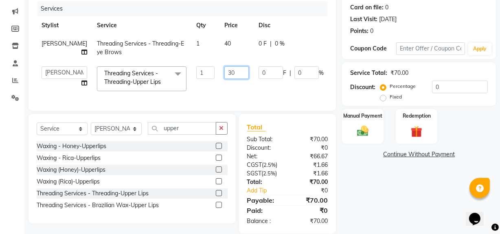
drag, startPoint x: 230, startPoint y: 81, endPoint x: 222, endPoint y: 80, distance: 9.0
click at [222, 80] on td "30" at bounding box center [236, 78] width 34 height 35
click at [224, 79] on input "30" at bounding box center [236, 72] width 24 height 13
click at [219, 43] on td "40" at bounding box center [236, 48] width 34 height 27
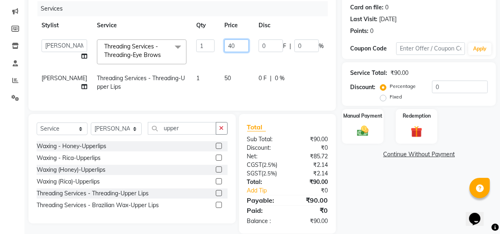
click at [228, 44] on input "40" at bounding box center [236, 45] width 24 height 13
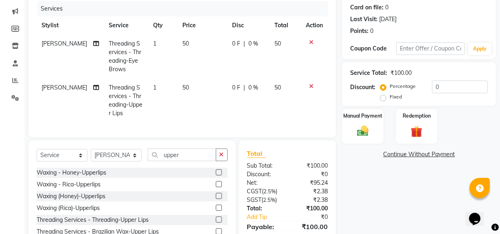
click at [402, 216] on div "Name: [PERSON_NAME] Membership: No Active Membership Total Visits: 2 Card on fi…" at bounding box center [422, 110] width 160 height 299
click at [201, 161] on input "upper" at bounding box center [182, 155] width 68 height 13
click at [218, 223] on label at bounding box center [219, 220] width 6 height 6
click at [218, 223] on input "checkbox" at bounding box center [218, 219] width 5 height 5
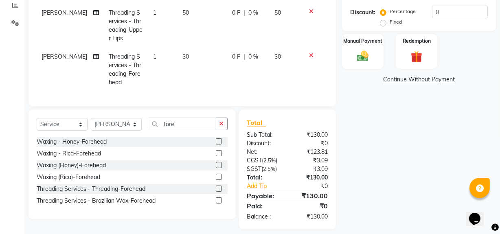
scroll to position [178, 0]
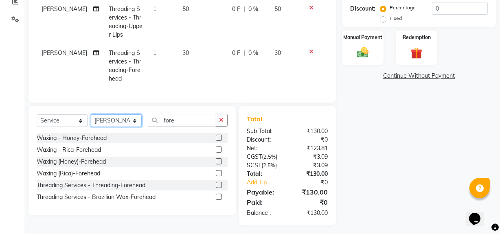
click at [135, 127] on select "Select Stylist [PERSON_NAME] Admin Akshay [PERSON_NAME] Deepak [PERSON_NAME] [P…" at bounding box center [116, 120] width 51 height 13
click at [91, 120] on select "Select Stylist [PERSON_NAME] Admin Akshay [PERSON_NAME] Deepak [PERSON_NAME] [P…" at bounding box center [116, 120] width 51 height 13
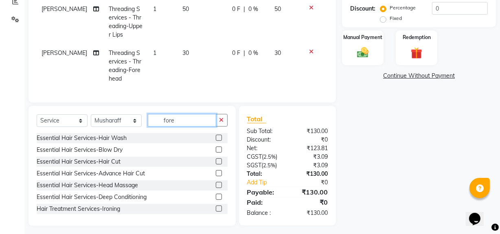
click at [183, 126] on input "fore" at bounding box center [182, 120] width 68 height 13
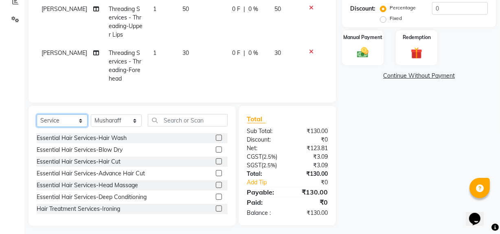
click at [83, 125] on select "Select Service Product Membership Package Voucher Prepaid Gift Card" at bounding box center [62, 120] width 51 height 13
click at [37, 120] on select "Select Service Product Membership Package Voucher Prepaid Gift Card" at bounding box center [62, 120] width 51 height 13
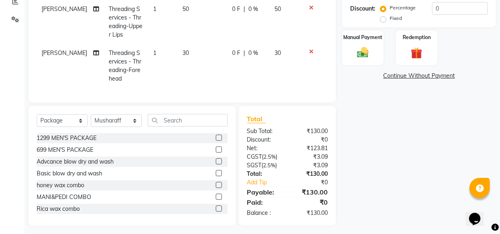
click at [216, 153] on label at bounding box center [219, 150] width 6 height 6
click at [216, 153] on input "checkbox" at bounding box center [218, 149] width 5 height 5
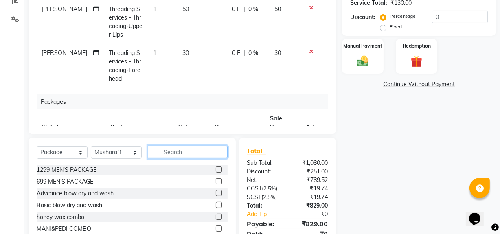
click at [175, 149] on input "text" at bounding box center [188, 152] width 80 height 13
click at [216, 192] on label at bounding box center [219, 193] width 6 height 6
click at [216, 192] on input "checkbox" at bounding box center [218, 193] width 5 height 5
click at [216, 192] on label at bounding box center [219, 193] width 6 height 6
click at [216, 192] on input "checkbox" at bounding box center [218, 193] width 5 height 5
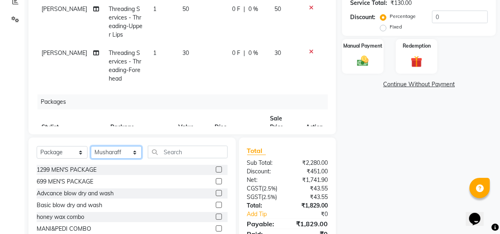
click at [130, 150] on select "Select Stylist [PERSON_NAME] Admin Akshay [PERSON_NAME] Deepak [PERSON_NAME] [P…" at bounding box center [116, 152] width 51 height 13
click at [91, 146] on select "Select Stylist [PERSON_NAME] Admin Akshay [PERSON_NAME] Deepak [PERSON_NAME] [P…" at bounding box center [116, 152] width 51 height 13
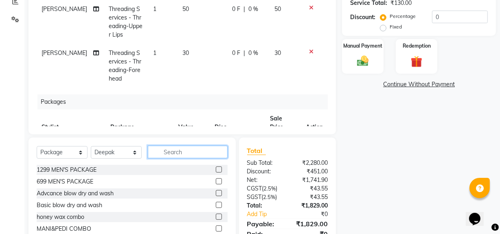
click at [167, 152] on input "text" at bounding box center [188, 152] width 80 height 13
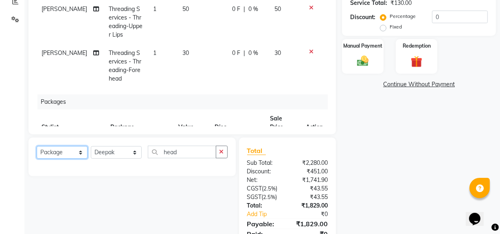
click at [75, 151] on select "Select Service Product Membership Package Voucher Prepaid Gift Card" at bounding box center [62, 152] width 51 height 13
click at [37, 146] on select "Select Service Product Membership Package Voucher Prepaid Gift Card" at bounding box center [62, 152] width 51 height 13
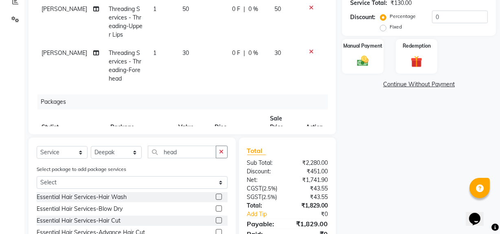
click at [216, 197] on label at bounding box center [219, 197] width 6 height 6
click at [216, 197] on input "checkbox" at bounding box center [218, 197] width 5 height 5
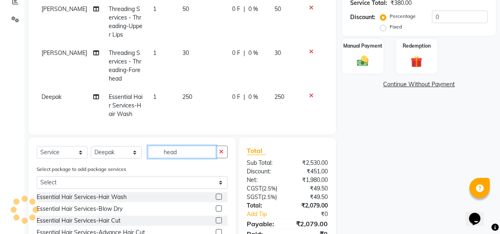
click at [199, 156] on input "head" at bounding box center [182, 152] width 68 height 13
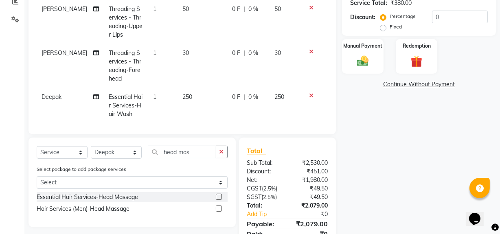
click at [219, 207] on label at bounding box center [219, 209] width 6 height 6
click at [219, 207] on input "checkbox" at bounding box center [218, 208] width 5 height 5
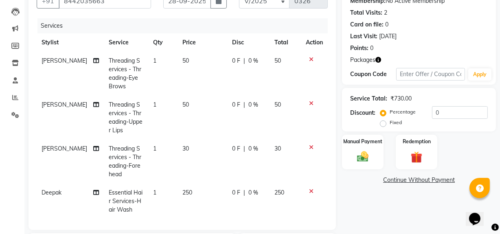
scroll to position [83, 0]
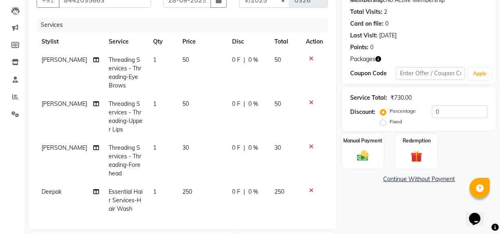
click at [182, 148] on span "30" at bounding box center [185, 147] width 7 height 7
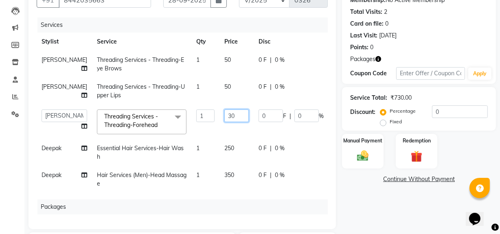
click at [224, 122] on input "30" at bounding box center [236, 116] width 24 height 13
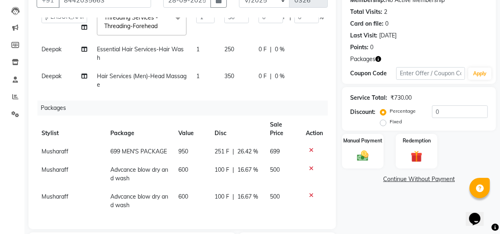
scroll to position [143, 0]
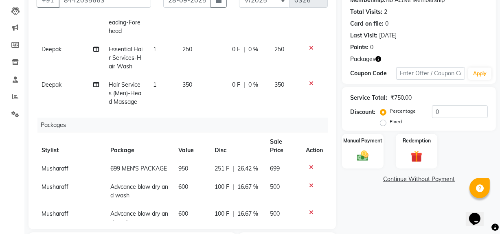
click at [306, 136] on table "Stylist Package Value Disc Sale Price Action Musharaff 699 MEN'S PACKAGE 950 25…" at bounding box center [182, 182] width 291 height 99
click at [309, 165] on icon at bounding box center [311, 168] width 4 height 6
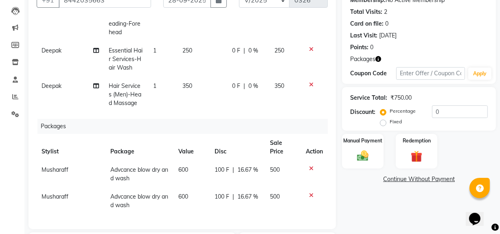
click at [309, 193] on icon at bounding box center [311, 196] width 4 height 6
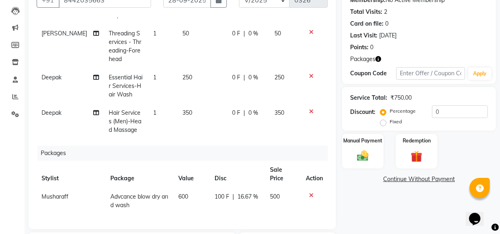
click at [309, 193] on icon at bounding box center [311, 196] width 4 height 6
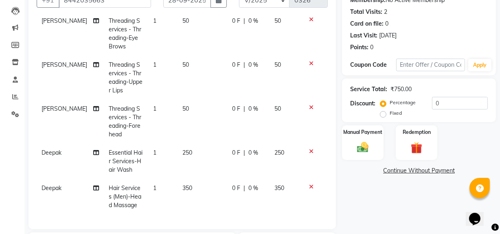
click at [309, 184] on icon at bounding box center [311, 187] width 4 height 6
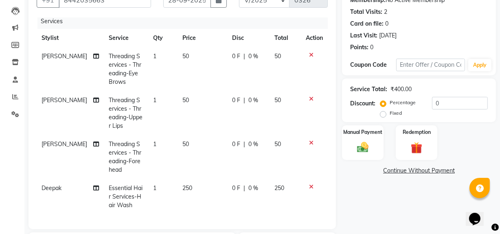
click at [309, 184] on icon at bounding box center [311, 187] width 4 height 6
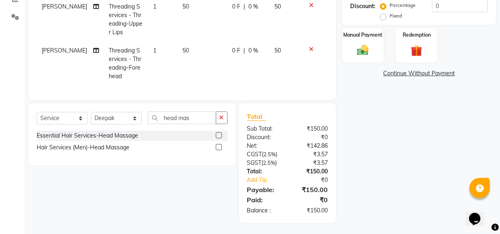
scroll to position [161, 0]
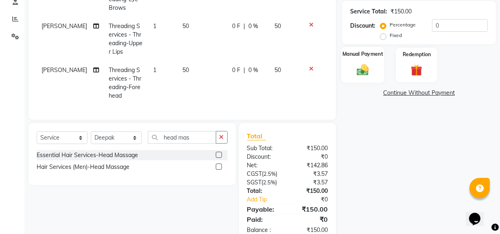
click at [361, 72] on img at bounding box center [363, 70] width 20 height 14
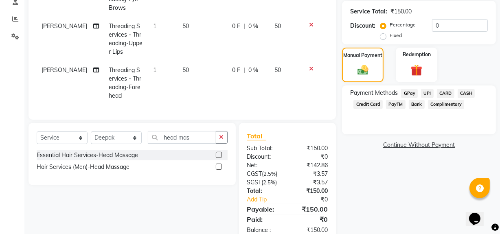
click at [471, 90] on span "CASH" at bounding box center [467, 93] width 18 height 9
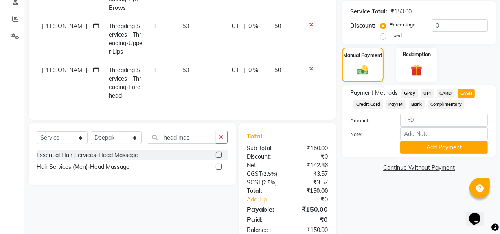
scroll to position [187, 0]
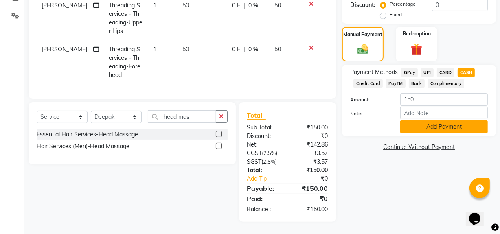
click at [459, 121] on button "Add Payment" at bounding box center [444, 127] width 88 height 13
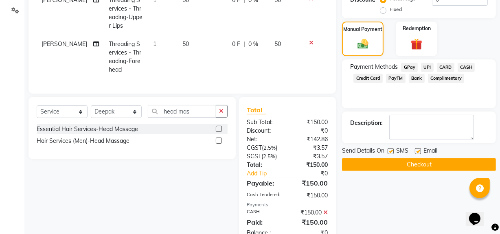
click at [410, 164] on button "Checkout" at bounding box center [419, 164] width 154 height 13
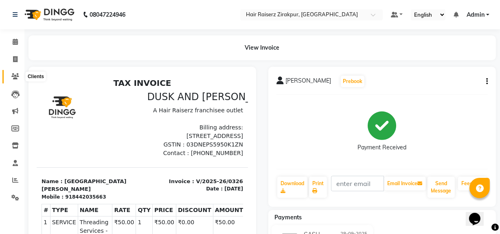
click at [18, 77] on icon at bounding box center [15, 76] width 8 height 6
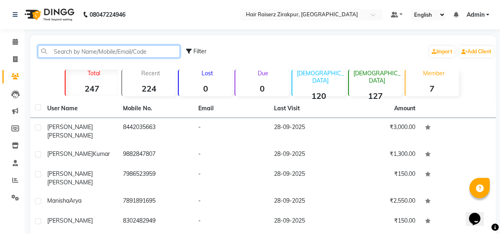
click at [86, 53] on input "text" at bounding box center [109, 51] width 142 height 13
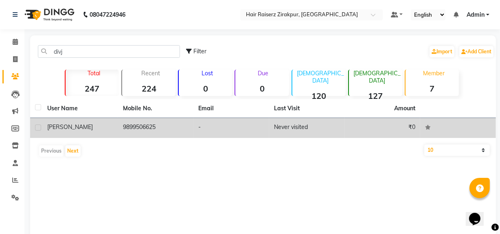
click at [119, 132] on td "9899506625" at bounding box center [156, 128] width 76 height 20
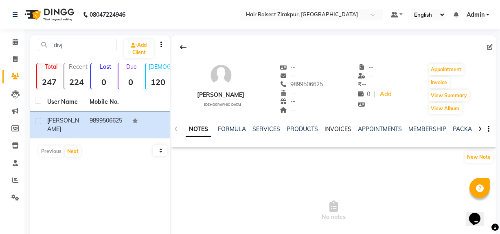
click at [333, 127] on link "INVOICES" at bounding box center [338, 128] width 27 height 7
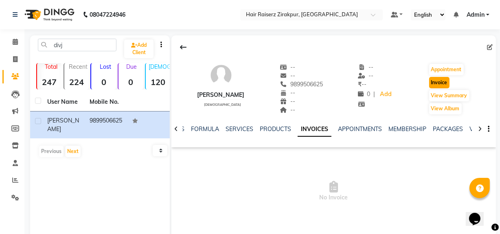
click at [434, 81] on button "Invoice" at bounding box center [439, 82] width 20 height 11
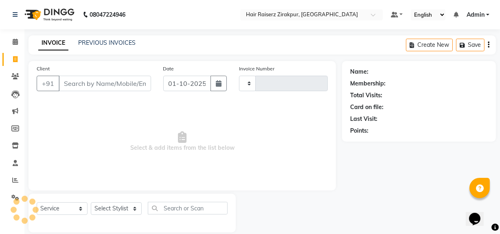
scroll to position [11, 0]
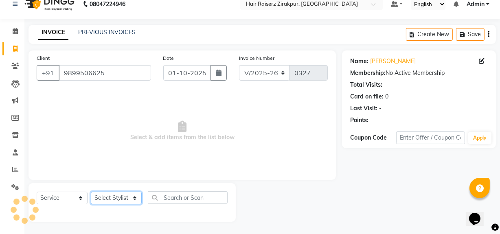
click at [140, 194] on select "Select Stylist [PERSON_NAME] Admin Akshay [PERSON_NAME] Deepak [PERSON_NAME] [P…" at bounding box center [116, 198] width 51 height 13
click at [91, 192] on select "Select Stylist [PERSON_NAME] Admin Akshay [PERSON_NAME] Deepak [PERSON_NAME] [P…" at bounding box center [116, 198] width 51 height 13
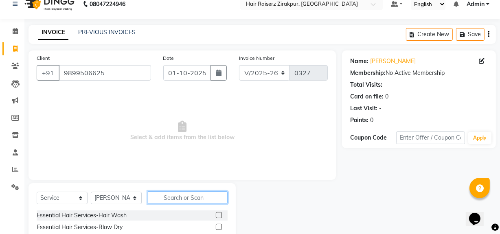
click at [174, 199] on input "text" at bounding box center [188, 197] width 80 height 13
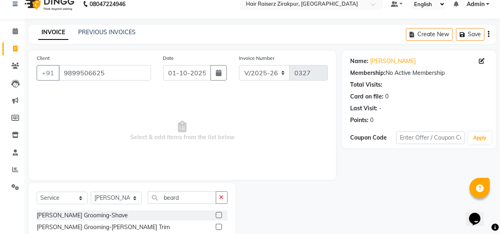
click at [216, 226] on label at bounding box center [219, 227] width 6 height 6
click at [216, 226] on input "checkbox" at bounding box center [218, 227] width 5 height 5
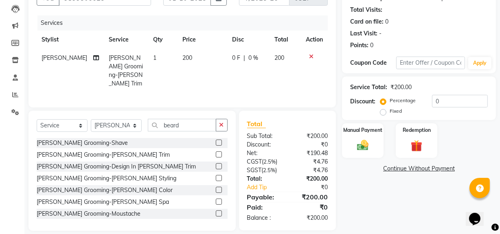
scroll to position [92, 0]
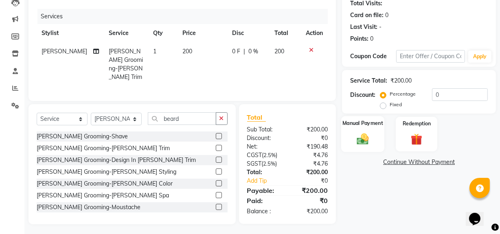
click at [357, 129] on div "Manual Payment" at bounding box center [362, 134] width 43 height 36
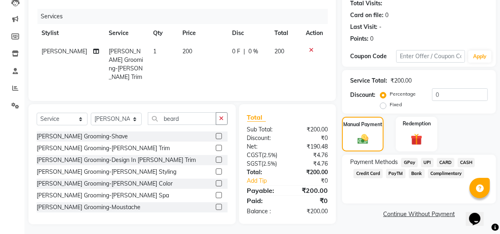
click at [447, 160] on span "CARD" at bounding box center [446, 162] width 18 height 9
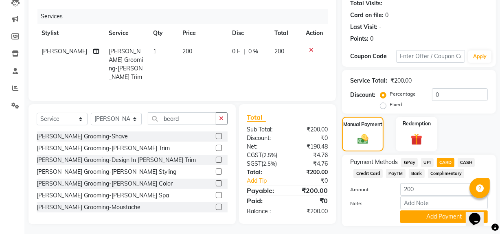
scroll to position [113, 0]
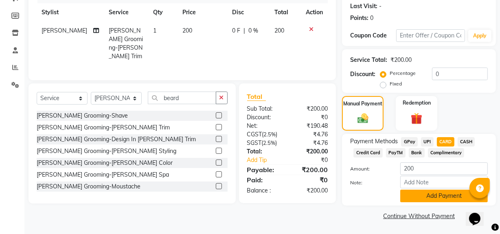
click at [446, 195] on button "Add Payment" at bounding box center [444, 196] width 88 height 13
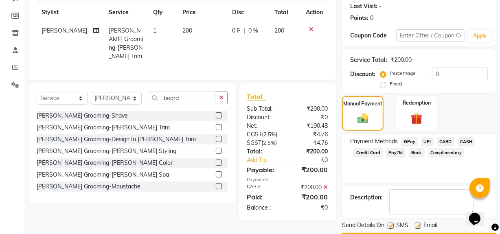
scroll to position [136, 0]
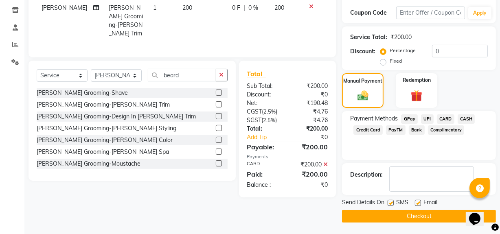
click at [399, 215] on button "Checkout" at bounding box center [419, 216] width 154 height 13
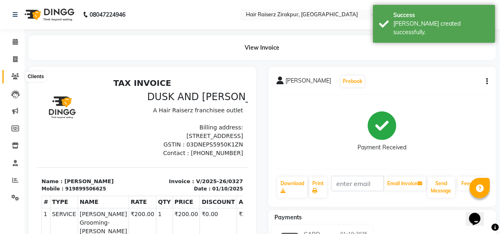
click at [16, 75] on icon at bounding box center [15, 76] width 8 height 6
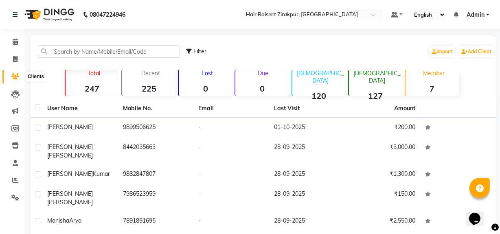
click at [18, 73] on icon at bounding box center [15, 76] width 8 height 6
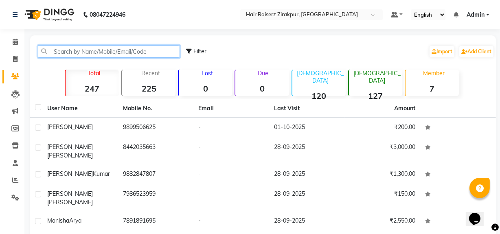
click at [57, 53] on input "text" at bounding box center [109, 51] width 142 height 13
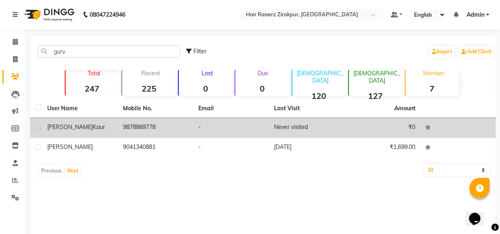
click at [127, 125] on td "9878869778" at bounding box center [156, 128] width 76 height 20
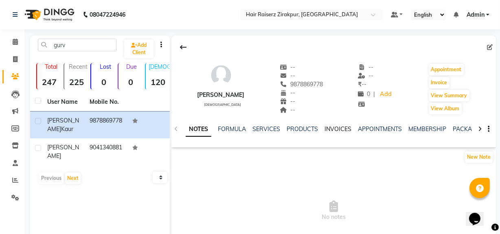
click at [337, 129] on link "INVOICES" at bounding box center [338, 128] width 27 height 7
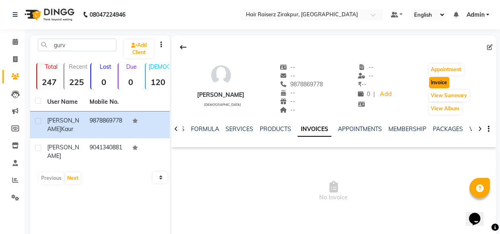
click at [440, 83] on button "Invoice" at bounding box center [439, 82] width 20 height 11
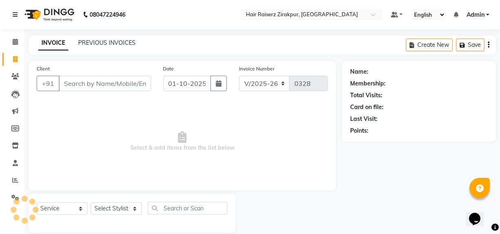
scroll to position [11, 0]
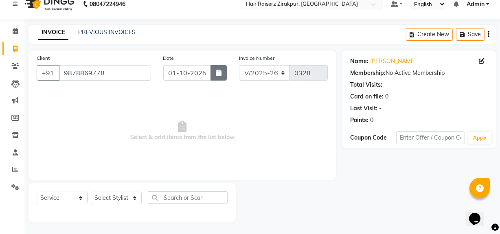
click at [214, 79] on button "button" at bounding box center [219, 72] width 16 height 15
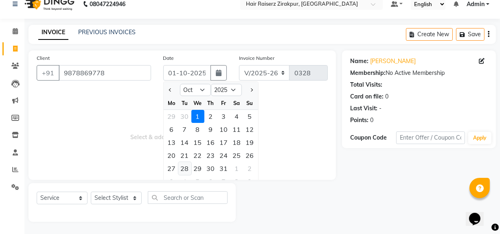
click at [184, 169] on div "28" at bounding box center [184, 168] width 13 height 13
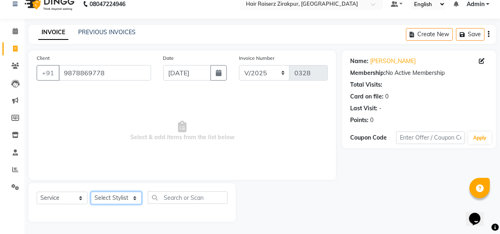
click at [129, 193] on select "Select Stylist [PERSON_NAME] Admin Akshay [PERSON_NAME] Deepak [PERSON_NAME] [P…" at bounding box center [116, 198] width 51 height 13
click at [91, 192] on select "Select Stylist [PERSON_NAME] Admin Akshay [PERSON_NAME] Deepak [PERSON_NAME] [P…" at bounding box center [116, 198] width 51 height 13
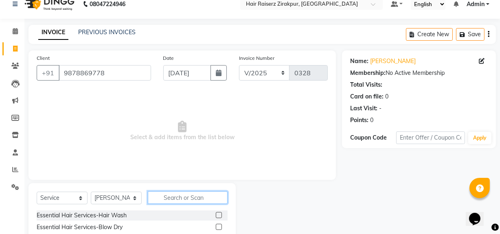
click at [169, 197] on input "text" at bounding box center [188, 197] width 80 height 13
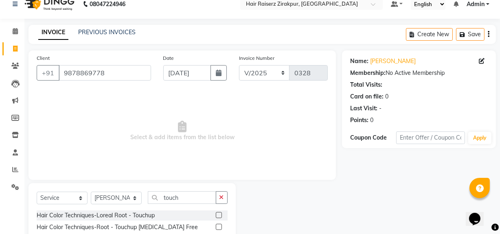
click at [219, 228] on label at bounding box center [219, 227] width 6 height 6
click at [219, 228] on input "checkbox" at bounding box center [218, 227] width 5 height 5
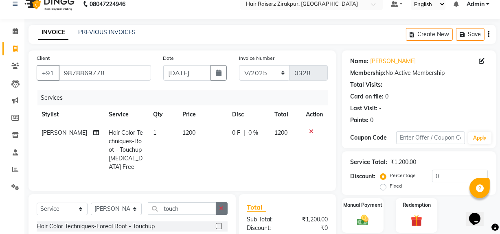
click at [227, 213] on button "button" at bounding box center [222, 208] width 12 height 13
click at [197, 215] on input "text" at bounding box center [188, 208] width 80 height 13
click at [123, 213] on select "Select Stylist [PERSON_NAME] Admin Akshay [PERSON_NAME] Deepak [PERSON_NAME] [P…" at bounding box center [116, 209] width 51 height 13
click at [91, 208] on select "Select Stylist [PERSON_NAME] Admin Akshay [PERSON_NAME] Deepak [PERSON_NAME] [P…" at bounding box center [116, 209] width 51 height 13
click at [177, 212] on input "text" at bounding box center [188, 208] width 80 height 13
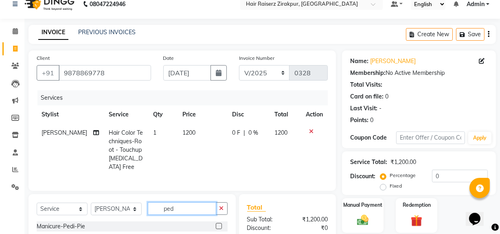
scroll to position [108, 0]
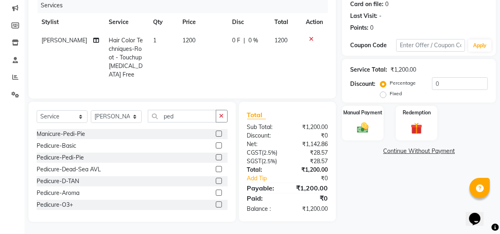
click at [216, 144] on label at bounding box center [219, 146] width 6 height 6
click at [216, 144] on input "checkbox" at bounding box center [218, 145] width 5 height 5
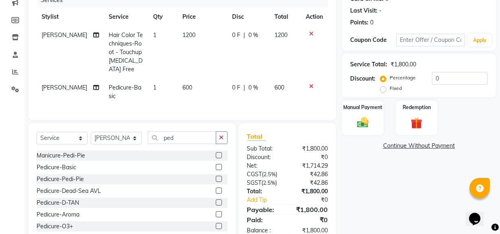
click at [182, 87] on span "600" at bounding box center [187, 87] width 10 height 7
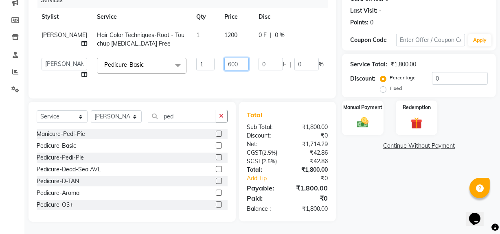
click at [224, 70] on input "600" at bounding box center [236, 64] width 24 height 13
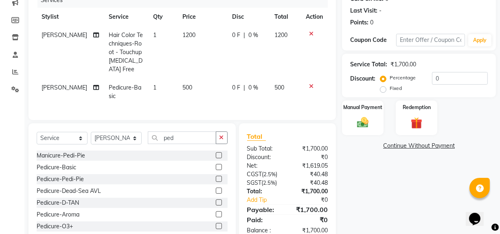
click at [374, 195] on div "Name: [PERSON_NAME] Membership: No Active Membership Total Visits: Card on file…" at bounding box center [422, 98] width 160 height 291
click at [183, 36] on span "1200" at bounding box center [188, 34] width 13 height 7
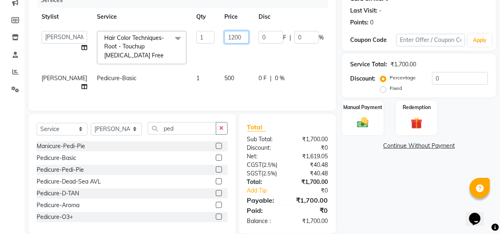
click at [224, 38] on input "1200" at bounding box center [236, 37] width 24 height 13
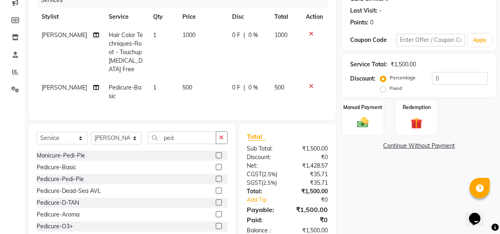
click at [389, 175] on div "Name: [PERSON_NAME] Membership: No Active Membership Total Visits: Card on file…" at bounding box center [422, 98] width 160 height 291
click at [366, 114] on div "Manual Payment" at bounding box center [362, 118] width 43 height 36
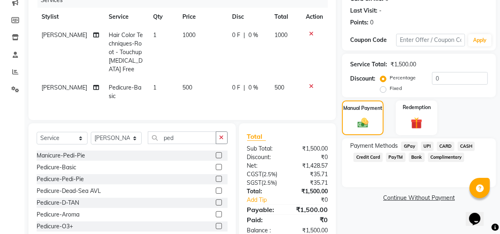
click at [440, 145] on span "CARD" at bounding box center [446, 146] width 18 height 9
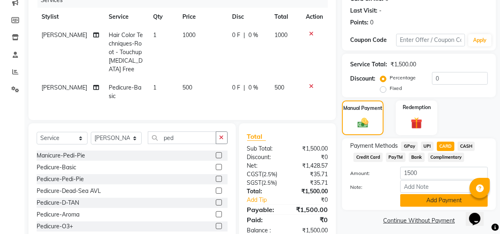
click at [415, 199] on button "Add Payment" at bounding box center [444, 200] width 88 height 13
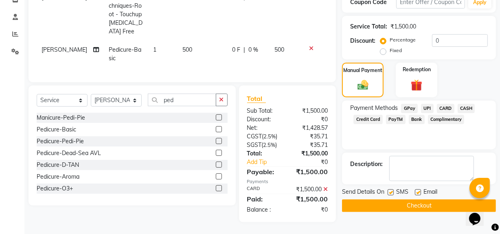
scroll to position [152, 0]
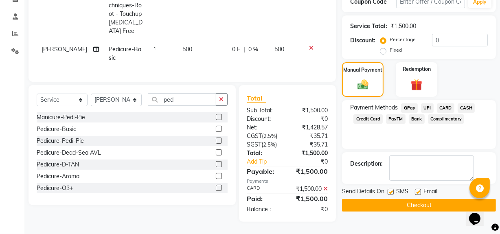
click at [401, 203] on button "Checkout" at bounding box center [419, 205] width 154 height 13
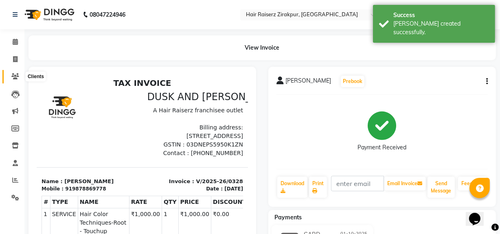
click at [12, 75] on icon at bounding box center [15, 76] width 8 height 6
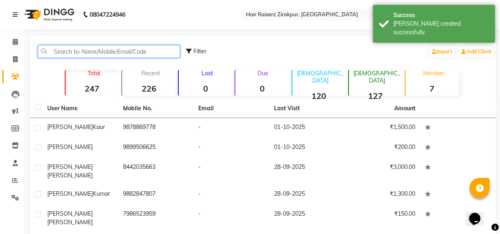
click at [100, 54] on input "text" at bounding box center [109, 51] width 142 height 13
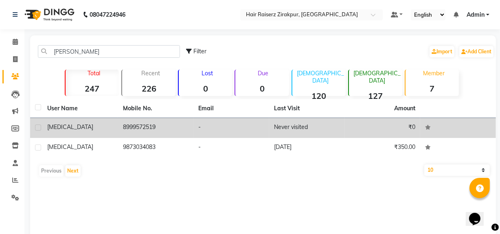
click at [143, 134] on td "8999572519" at bounding box center [156, 128] width 76 height 20
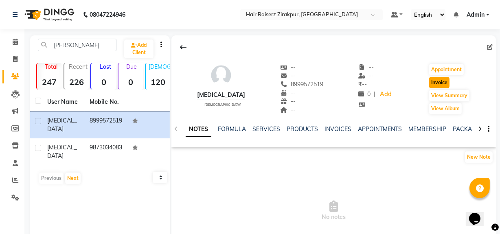
click at [437, 86] on button "Invoice" at bounding box center [439, 82] width 20 height 11
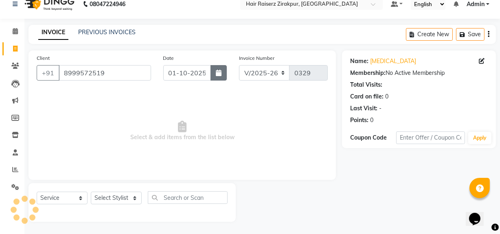
click at [221, 75] on icon "button" at bounding box center [219, 73] width 6 height 7
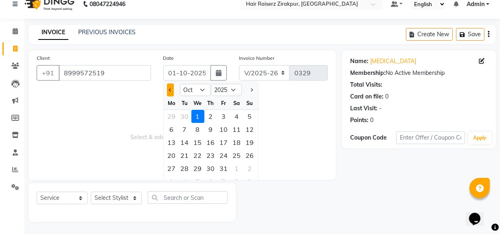
click at [171, 91] on button "Previous month" at bounding box center [170, 89] width 7 height 13
click at [171, 172] on div "29" at bounding box center [171, 168] width 13 height 13
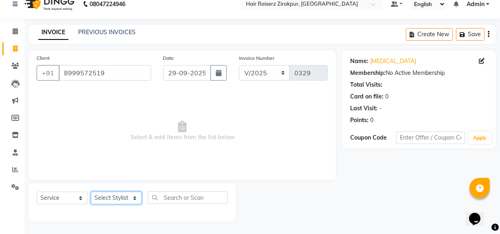
click at [132, 201] on select "Select Stylist [PERSON_NAME] Admin Akshay [PERSON_NAME] Deepak [PERSON_NAME] [P…" at bounding box center [116, 198] width 51 height 13
click at [91, 192] on select "Select Stylist [PERSON_NAME] Admin Akshay [PERSON_NAME] Deepak [PERSON_NAME] [P…" at bounding box center [116, 198] width 51 height 13
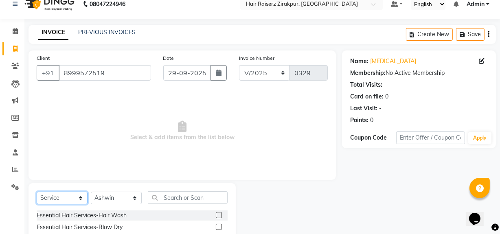
click at [81, 197] on select "Select Service Product Membership Package Voucher Prepaid Gift Card" at bounding box center [62, 198] width 51 height 13
click at [163, 195] on input "text" at bounding box center [188, 197] width 80 height 13
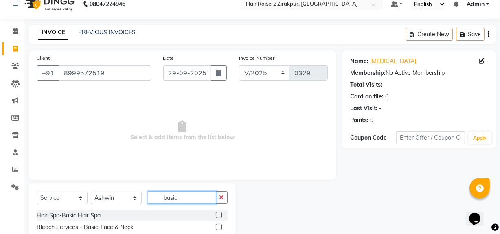
scroll to position [92, 0]
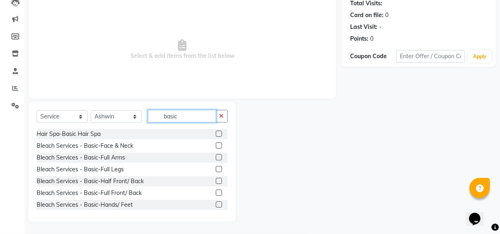
click at [186, 116] on input "basic" at bounding box center [182, 116] width 68 height 13
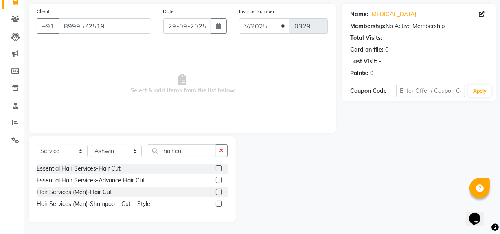
click at [221, 167] on label at bounding box center [219, 168] width 6 height 6
click at [221, 167] on input "checkbox" at bounding box center [218, 168] width 5 height 5
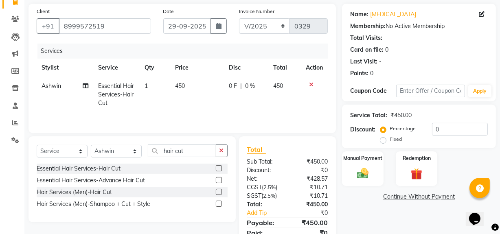
scroll to position [92, 0]
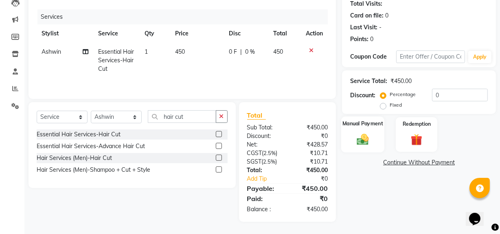
click at [366, 127] on div "Manual Payment" at bounding box center [362, 134] width 43 height 36
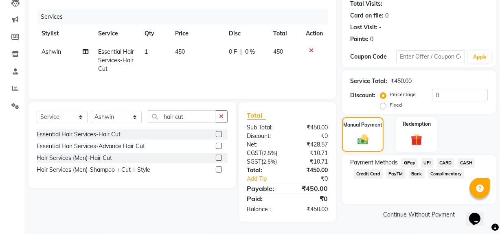
click at [428, 165] on span "UPI" at bounding box center [427, 162] width 13 height 9
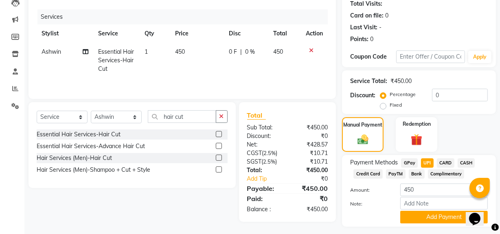
scroll to position [113, 0]
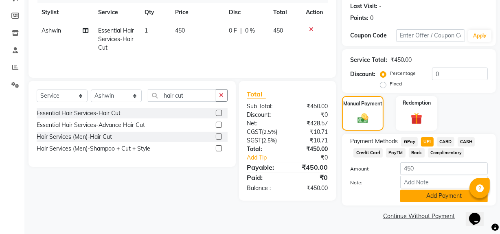
click at [434, 191] on button "Add Payment" at bounding box center [444, 196] width 88 height 13
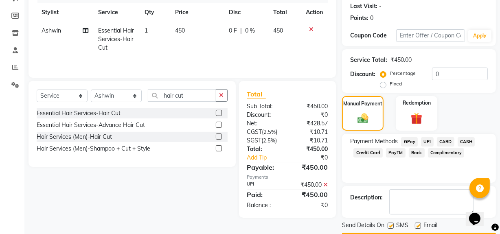
scroll to position [136, 0]
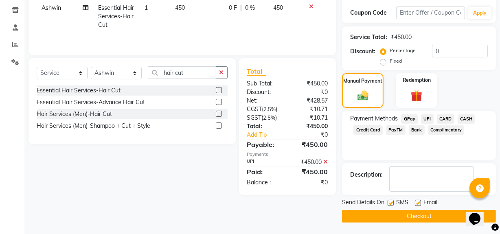
click at [415, 220] on button "Checkout" at bounding box center [419, 216] width 154 height 13
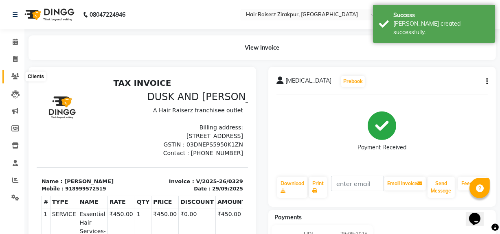
click at [13, 79] on icon at bounding box center [15, 76] width 8 height 6
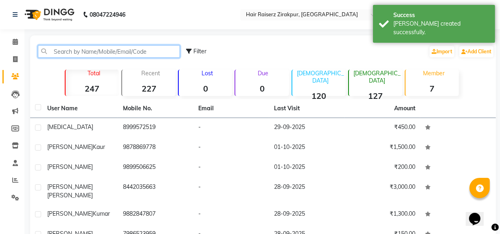
click at [84, 50] on input "text" at bounding box center [109, 51] width 142 height 13
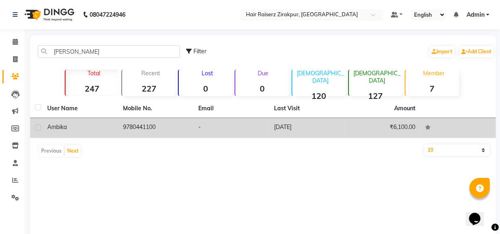
click at [129, 123] on td "9780441100" at bounding box center [156, 128] width 76 height 20
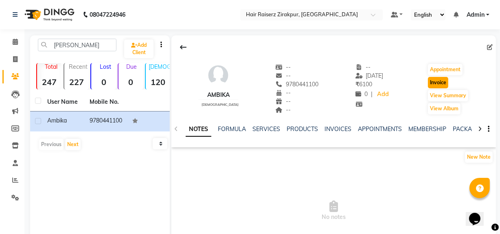
click at [440, 78] on button "Invoice" at bounding box center [438, 82] width 20 height 11
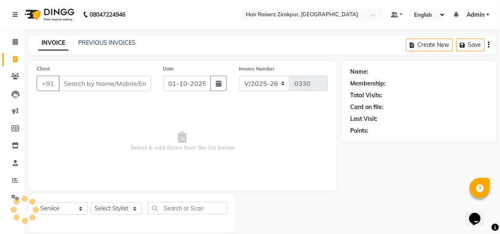
scroll to position [11, 0]
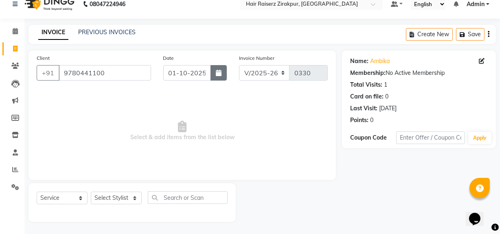
click at [215, 75] on button "button" at bounding box center [219, 72] width 16 height 15
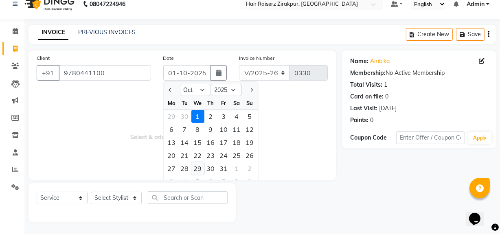
click at [198, 168] on div "29" at bounding box center [197, 168] width 13 height 13
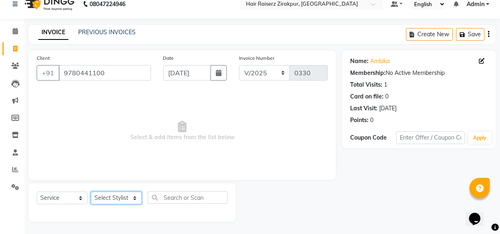
click at [136, 198] on select "Select Stylist [PERSON_NAME] Admin Akshay [PERSON_NAME] Deepak [PERSON_NAME] [P…" at bounding box center [116, 198] width 51 height 13
click at [91, 192] on select "Select Stylist [PERSON_NAME] Admin Akshay [PERSON_NAME] Deepak [PERSON_NAME] [P…" at bounding box center [116, 198] width 51 height 13
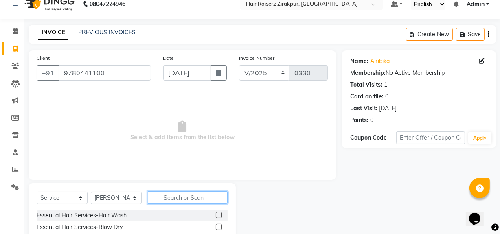
click at [173, 201] on input "text" at bounding box center [188, 197] width 80 height 13
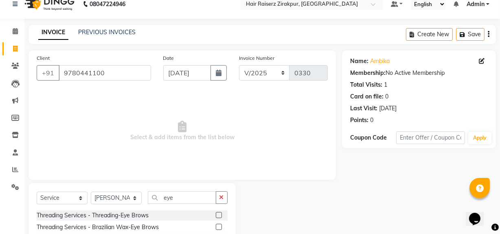
click at [216, 216] on label at bounding box center [219, 215] width 6 height 6
click at [216, 216] on input "checkbox" at bounding box center [218, 215] width 5 height 5
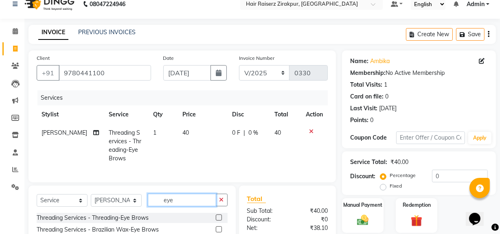
click at [202, 204] on input "eye" at bounding box center [182, 200] width 68 height 13
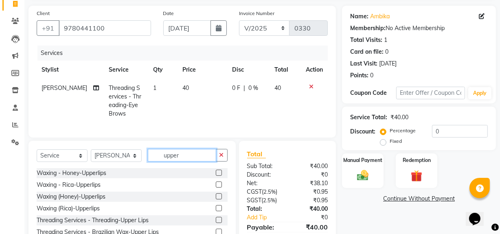
scroll to position [93, 0]
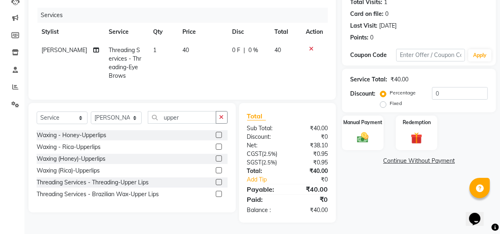
click at [218, 185] on label at bounding box center [219, 182] width 6 height 6
click at [218, 185] on input "checkbox" at bounding box center [218, 182] width 5 height 5
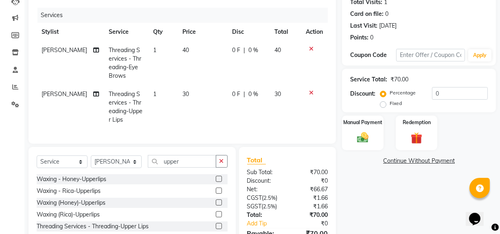
click at [182, 93] on span "30" at bounding box center [185, 93] width 7 height 7
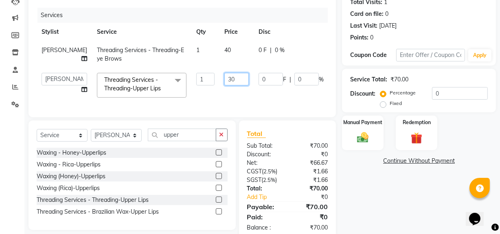
click at [224, 86] on input "30" at bounding box center [236, 79] width 24 height 13
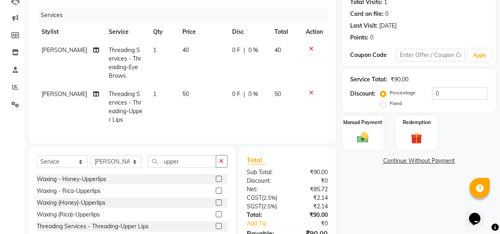
click at [204, 52] on td "40" at bounding box center [203, 63] width 50 height 44
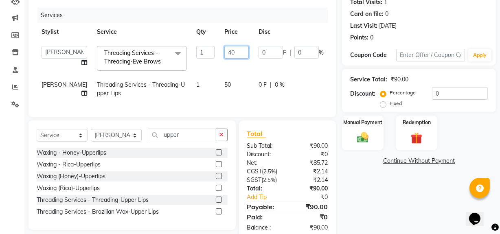
click at [224, 55] on input "40" at bounding box center [236, 52] width 24 height 13
click at [391, 214] on div "Name: [PERSON_NAME] Membership: No Active Membership Total Visits: 1 Card on fi…" at bounding box center [422, 104] width 160 height 272
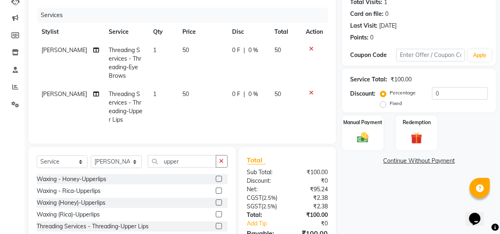
scroll to position [143, 0]
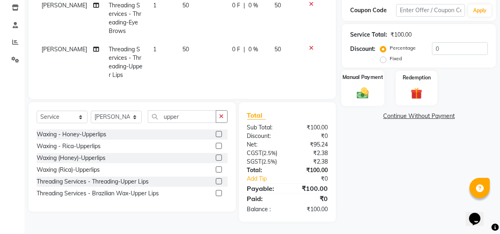
click at [364, 93] on img at bounding box center [363, 93] width 20 height 14
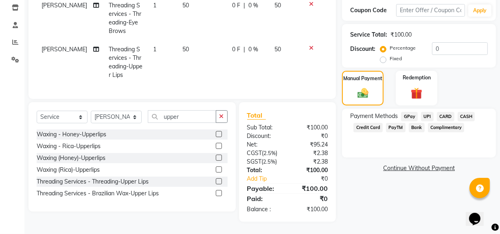
click at [465, 112] on span "CASH" at bounding box center [467, 116] width 18 height 9
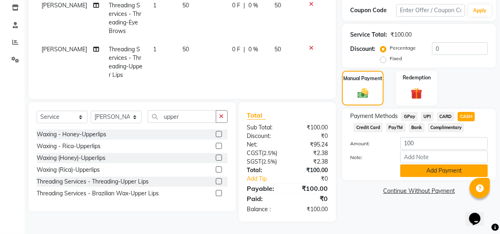
click at [415, 167] on button "Add Payment" at bounding box center [444, 171] width 88 height 13
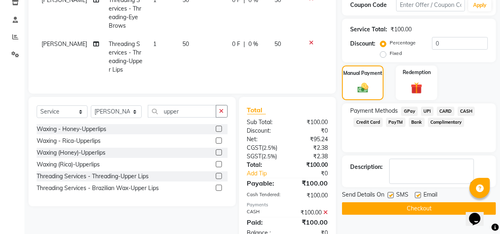
click at [415, 206] on button "Checkout" at bounding box center [419, 208] width 154 height 13
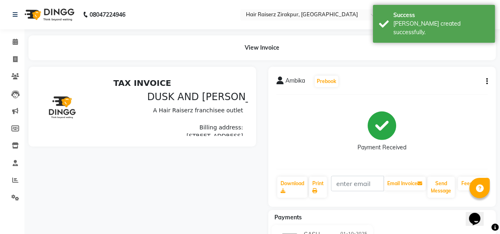
drag, startPoint x: 505, startPoint y: 147, endPoint x: 505, endPoint y: 169, distance: 22.4
click at [500, 169] on html "08047224946 Select Location × Hair Raiserz Zirakpur, Zirakpur Default Panel My …" at bounding box center [250, 117] width 500 height 234
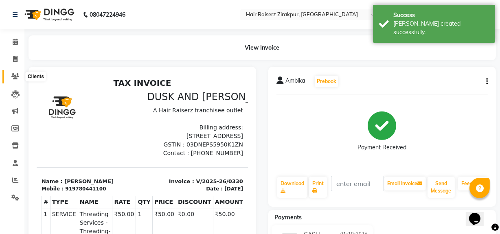
click at [13, 77] on icon at bounding box center [15, 76] width 8 height 6
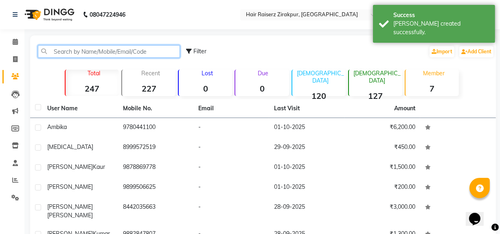
click at [82, 51] on input "text" at bounding box center [109, 51] width 142 height 13
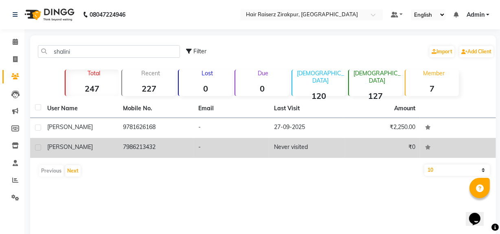
click at [143, 155] on td "7986213432" at bounding box center [156, 148] width 76 height 20
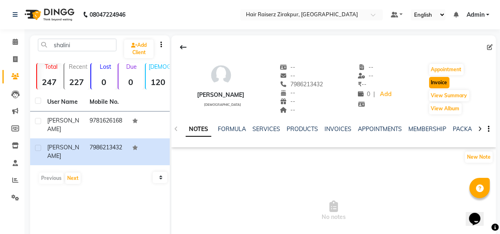
click at [439, 82] on button "Invoice" at bounding box center [439, 82] width 20 height 11
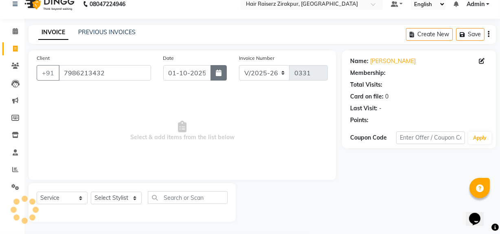
click at [213, 75] on button "button" at bounding box center [219, 72] width 16 height 15
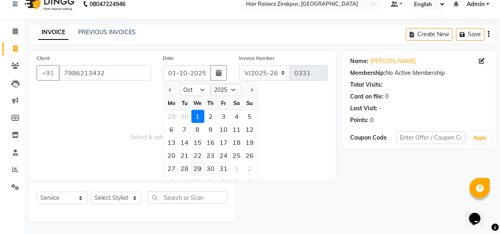
click at [198, 167] on div "29" at bounding box center [197, 168] width 13 height 13
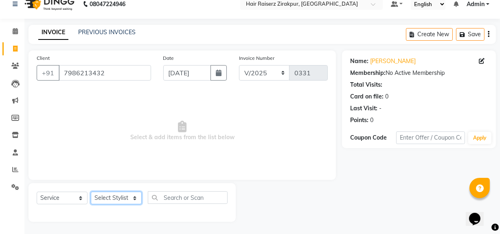
click at [132, 200] on select "Select Stylist [PERSON_NAME] Admin Akshay [PERSON_NAME] Deepak [PERSON_NAME] [P…" at bounding box center [116, 198] width 51 height 13
click at [91, 192] on select "Select Stylist [PERSON_NAME] Admin Akshay [PERSON_NAME] Deepak [PERSON_NAME] [P…" at bounding box center [116, 198] width 51 height 13
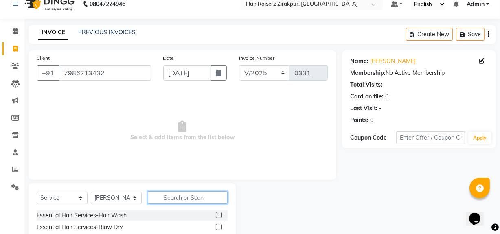
click at [169, 202] on input "text" at bounding box center [188, 197] width 80 height 13
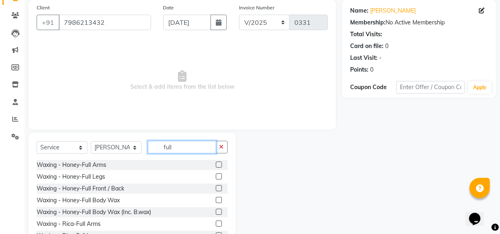
scroll to position [81, 0]
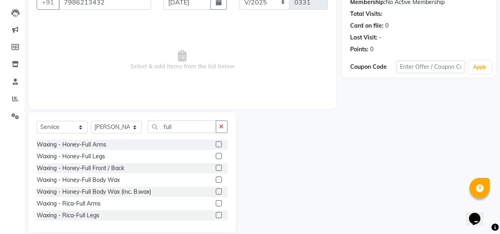
click at [216, 155] on label at bounding box center [219, 156] width 6 height 6
click at [216, 155] on input "checkbox" at bounding box center [218, 156] width 5 height 5
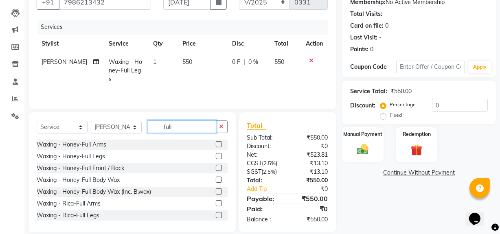
click at [195, 129] on input "full" at bounding box center [182, 127] width 68 height 13
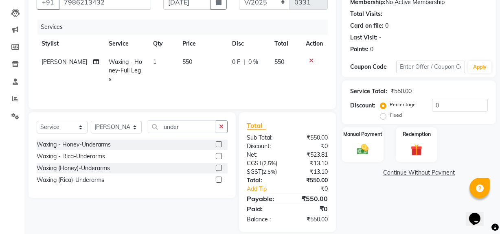
click at [219, 144] on label at bounding box center [219, 144] width 6 height 6
click at [219, 144] on input "checkbox" at bounding box center [218, 144] width 5 height 5
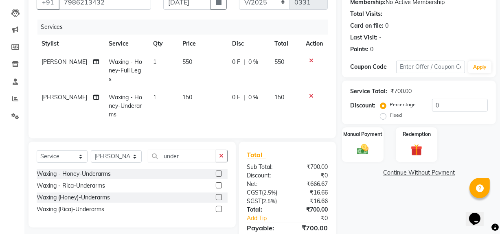
click at [218, 183] on label at bounding box center [219, 185] width 6 height 6
click at [218, 183] on input "checkbox" at bounding box center [218, 185] width 5 height 5
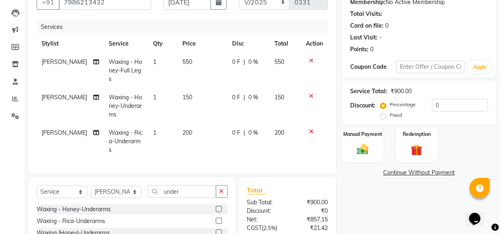
click at [309, 93] on icon at bounding box center [311, 96] width 4 height 6
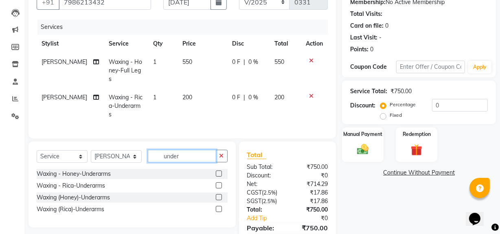
click at [184, 150] on input "under" at bounding box center [182, 156] width 68 height 13
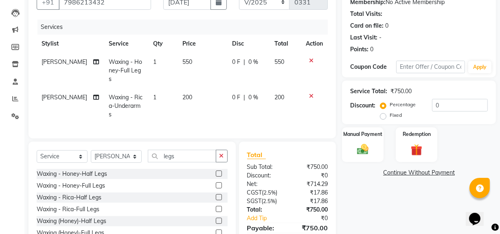
click at [216, 206] on label at bounding box center [219, 209] width 6 height 6
click at [216, 207] on input "checkbox" at bounding box center [218, 209] width 5 height 5
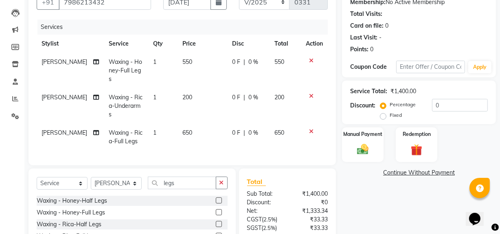
click at [311, 60] on icon at bounding box center [311, 61] width 4 height 6
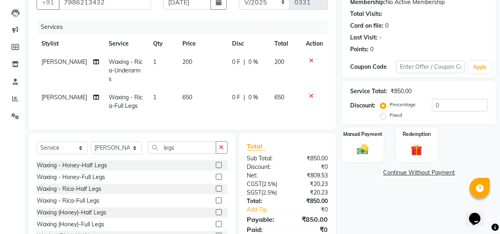
scroll to position [110, 0]
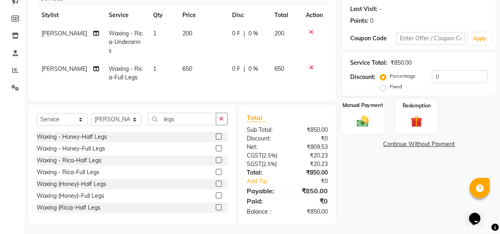
click at [372, 124] on img at bounding box center [363, 121] width 20 height 14
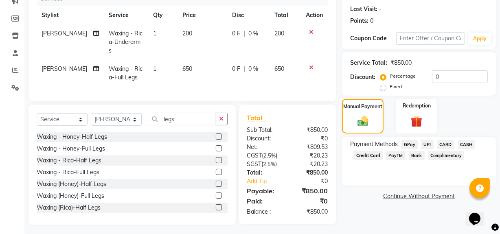
click at [428, 143] on span "UPI" at bounding box center [427, 144] width 13 height 9
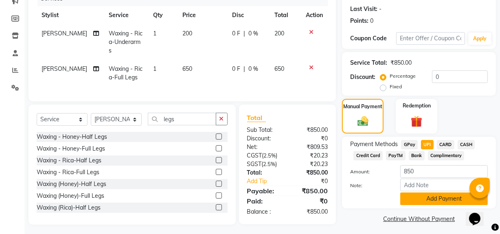
click at [431, 197] on button "Add Payment" at bounding box center [444, 199] width 88 height 13
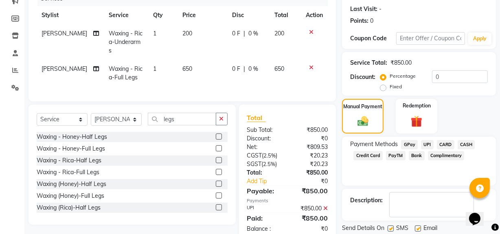
scroll to position [136, 0]
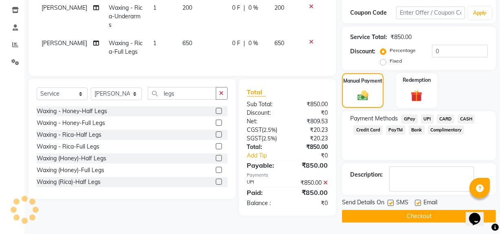
click at [410, 219] on button "Checkout" at bounding box center [419, 216] width 154 height 13
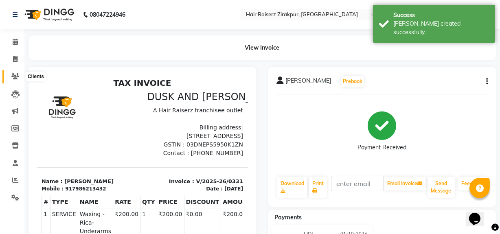
click at [15, 77] on icon at bounding box center [15, 76] width 8 height 6
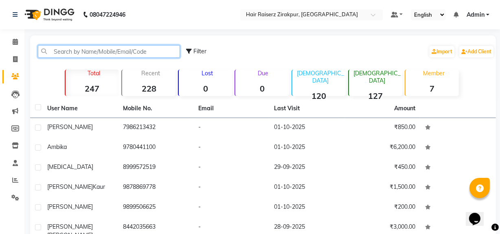
click at [73, 49] on input "text" at bounding box center [109, 51] width 142 height 13
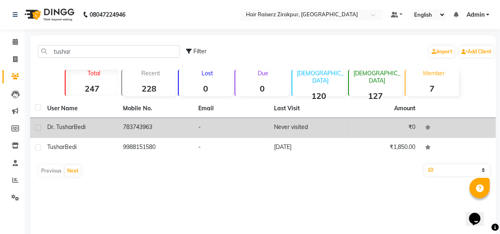
click at [150, 125] on td "783743963" at bounding box center [156, 128] width 76 height 20
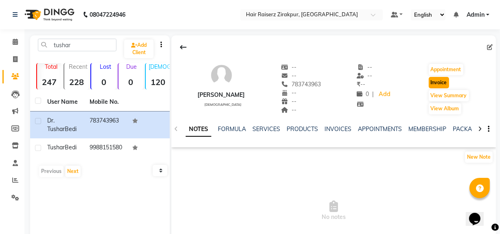
click at [448, 82] on button "Invoice" at bounding box center [439, 82] width 20 height 11
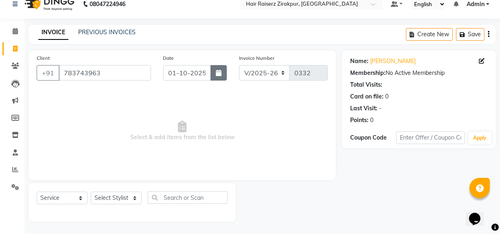
click at [217, 77] on button "button" at bounding box center [219, 72] width 16 height 15
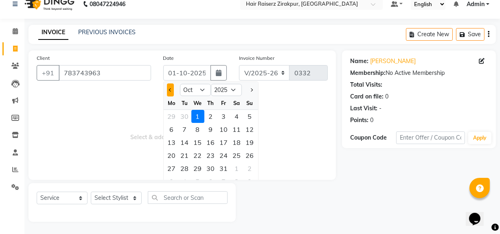
click at [171, 93] on button "Previous month" at bounding box center [170, 89] width 7 height 13
click at [171, 172] on div "29" at bounding box center [171, 168] width 13 height 13
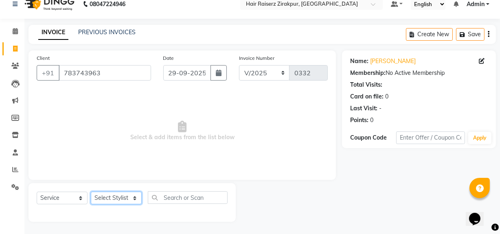
click at [134, 200] on select "Select Stylist [PERSON_NAME] Admin Akshay [PERSON_NAME] Deepak [PERSON_NAME] [P…" at bounding box center [116, 198] width 51 height 13
click at [91, 192] on select "Select Stylist [PERSON_NAME] Admin Akshay [PERSON_NAME] Deepak [PERSON_NAME] [P…" at bounding box center [116, 198] width 51 height 13
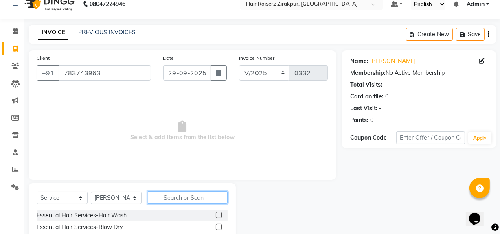
click at [170, 198] on input "text" at bounding box center [188, 197] width 80 height 13
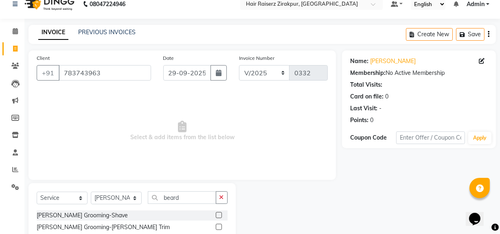
click at [216, 227] on label at bounding box center [219, 227] width 6 height 6
click at [216, 227] on input "checkbox" at bounding box center [218, 227] width 5 height 5
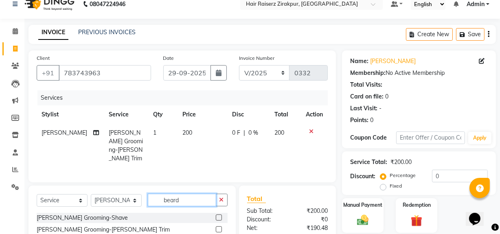
click at [206, 195] on input "beard" at bounding box center [182, 200] width 68 height 13
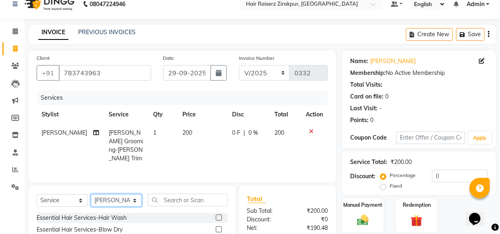
click at [113, 197] on select "Select Stylist [PERSON_NAME] Admin Akshay [PERSON_NAME] Deepak [PERSON_NAME] [P…" at bounding box center [116, 200] width 51 height 13
click at [91, 194] on select "Select Stylist [PERSON_NAME] Admin Akshay [PERSON_NAME] Deepak [PERSON_NAME] [P…" at bounding box center [116, 200] width 51 height 13
click at [169, 200] on input "text" at bounding box center [188, 200] width 80 height 13
click at [216, 227] on label at bounding box center [219, 229] width 6 height 6
click at [216, 227] on input "checkbox" at bounding box center [218, 229] width 5 height 5
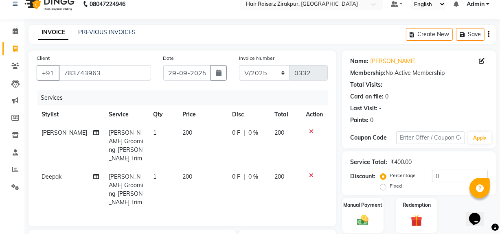
scroll to position [75, 0]
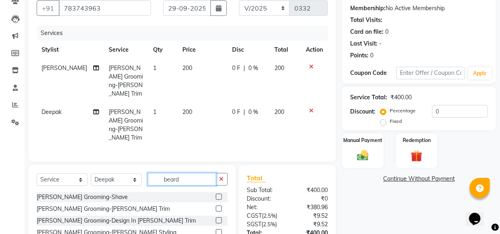
click at [202, 173] on input "beard" at bounding box center [182, 179] width 68 height 13
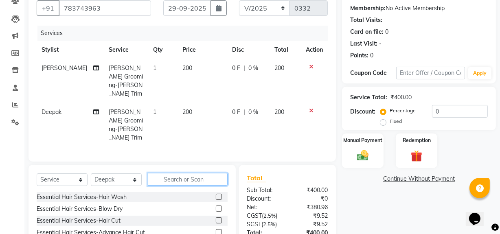
click at [169, 173] on input "text" at bounding box center [188, 179] width 80 height 13
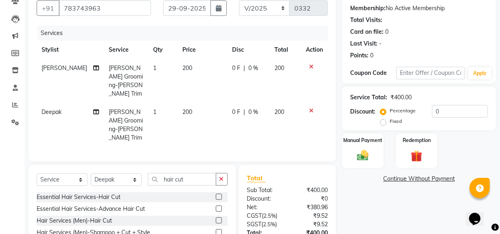
click at [219, 194] on label at bounding box center [219, 197] width 6 height 6
click at [219, 195] on input "checkbox" at bounding box center [218, 197] width 5 height 5
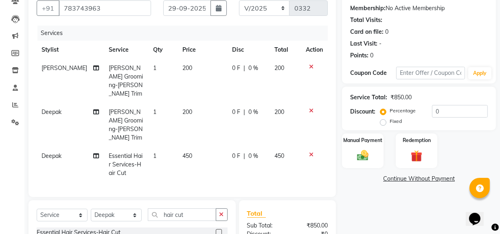
scroll to position [162, 0]
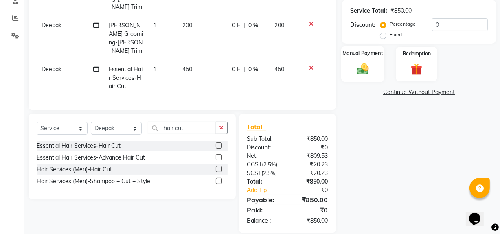
click at [367, 64] on img at bounding box center [363, 69] width 20 height 14
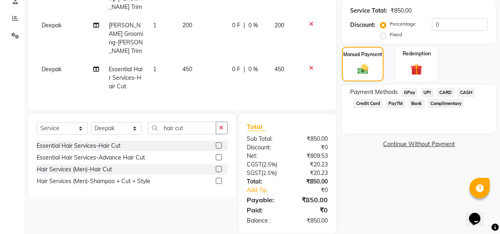
click at [428, 93] on span "UPI" at bounding box center [427, 92] width 13 height 9
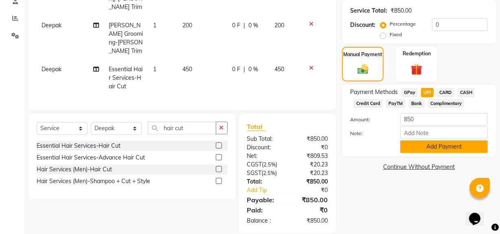
click at [432, 143] on button "Add Payment" at bounding box center [444, 146] width 88 height 13
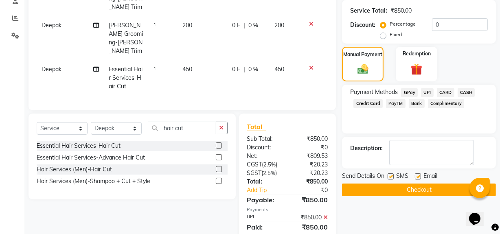
click at [403, 186] on button "Checkout" at bounding box center [419, 190] width 154 height 13
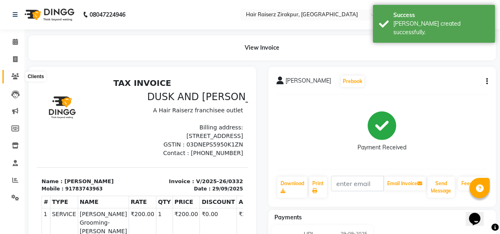
click at [17, 75] on icon at bounding box center [15, 76] width 8 height 6
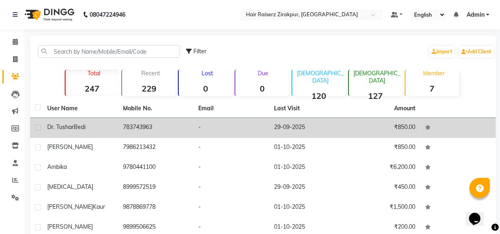
click at [151, 127] on td "783743963" at bounding box center [156, 128] width 76 height 20
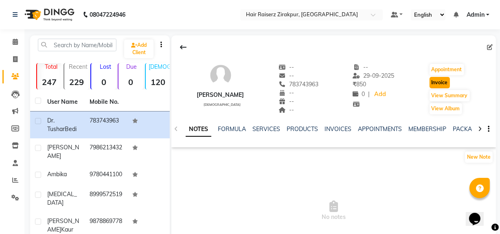
click at [440, 81] on button "Invoice" at bounding box center [440, 82] width 20 height 11
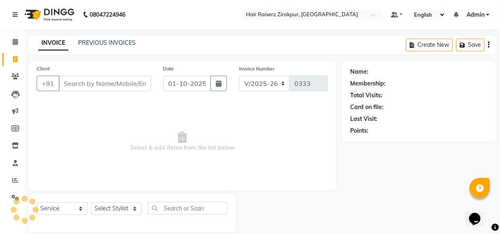
scroll to position [11, 0]
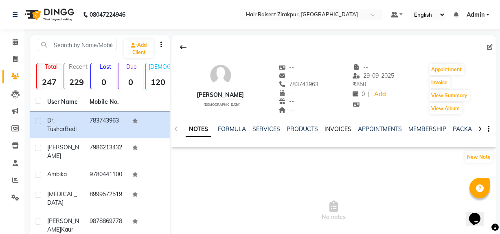
click at [328, 129] on link "INVOICES" at bounding box center [338, 128] width 27 height 7
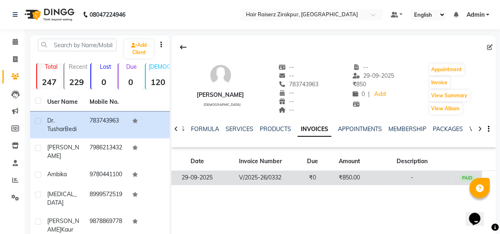
click at [369, 177] on td "₹850.00" at bounding box center [349, 178] width 44 height 14
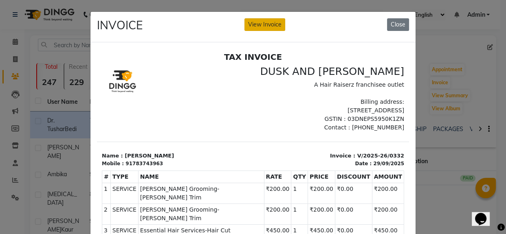
click at [258, 24] on button "View Invoice" at bounding box center [264, 24] width 41 height 13
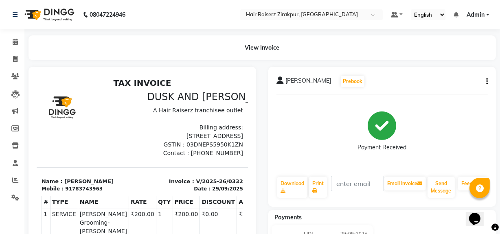
click at [485, 83] on button "button" at bounding box center [485, 81] width 5 height 9
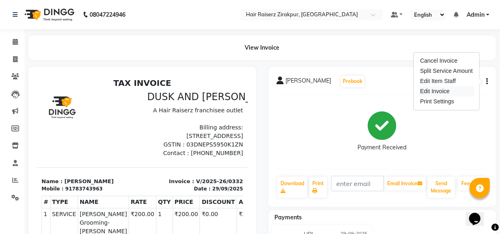
click at [430, 94] on div "Edit Invoice" at bounding box center [447, 91] width 56 height 10
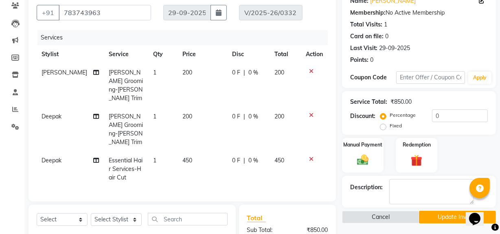
scroll to position [80, 0]
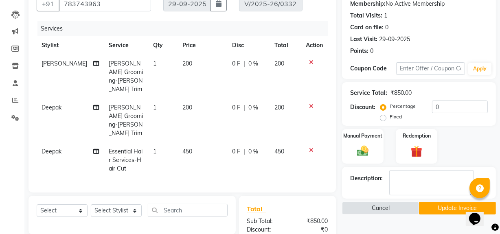
click at [126, 148] on span "Essential Hair Services-Hair Cut" at bounding box center [126, 160] width 34 height 24
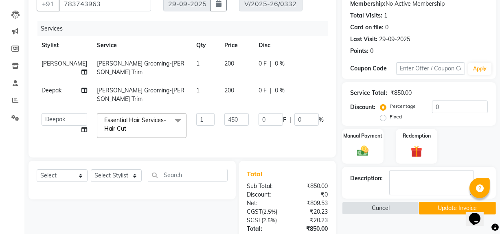
click at [126, 134] on span "Essential Hair Services-Hair Cut x" at bounding box center [138, 125] width 72 height 18
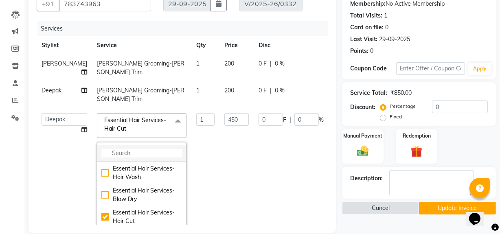
click at [101, 158] on input "multiselect-search" at bounding box center [141, 153] width 81 height 9
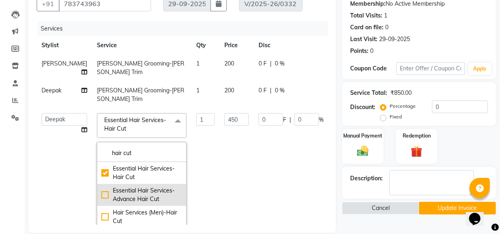
click at [143, 203] on div "Essential Hair Services-Advance Hair Cut" at bounding box center [141, 194] width 81 height 17
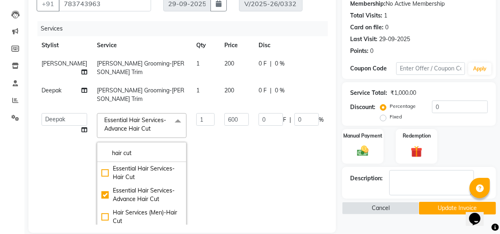
scroll to position [29, 0]
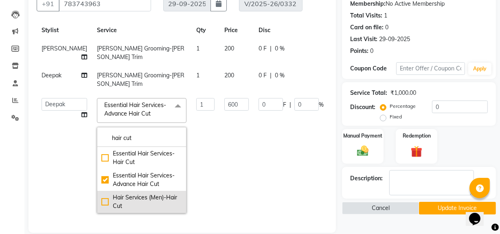
click at [143, 193] on div "Hair Services (Men)-Hair Cut" at bounding box center [141, 201] width 81 height 17
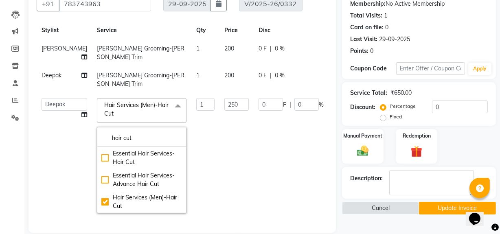
click at [263, 182] on td "0 F | 0 %" at bounding box center [291, 155] width 75 height 125
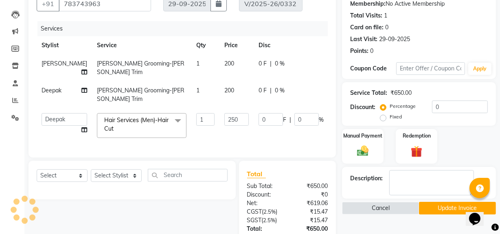
scroll to position [176, 0]
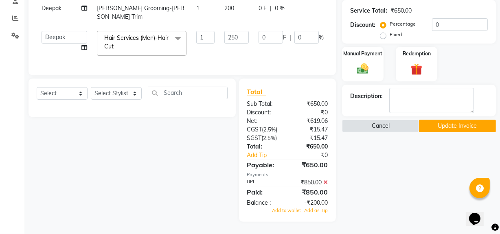
click at [452, 120] on button "Update Invoice" at bounding box center [457, 126] width 77 height 13
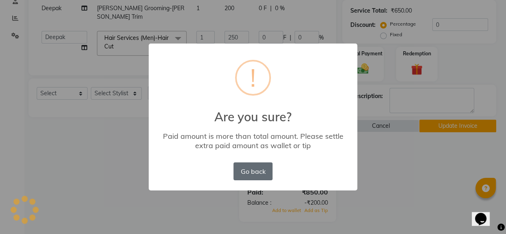
click at [243, 173] on button "Go back" at bounding box center [252, 171] width 39 height 18
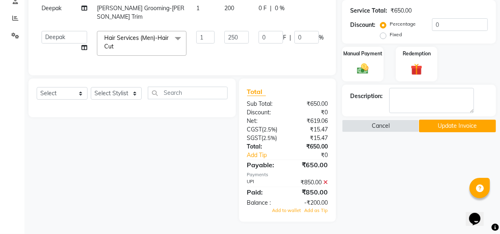
click at [325, 183] on icon at bounding box center [325, 183] width 4 height 6
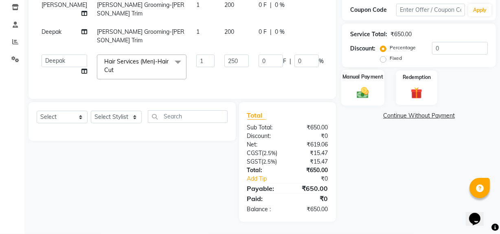
click at [363, 86] on img at bounding box center [363, 93] width 20 height 14
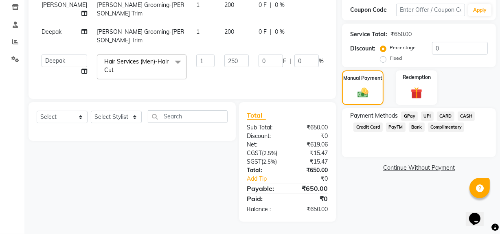
click at [432, 112] on span "UPI" at bounding box center [427, 116] width 13 height 9
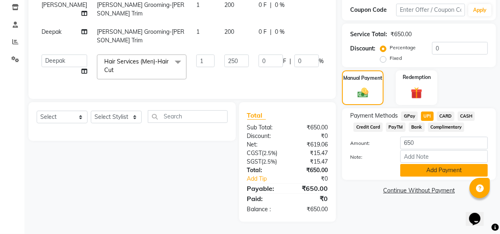
click at [428, 164] on button "Add Payment" at bounding box center [444, 170] width 88 height 13
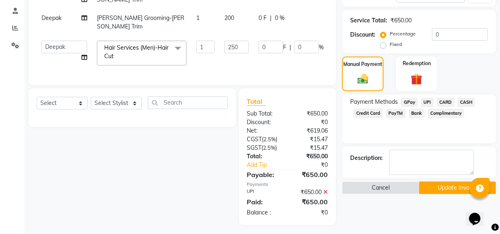
click at [460, 187] on button "Update Invoice" at bounding box center [457, 188] width 77 height 13
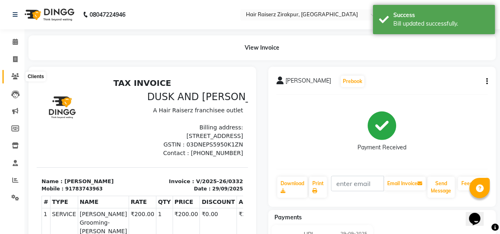
click at [19, 77] on icon at bounding box center [15, 76] width 8 height 6
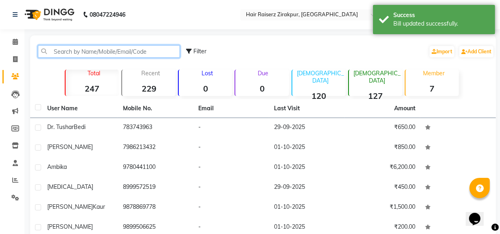
click at [71, 47] on input "text" at bounding box center [109, 51] width 142 height 13
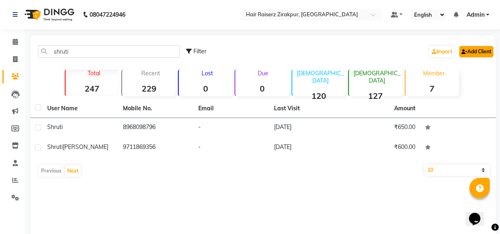
click at [466, 55] on link "Add Client" at bounding box center [476, 51] width 34 height 11
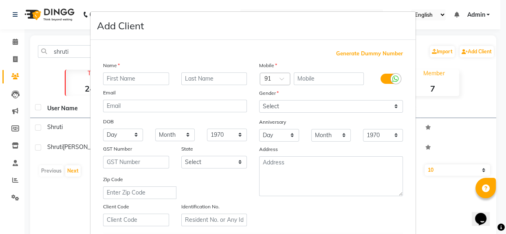
click at [143, 79] on input "text" at bounding box center [136, 78] width 66 height 13
click at [309, 81] on input "text" at bounding box center [329, 78] width 70 height 13
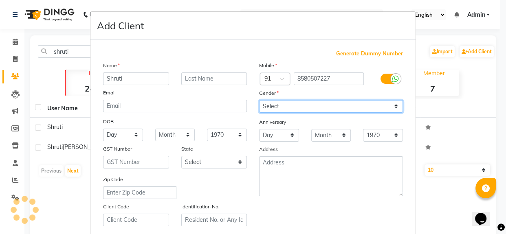
click at [334, 106] on select "Select [DEMOGRAPHIC_DATA] [DEMOGRAPHIC_DATA] Other Prefer Not To Say" at bounding box center [331, 106] width 144 height 13
click at [259, 100] on select "Select [DEMOGRAPHIC_DATA] [DEMOGRAPHIC_DATA] Other Prefer Not To Say" at bounding box center [331, 106] width 144 height 13
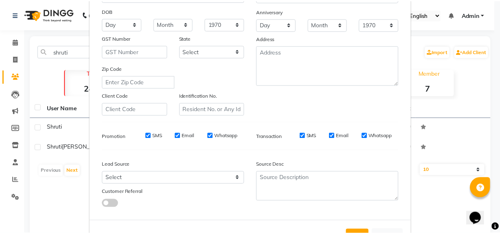
scroll to position [144, 0]
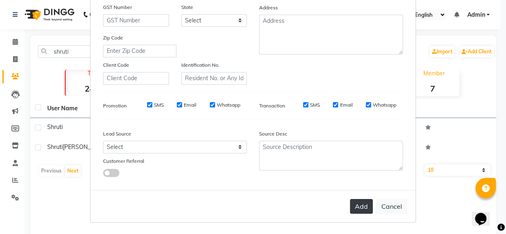
click at [357, 211] on button "Add" at bounding box center [361, 206] width 23 height 15
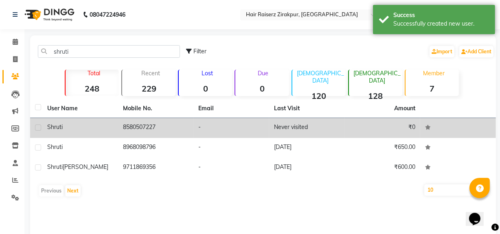
click at [326, 129] on td "Never visited" at bounding box center [307, 128] width 76 height 20
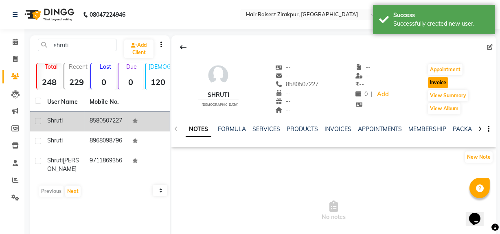
click at [432, 80] on button "Invoice" at bounding box center [438, 82] width 20 height 11
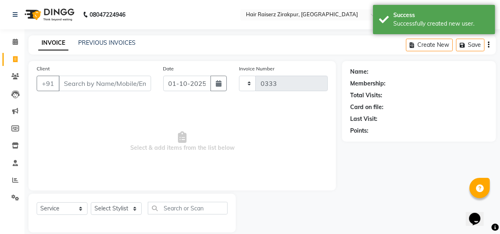
scroll to position [11, 0]
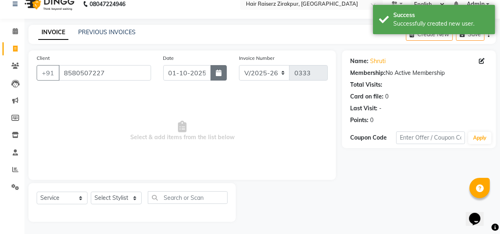
click at [218, 72] on icon "button" at bounding box center [219, 73] width 6 height 7
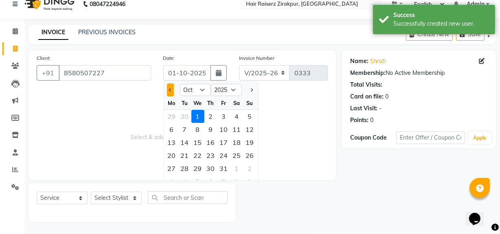
click at [168, 90] on button "Previous month" at bounding box center [170, 89] width 7 height 13
click at [173, 170] on div "29" at bounding box center [171, 168] width 13 height 13
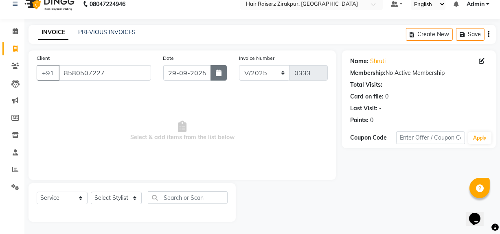
click at [213, 67] on button "button" at bounding box center [219, 72] width 16 height 15
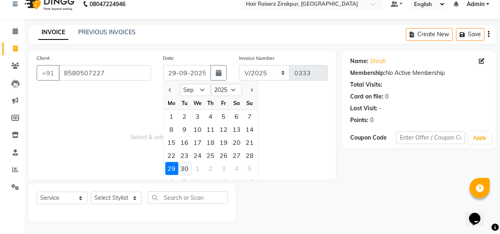
click at [184, 169] on div "30" at bounding box center [184, 168] width 13 height 13
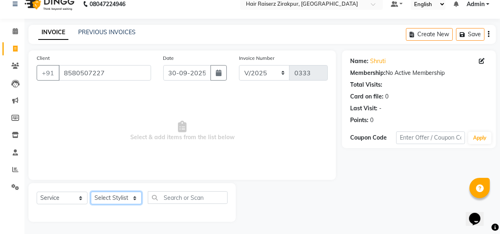
click at [123, 203] on select "Select Stylist [PERSON_NAME] Admin Akshay [PERSON_NAME] Deepak [PERSON_NAME] [P…" at bounding box center [116, 198] width 51 height 13
click at [91, 192] on select "Select Stylist [PERSON_NAME] Admin Akshay [PERSON_NAME] Deepak [PERSON_NAME] [P…" at bounding box center [116, 198] width 51 height 13
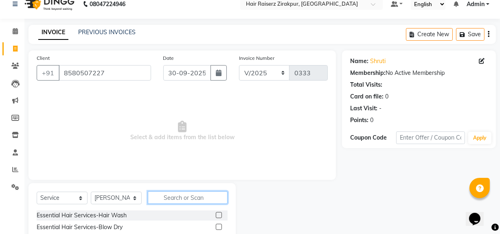
click at [174, 196] on input "text" at bounding box center [188, 197] width 80 height 13
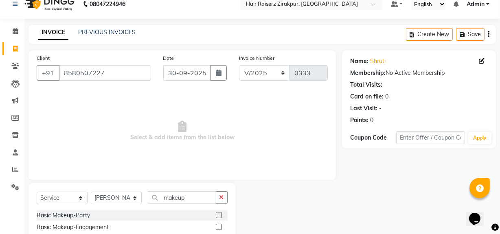
click at [216, 215] on label at bounding box center [219, 215] width 6 height 6
click at [216, 215] on input "checkbox" at bounding box center [218, 215] width 5 height 5
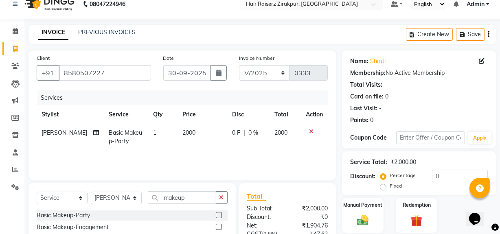
scroll to position [90, 0]
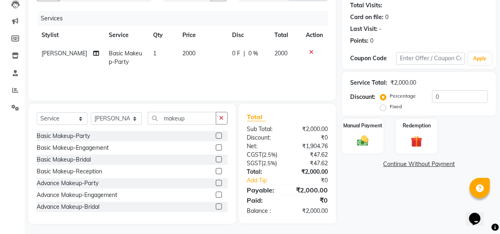
click at [216, 182] on label at bounding box center [219, 183] width 6 height 6
click at [216, 182] on input "checkbox" at bounding box center [218, 183] width 5 height 5
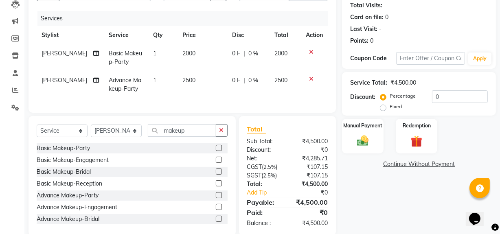
click at [311, 52] on icon at bounding box center [311, 52] width 4 height 6
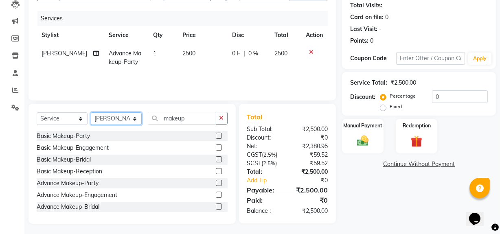
click at [137, 121] on select "Select Stylist [PERSON_NAME] Admin Akshay [PERSON_NAME] Deepak [PERSON_NAME] [P…" at bounding box center [116, 118] width 51 height 13
click at [91, 112] on select "Select Stylist [PERSON_NAME] Admin Akshay [PERSON_NAME] Deepak [PERSON_NAME] [P…" at bounding box center [116, 118] width 51 height 13
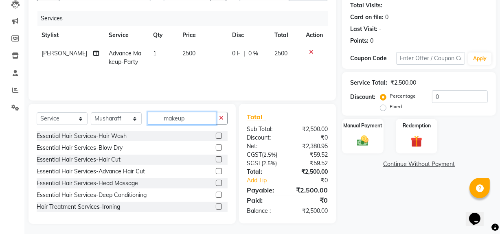
click at [196, 117] on input "makeup" at bounding box center [182, 118] width 68 height 13
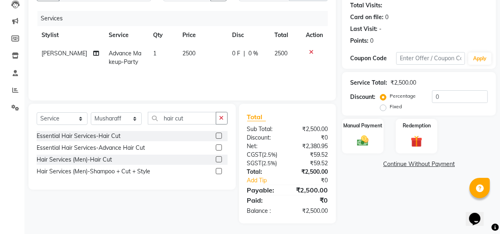
click at [219, 135] on label at bounding box center [219, 136] width 6 height 6
click at [219, 135] on input "checkbox" at bounding box center [218, 136] width 5 height 5
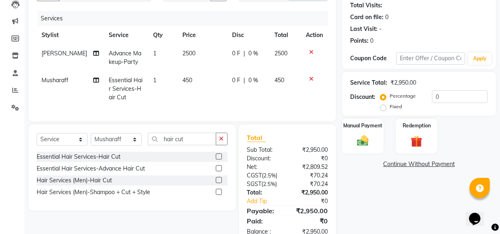
scroll to position [118, 0]
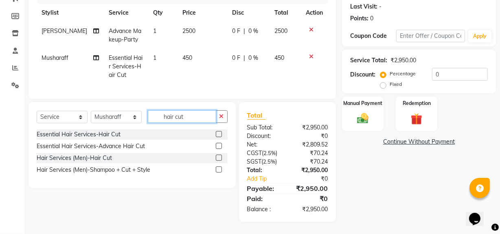
click at [189, 121] on input "hair cut" at bounding box center [182, 116] width 68 height 13
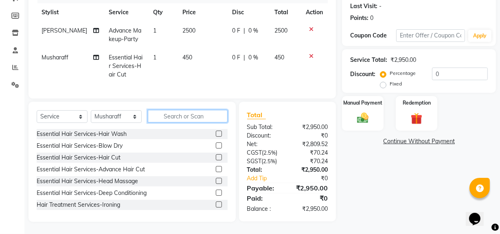
click at [171, 120] on input "text" at bounding box center [188, 116] width 80 height 13
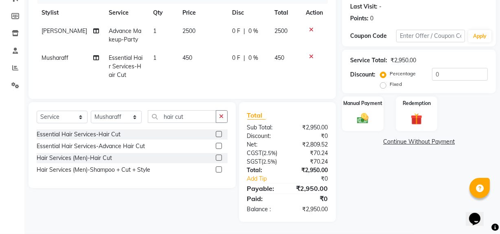
click at [219, 146] on label at bounding box center [219, 146] width 6 height 6
click at [219, 146] on input "checkbox" at bounding box center [218, 146] width 5 height 5
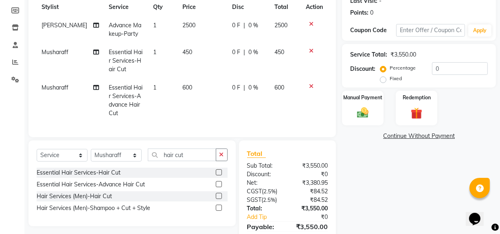
click at [309, 50] on icon at bounding box center [311, 51] width 4 height 6
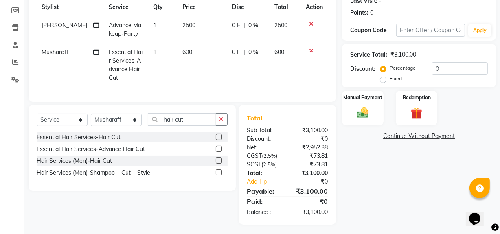
click at [182, 53] on span "600" at bounding box center [187, 51] width 10 height 7
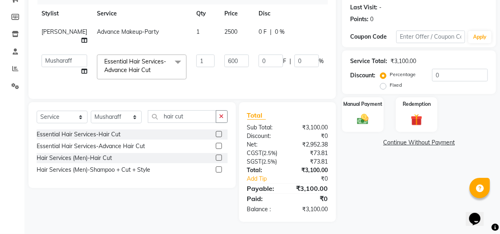
scroll to position [117, 0]
click at [224, 56] on input "600" at bounding box center [236, 61] width 24 height 13
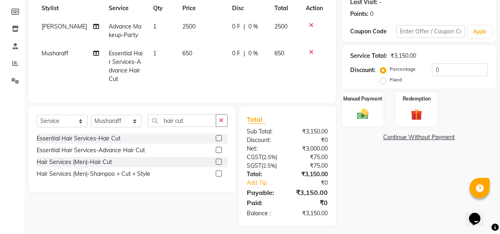
click at [399, 165] on div "Name: Shruti Membership: No Active Membership Total Visits: Card on file: 0 Las…" at bounding box center [422, 85] width 160 height 282
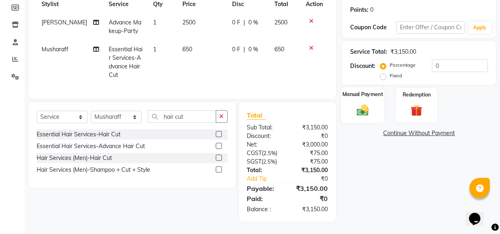
click at [368, 104] on img at bounding box center [363, 110] width 20 height 14
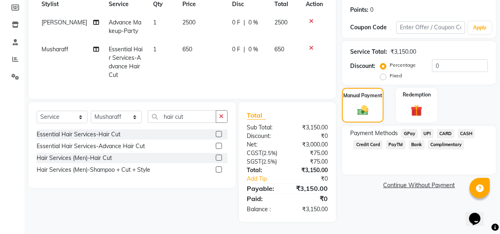
click at [432, 129] on span "UPI" at bounding box center [427, 133] width 13 height 9
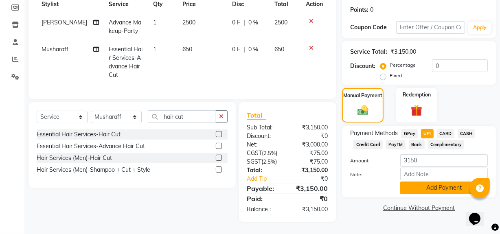
click at [440, 184] on button "Add Payment" at bounding box center [444, 188] width 88 height 13
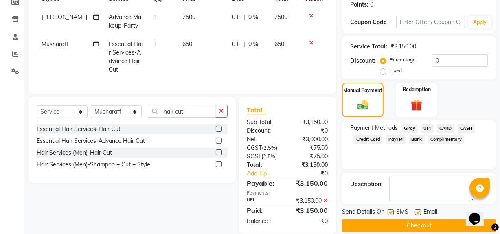
click at [395, 224] on button "Checkout" at bounding box center [419, 225] width 154 height 13
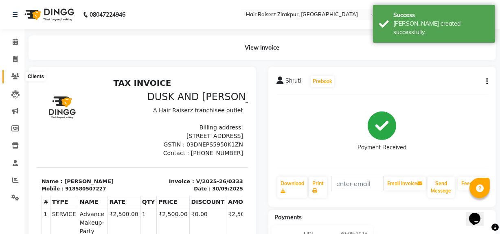
click at [15, 80] on span at bounding box center [15, 76] width 14 height 9
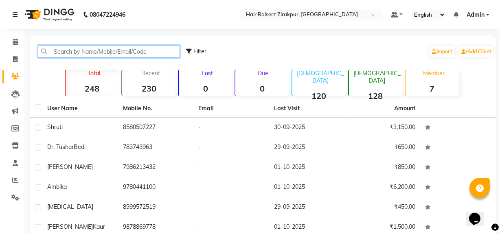
click at [106, 55] on input "text" at bounding box center [109, 51] width 142 height 13
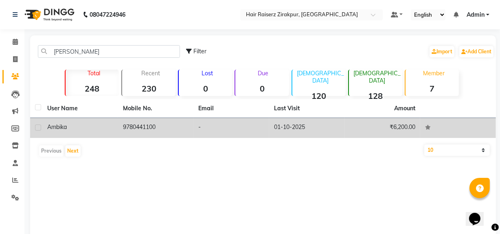
click at [130, 129] on td "9780441100" at bounding box center [156, 128] width 76 height 20
